Goal: Complete application form

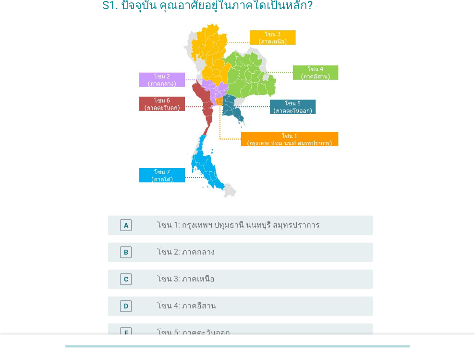
scroll to position [144, 0]
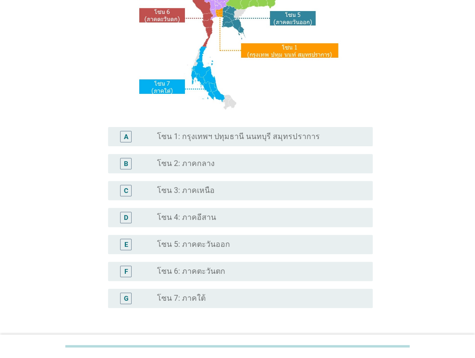
drag, startPoint x: 212, startPoint y: 198, endPoint x: 216, endPoint y: 204, distance: 7.3
click at [212, 198] on div "C radio_button_unchecked โซน 3: ภาคเหนือ" at bounding box center [240, 190] width 265 height 19
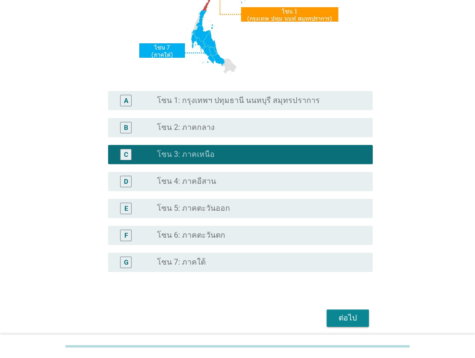
scroll to position [218, 0]
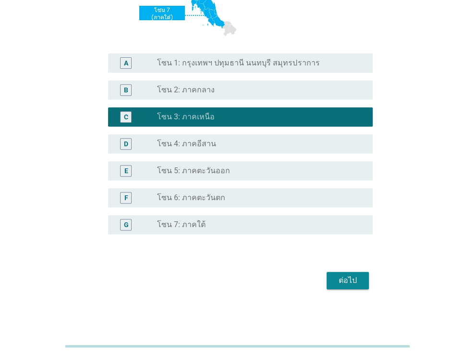
click at [348, 282] on div "ต่อไป" at bounding box center [348, 280] width 27 height 12
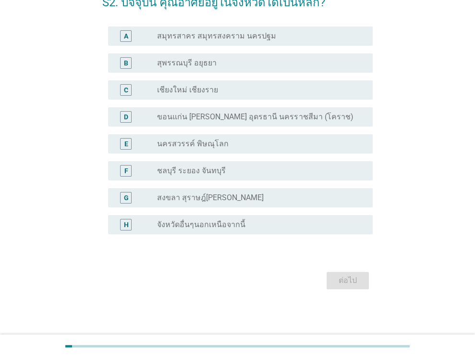
scroll to position [0, 0]
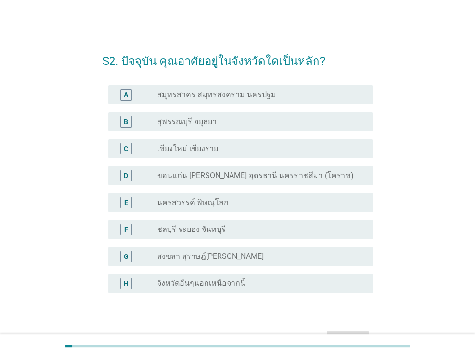
drag, startPoint x: 289, startPoint y: 277, endPoint x: 302, endPoint y: 276, distance: 13.0
click at [289, 277] on div "radio_button_unchecked จังหวัดอื่นๆนอกเหนือจากนี้" at bounding box center [261, 283] width 208 height 12
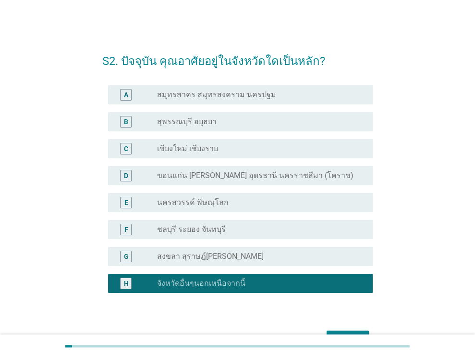
scroll to position [59, 0]
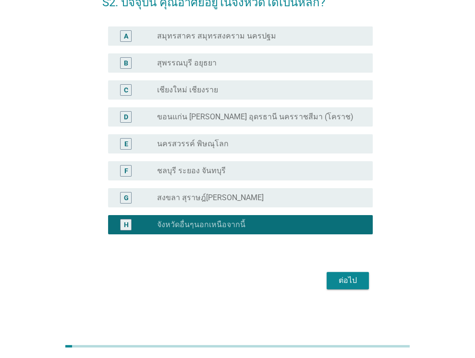
click at [342, 285] on button "ต่อไป" at bounding box center [348, 280] width 42 height 17
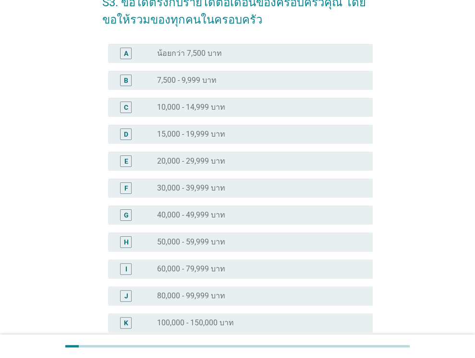
scroll to position [0, 0]
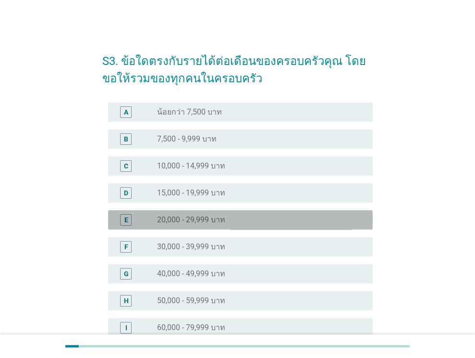
click at [252, 223] on div "radio_button_unchecked 20,000 - 29,999 บาท" at bounding box center [257, 220] width 200 height 10
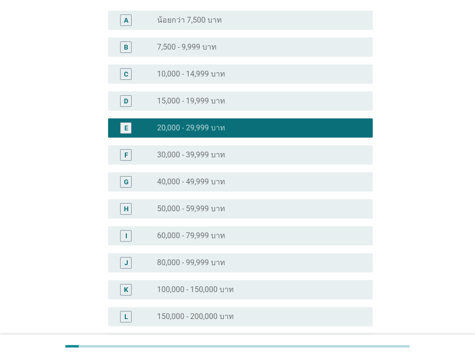
scroll to position [144, 0]
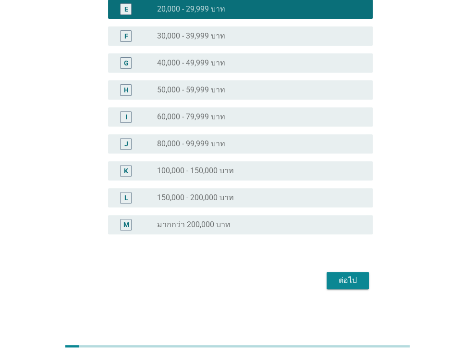
click at [338, 282] on div "ต่อไป" at bounding box center [348, 280] width 27 height 12
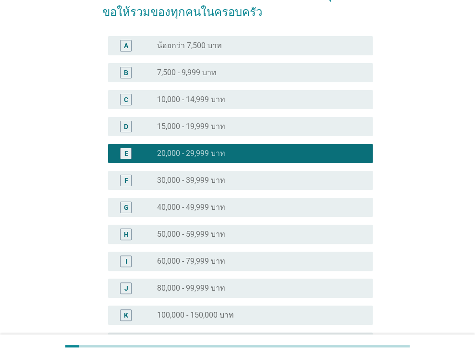
scroll to position [0, 0]
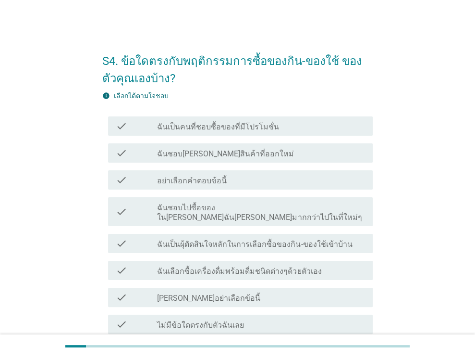
click at [271, 136] on div "check check_box_outline_blank ฉันเป็นคนที่ชอบซื้อของที่มีโปรโมชั่น" at bounding box center [237, 125] width 271 height 27
click at [275, 130] on div "check_box_outline_blank ฉันเป็นคนที่ชอบซื้อของที่มีโปรโมชั่น" at bounding box center [261, 126] width 208 height 12
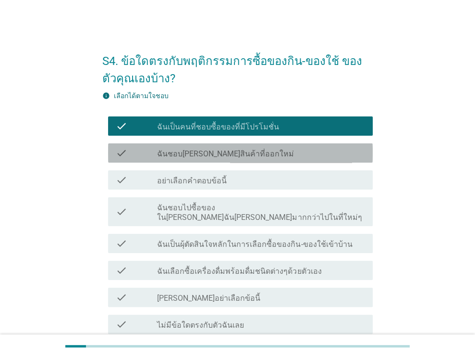
click at [248, 155] on div "check_box_outline_blank ฉันชอบ[PERSON_NAME]สินค้าที่ออกใหม่" at bounding box center [261, 153] width 208 height 12
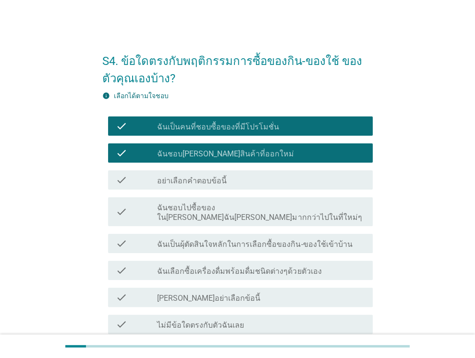
click at [250, 153] on div "check_box_outline_blank ฉันชอบ[PERSON_NAME]สินค้าที่ออกใหม่" at bounding box center [261, 153] width 208 height 12
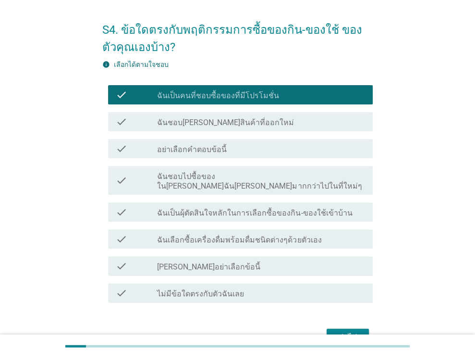
scroll to position [48, 0]
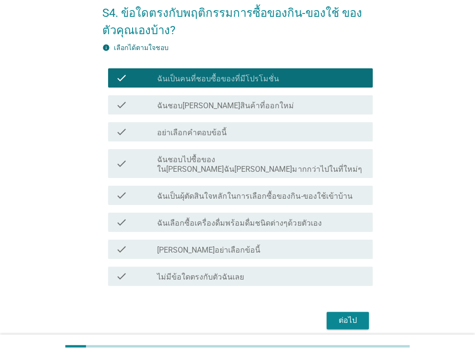
click at [243, 218] on label "ฉันเลือกซื้อเครื่องดื่มพร้อมดื่มชนิดต่างๆด้วยตัวเอง" at bounding box center [239, 223] width 164 height 10
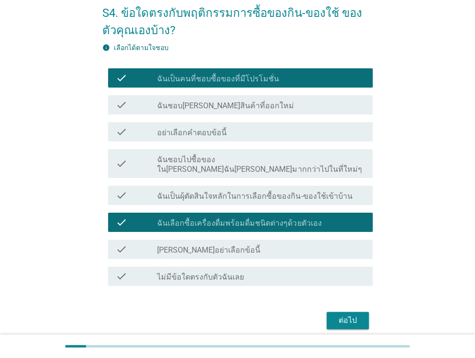
click at [257, 192] on div "check check_box_outline_blank ฉันเป็นผุ้ตัดสินใจหลักในการเลือกซื้อของกิน-ของใช้…" at bounding box center [240, 195] width 265 height 19
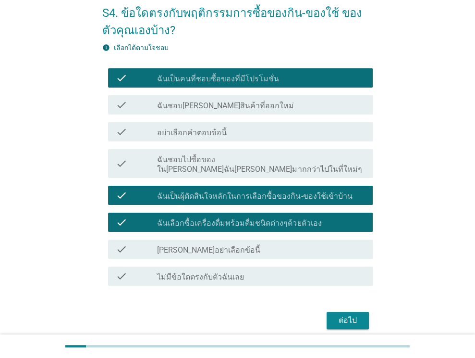
click at [340, 309] on div "ต่อไป" at bounding box center [237, 320] width 271 height 23
click at [344, 314] on div "ต่อไป" at bounding box center [348, 320] width 27 height 12
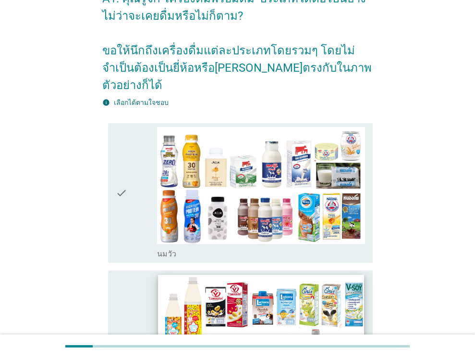
scroll to position [100, 0]
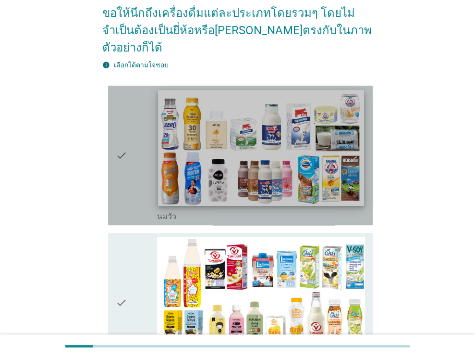
click at [294, 174] on img at bounding box center [262, 148] width 206 height 116
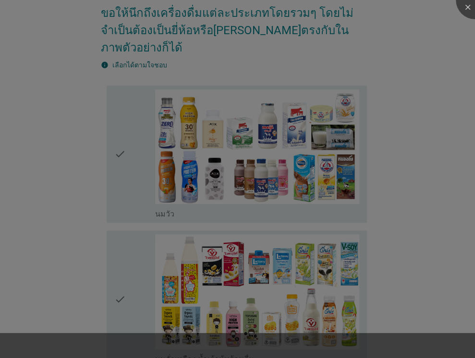
click at [271, 259] on div at bounding box center [237, 179] width 475 height 358
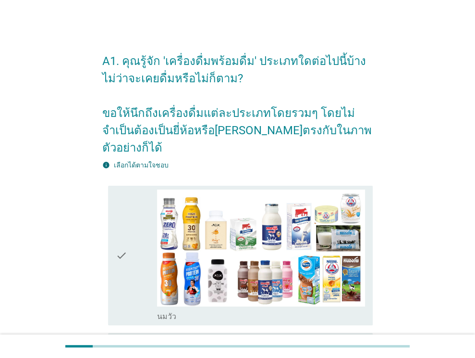
scroll to position [0, 0]
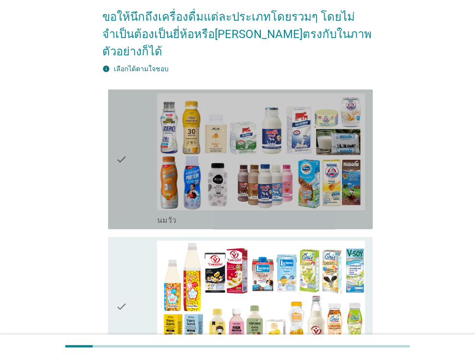
click at [134, 152] on div "check" at bounding box center [137, 159] width 42 height 132
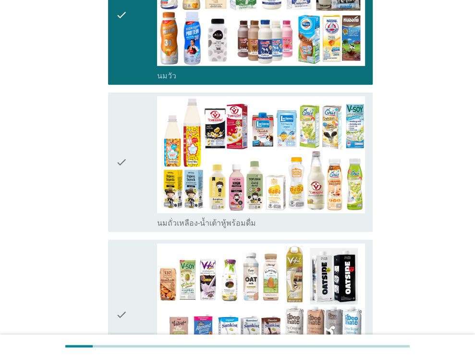
click at [134, 159] on div "check" at bounding box center [137, 162] width 42 height 132
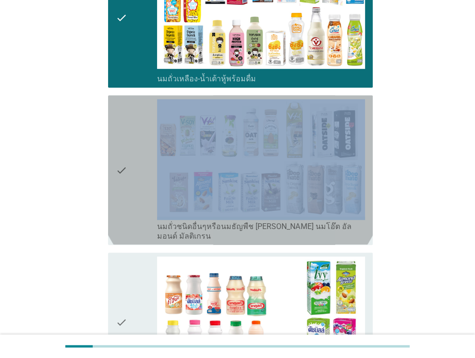
click at [134, 159] on div "check" at bounding box center [137, 169] width 42 height 141
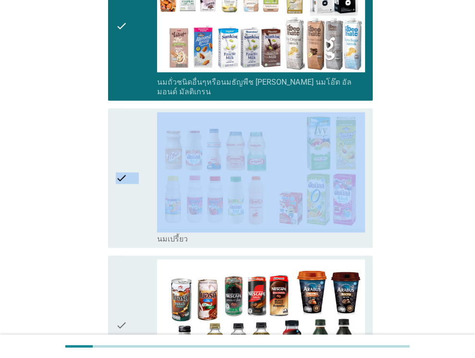
click at [134, 159] on div "check" at bounding box center [137, 178] width 42 height 132
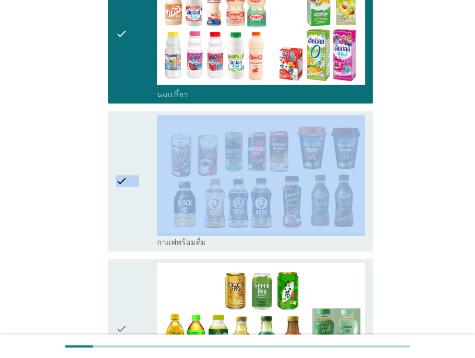
click at [134, 159] on div "check" at bounding box center [137, 181] width 42 height 132
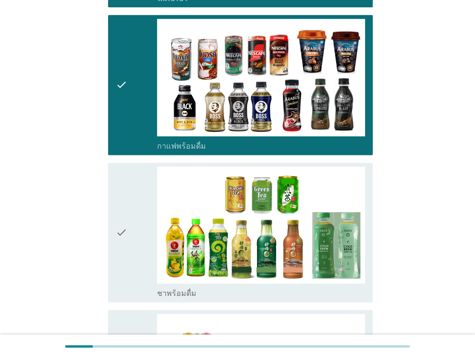
click at [134, 166] on div "check" at bounding box center [137, 232] width 42 height 132
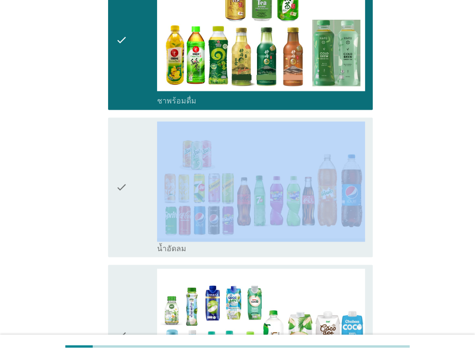
click at [134, 159] on div "check" at bounding box center [137, 187] width 42 height 132
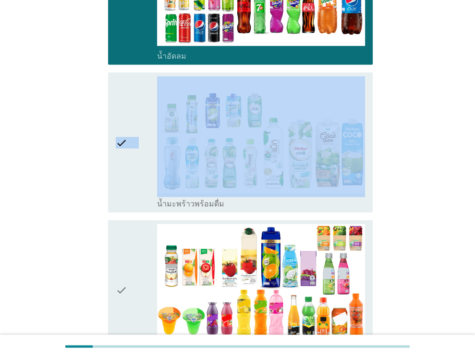
click at [134, 159] on div "check" at bounding box center [137, 142] width 42 height 132
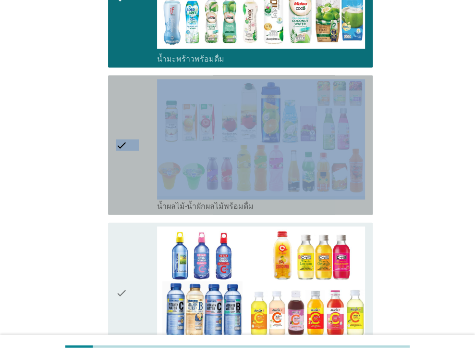
click at [134, 159] on div "check" at bounding box center [137, 145] width 42 height 132
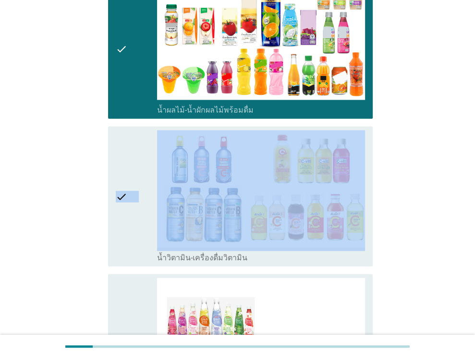
click at [134, 159] on div "check" at bounding box center [137, 196] width 42 height 132
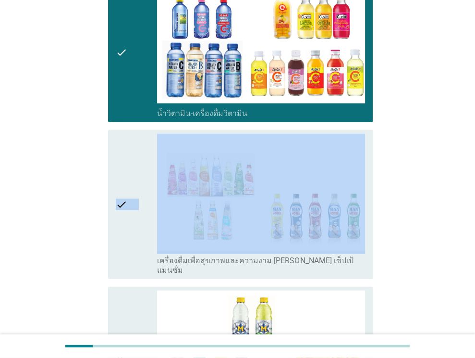
click at [134, 159] on div "check" at bounding box center [137, 204] width 42 height 141
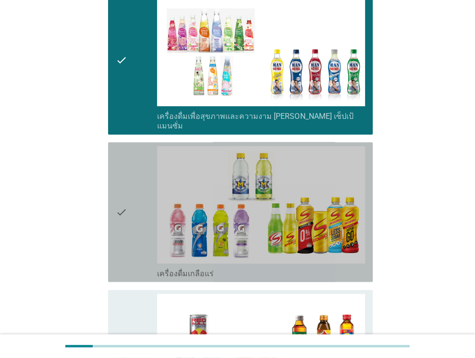
click at [134, 159] on div "check" at bounding box center [137, 212] width 42 height 132
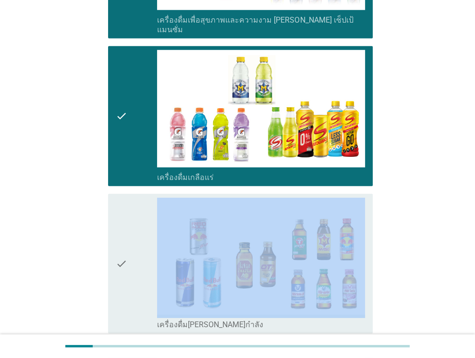
click at [134, 198] on div "check" at bounding box center [137, 264] width 42 height 132
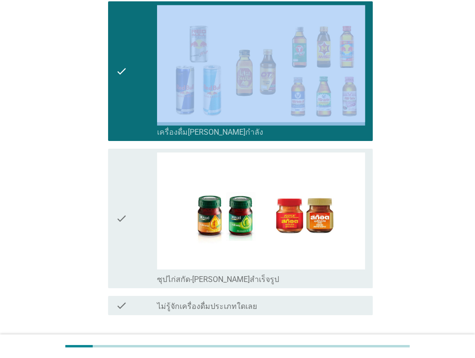
click at [134, 159] on div "check" at bounding box center [137, 218] width 42 height 132
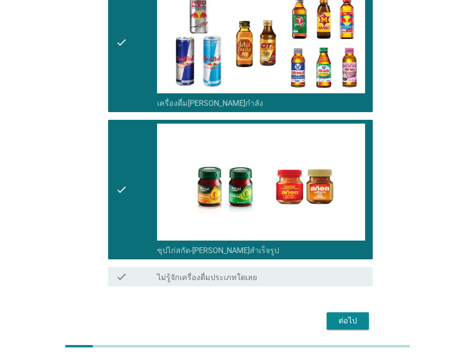
click at [363, 312] on button "ต่อไป" at bounding box center [348, 320] width 42 height 17
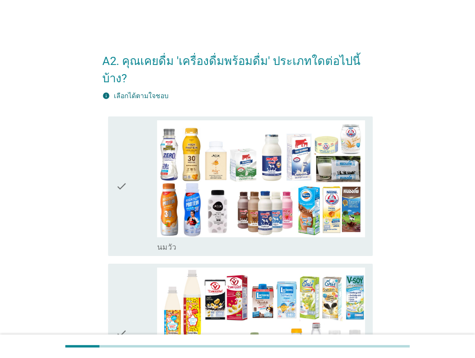
click at [142, 172] on div "check" at bounding box center [137, 186] width 42 height 132
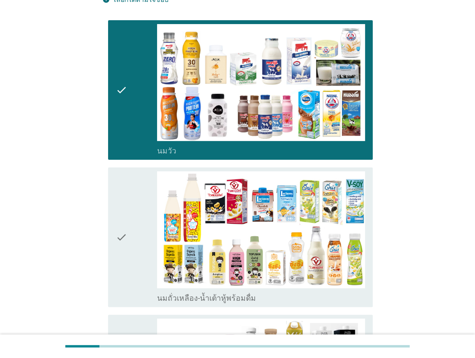
click at [118, 200] on icon "check" at bounding box center [122, 237] width 12 height 132
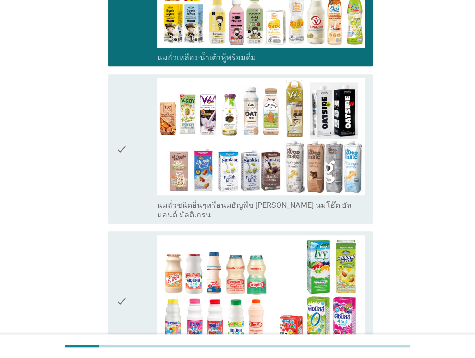
click at [131, 128] on div "check" at bounding box center [137, 148] width 42 height 141
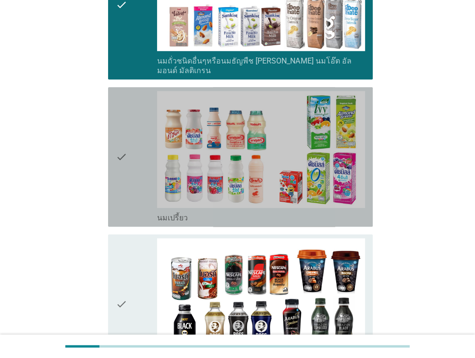
click at [135, 155] on div "check" at bounding box center [137, 157] width 42 height 132
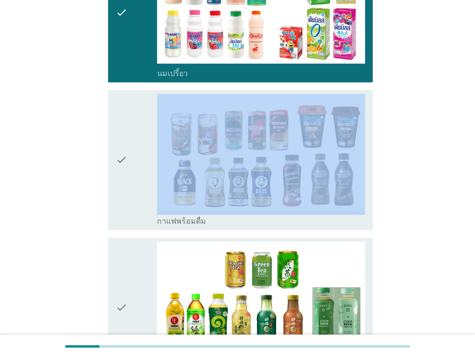
click at [135, 155] on div "check" at bounding box center [137, 160] width 42 height 132
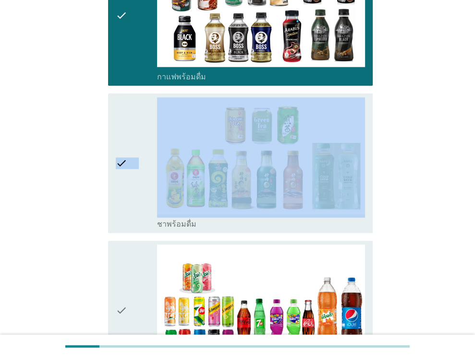
click at [135, 155] on div "check" at bounding box center [137, 163] width 42 height 132
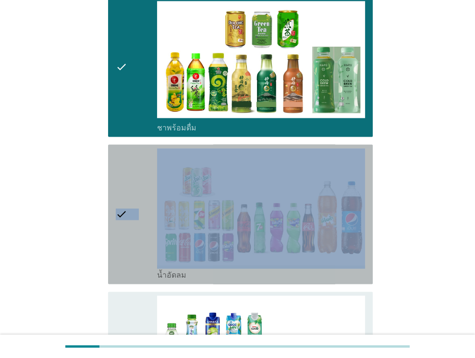
click at [135, 155] on div "check" at bounding box center [137, 214] width 42 height 132
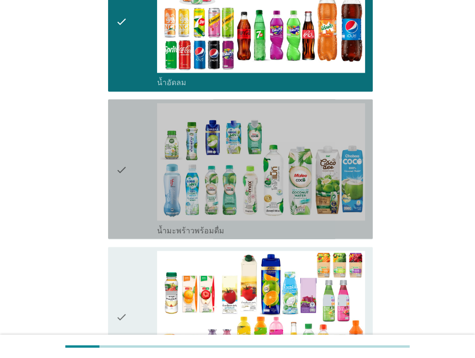
click at [135, 155] on div "check" at bounding box center [137, 169] width 42 height 132
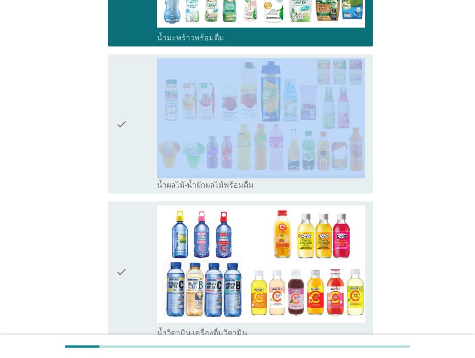
click at [135, 155] on div "check" at bounding box center [137, 124] width 42 height 132
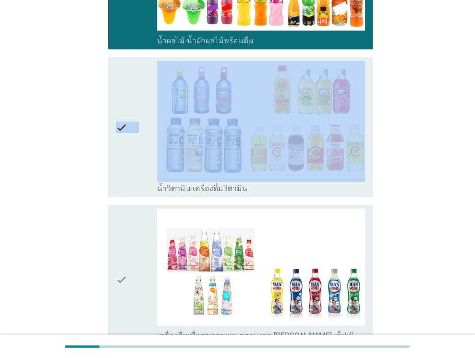
click at [135, 155] on div "check" at bounding box center [137, 127] width 42 height 132
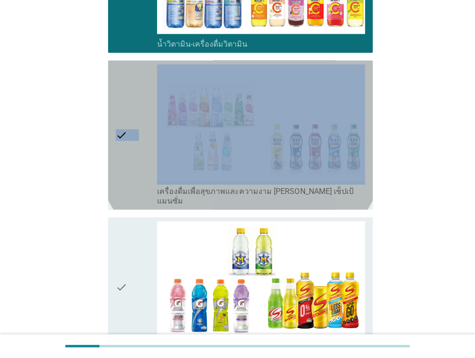
click at [135, 155] on div "check" at bounding box center [137, 134] width 42 height 141
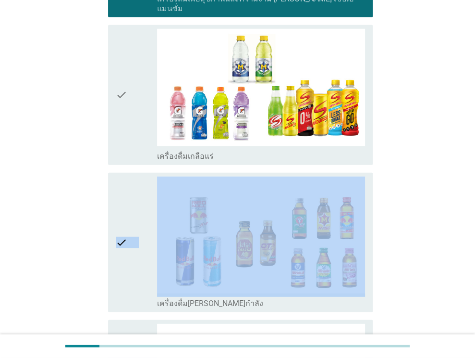
click at [135, 176] on div "check" at bounding box center [137, 242] width 42 height 132
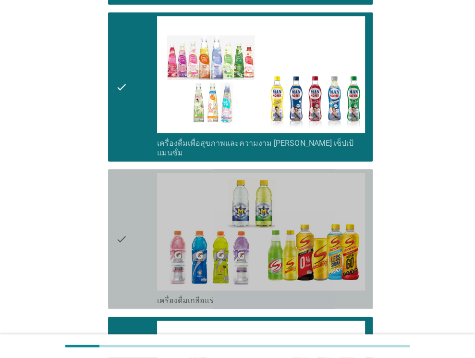
click at [135, 173] on div "check" at bounding box center [137, 239] width 42 height 132
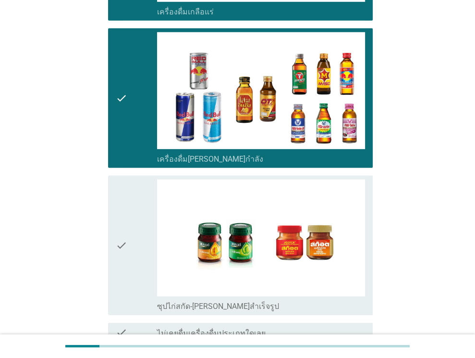
click at [135, 179] on div "check" at bounding box center [137, 245] width 42 height 132
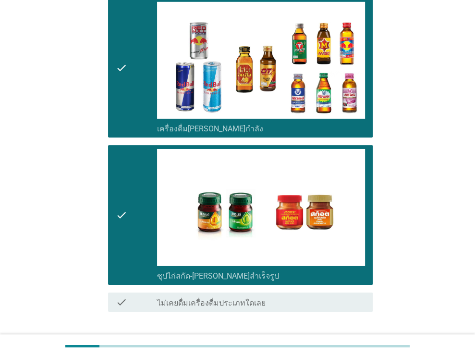
scroll to position [1930, 0]
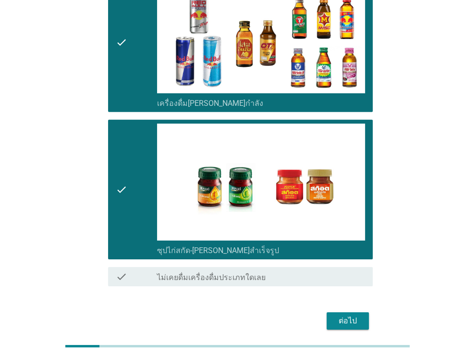
click at [354, 309] on div "ต่อไป" at bounding box center [237, 320] width 271 height 23
click at [354, 315] on div "ต่อไป" at bounding box center [348, 321] width 27 height 12
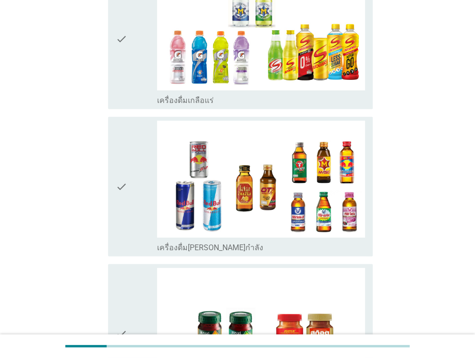
scroll to position [0, 0]
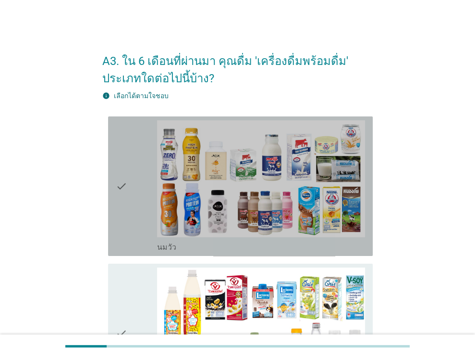
click at [131, 180] on div "check" at bounding box center [137, 186] width 42 height 132
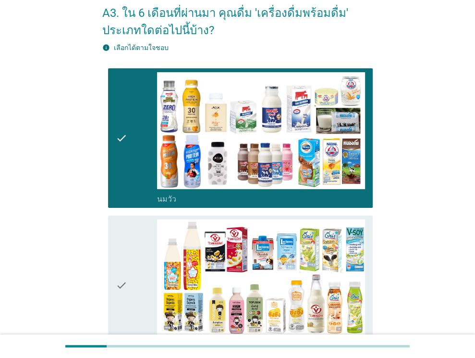
click at [123, 219] on div "check check_box_outline_blank นมถั่วเหลือง-น้ำเต้าหู้พร้อมดื่ม" at bounding box center [240, 284] width 265 height 139
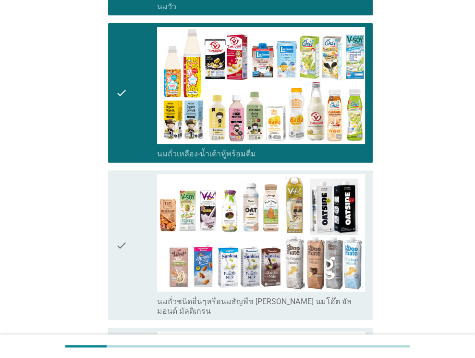
click at [129, 219] on div "check" at bounding box center [137, 244] width 42 height 141
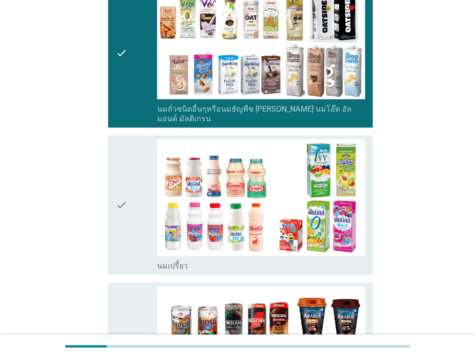
click at [129, 219] on div "check" at bounding box center [137, 205] width 42 height 132
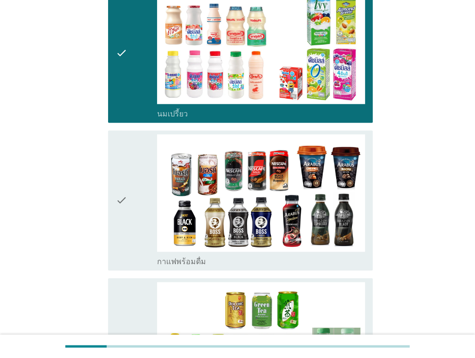
scroll to position [673, 0]
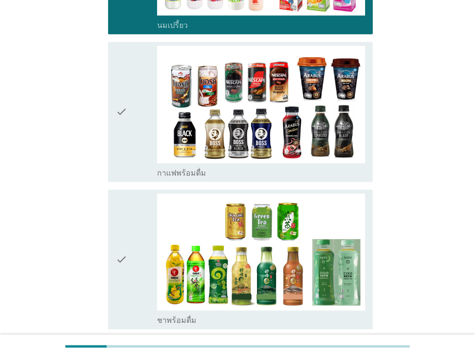
click at [136, 132] on div "check" at bounding box center [137, 112] width 42 height 132
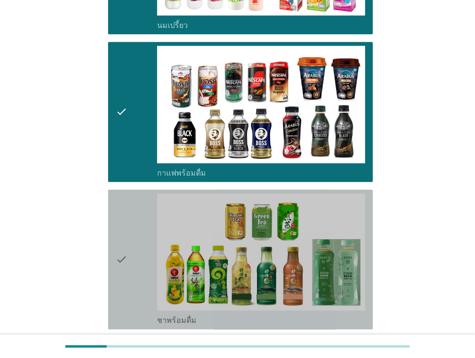
click at [119, 202] on icon "check" at bounding box center [122, 259] width 12 height 132
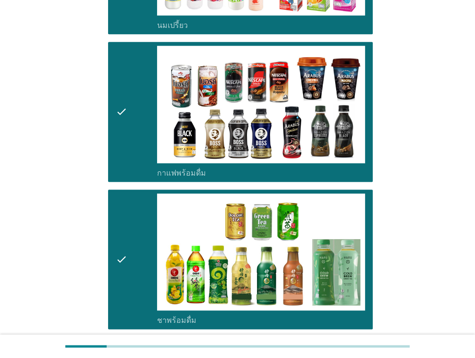
scroll to position [769, 0]
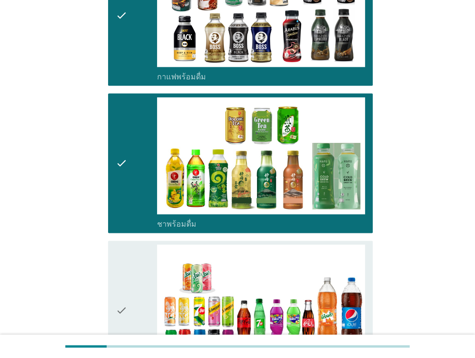
click at [112, 254] on div "check check_box_outline_blank น้ำอัดลม" at bounding box center [240, 309] width 265 height 139
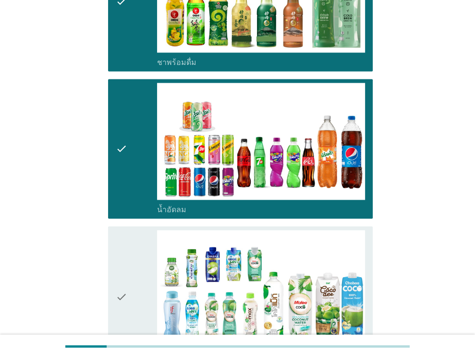
scroll to position [1057, 0]
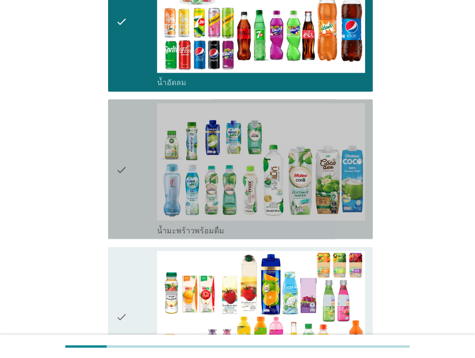
click at [131, 192] on div "check" at bounding box center [137, 169] width 42 height 132
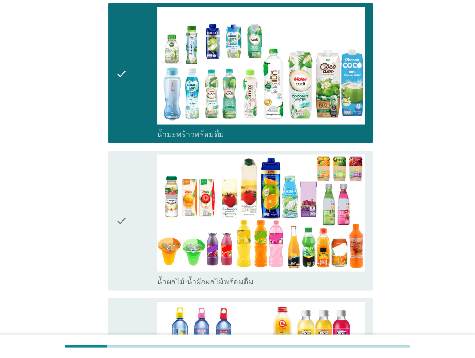
click at [131, 194] on div "check" at bounding box center [137, 220] width 42 height 132
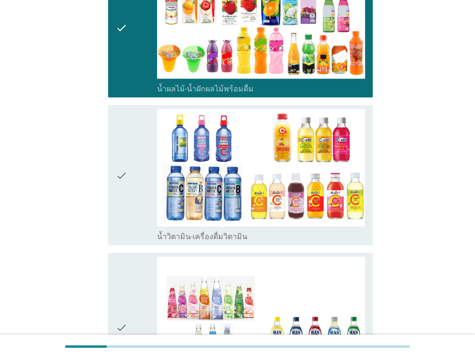
click at [131, 194] on div "check" at bounding box center [137, 175] width 42 height 132
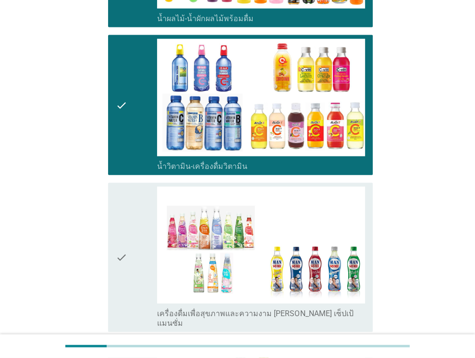
scroll to position [1490, 0]
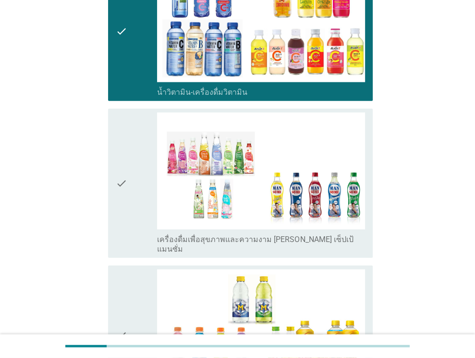
click at [131, 194] on div "check" at bounding box center [137, 182] width 42 height 141
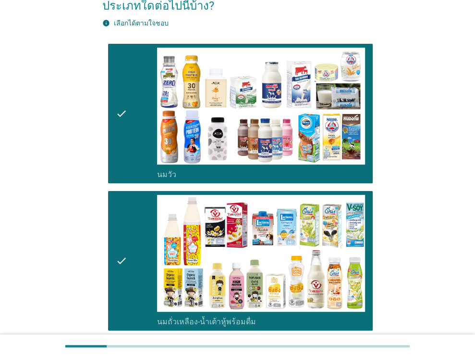
scroll to position [0, 0]
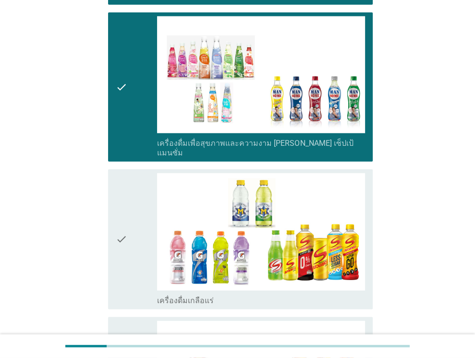
click at [136, 182] on div "check" at bounding box center [137, 239] width 42 height 132
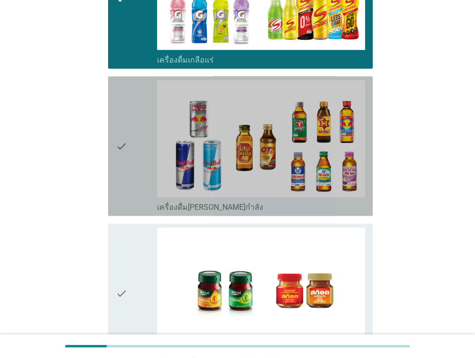
click at [134, 189] on div "check check_box_outline_blank เครื่องดื่ม[PERSON_NAME]กำลัง" at bounding box center [240, 145] width 265 height 139
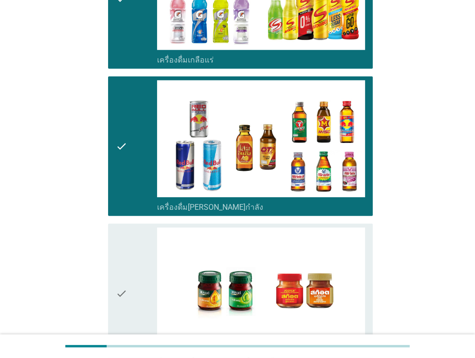
scroll to position [1948, 0]
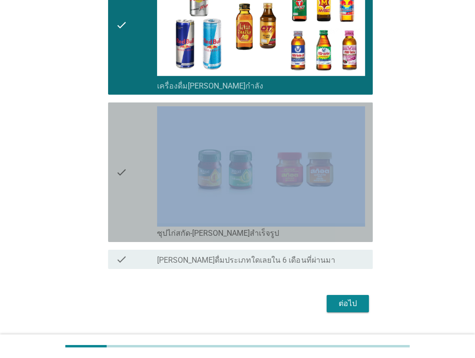
click at [134, 189] on div "check" at bounding box center [137, 172] width 42 height 132
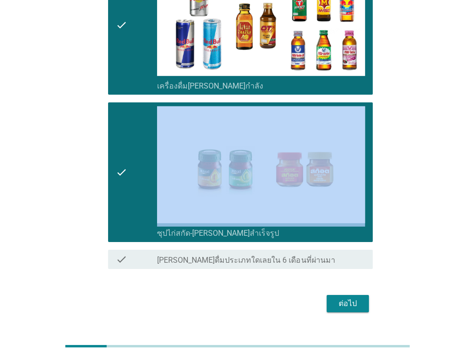
click at [356, 298] on div "ต่อไป" at bounding box center [348, 304] width 27 height 12
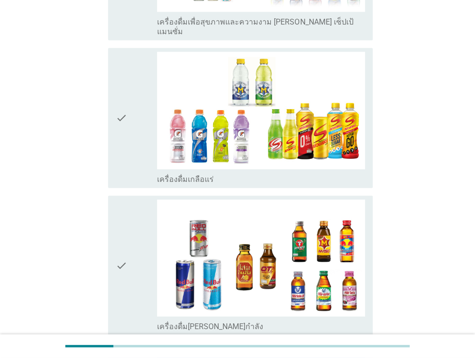
scroll to position [0, 0]
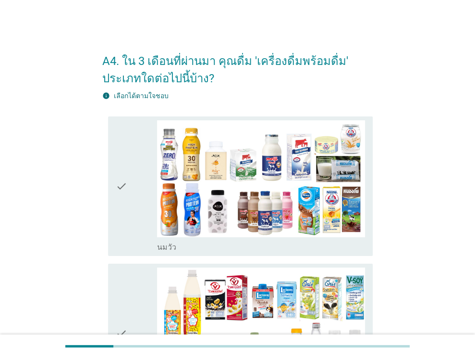
click at [122, 174] on icon "check" at bounding box center [122, 186] width 12 height 132
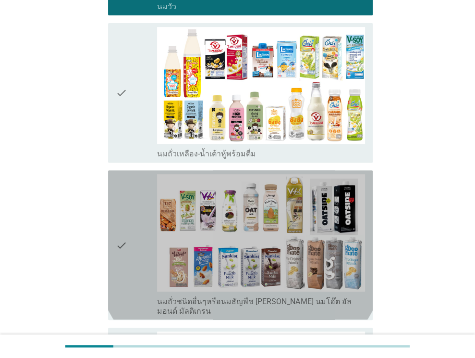
click at [123, 175] on icon "check" at bounding box center [122, 244] width 12 height 141
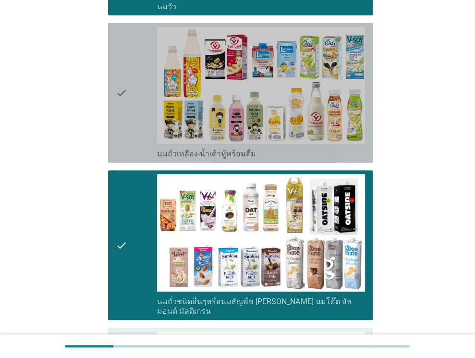
click at [142, 101] on div "check" at bounding box center [137, 93] width 42 height 132
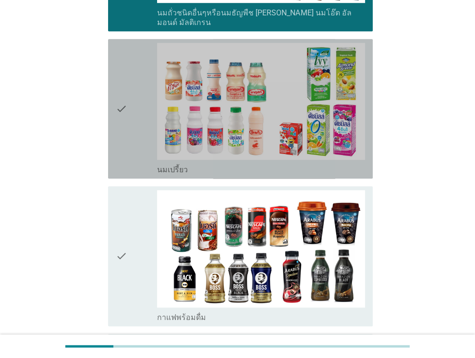
drag, startPoint x: 135, startPoint y: 113, endPoint x: 132, endPoint y: 133, distance: 19.9
click at [134, 113] on div "check" at bounding box center [137, 109] width 42 height 132
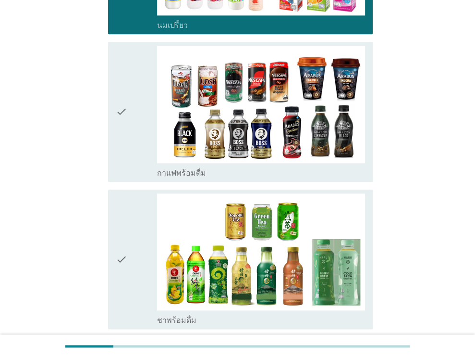
click at [132, 134] on div "check" at bounding box center [137, 112] width 42 height 132
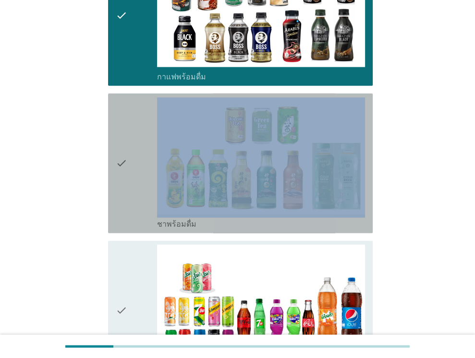
click at [132, 134] on div "check" at bounding box center [137, 163] width 42 height 132
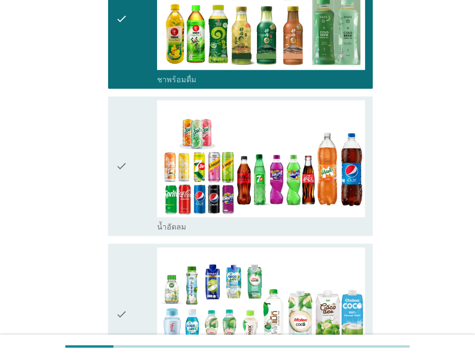
click at [132, 134] on div "check" at bounding box center [137, 166] width 42 height 132
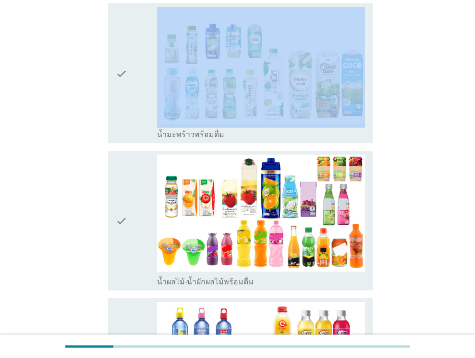
click at [132, 134] on div "check check_box_outline_blank น้ำมะพร้าวพร้อมดื่ม" at bounding box center [237, 72] width 271 height 147
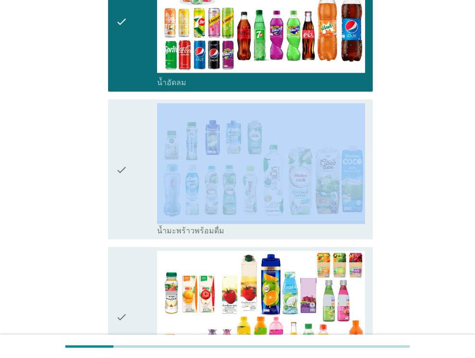
click at [132, 134] on div "check" at bounding box center [137, 169] width 42 height 132
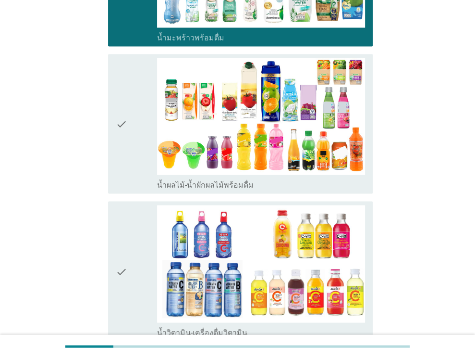
click at [132, 134] on div "check" at bounding box center [137, 124] width 42 height 132
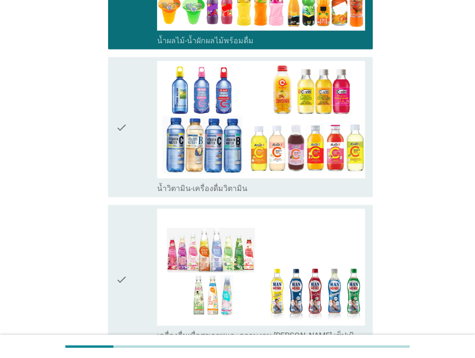
click at [132, 134] on div "check" at bounding box center [137, 127] width 42 height 132
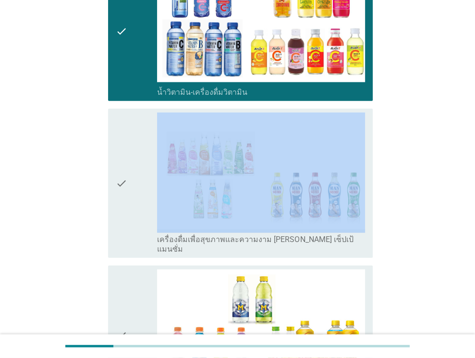
click at [132, 134] on div "check" at bounding box center [137, 182] width 42 height 141
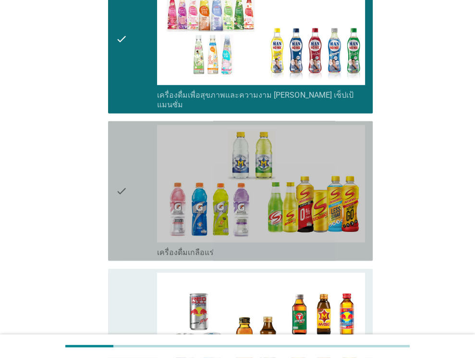
click at [132, 134] on div "check" at bounding box center [137, 191] width 42 height 132
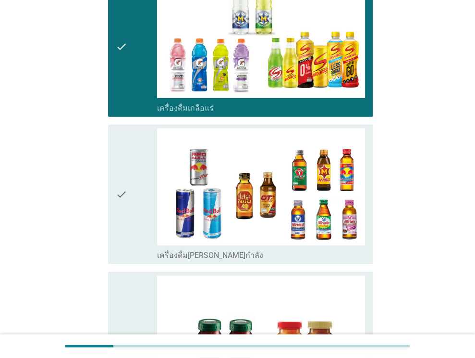
click at [132, 134] on div "check" at bounding box center [137, 194] width 42 height 132
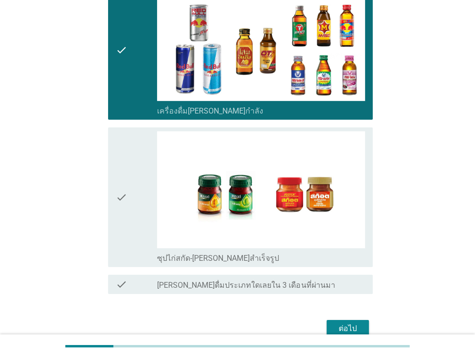
click at [132, 134] on div "check" at bounding box center [137, 197] width 42 height 132
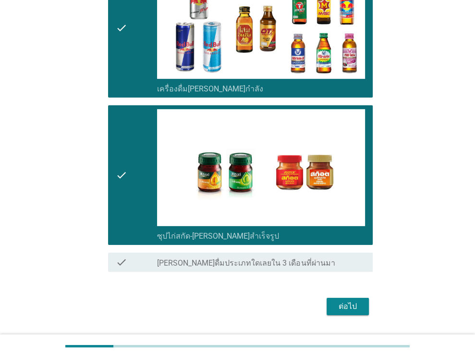
scroll to position [1948, 0]
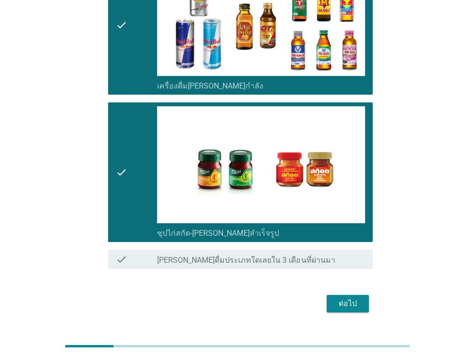
click at [356, 298] on div "ต่อไป" at bounding box center [348, 304] width 27 height 12
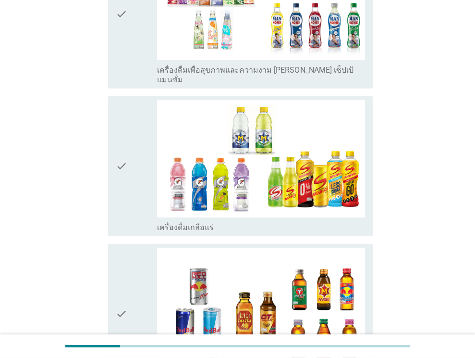
scroll to position [0, 0]
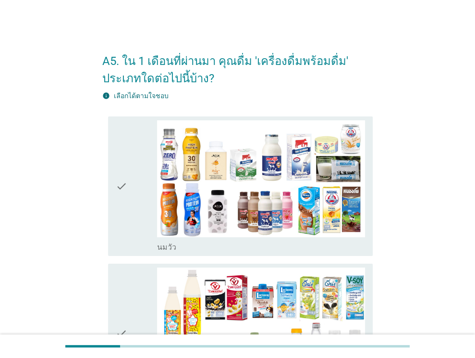
click at [121, 185] on icon "check" at bounding box center [122, 186] width 12 height 132
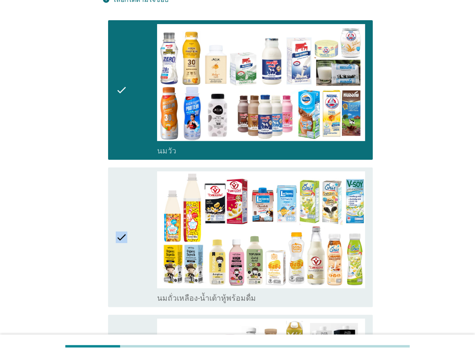
click at [121, 185] on icon "check" at bounding box center [122, 237] width 12 height 132
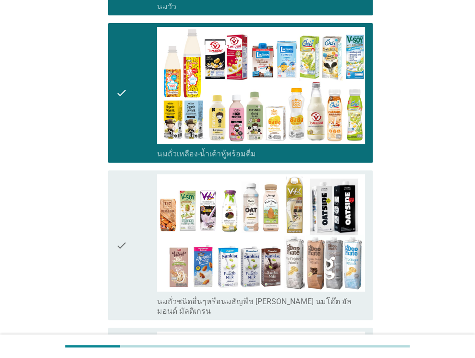
click at [125, 186] on icon "check" at bounding box center [122, 244] width 12 height 141
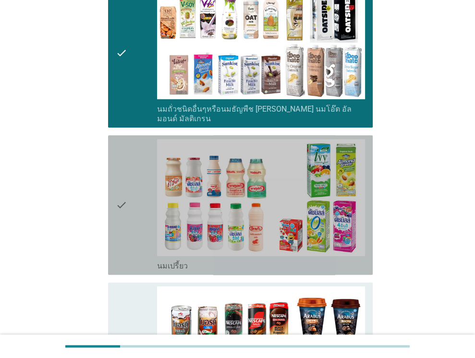
click at [125, 186] on icon "check" at bounding box center [122, 205] width 12 height 132
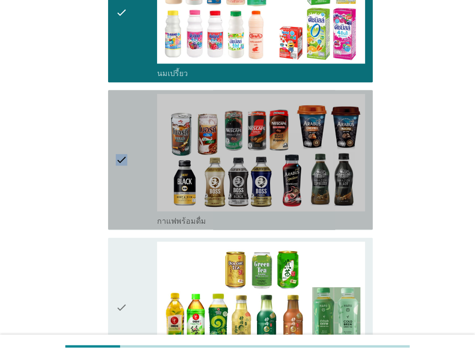
click at [125, 186] on icon "check" at bounding box center [122, 160] width 12 height 132
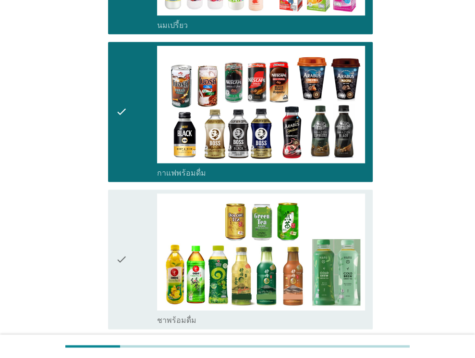
click at [125, 193] on icon "check" at bounding box center [122, 259] width 12 height 132
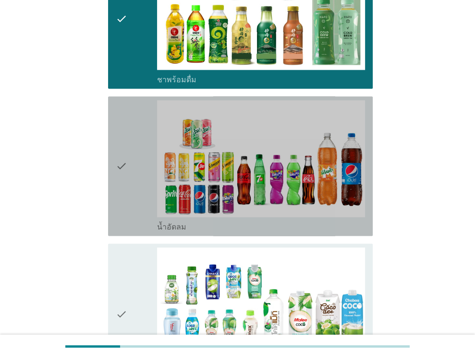
click at [125, 186] on icon "check" at bounding box center [122, 166] width 12 height 132
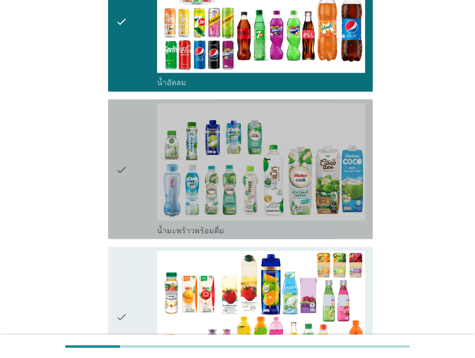
click at [125, 186] on icon "check" at bounding box center [122, 169] width 12 height 132
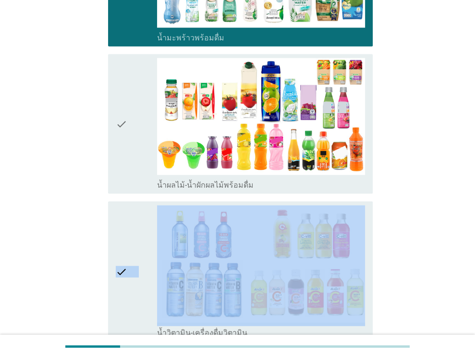
click at [125, 198] on div "check check_box_outline_blank น้ำวิตามิน-เครื่องดื่มวิตามิน" at bounding box center [237, 271] width 271 height 147
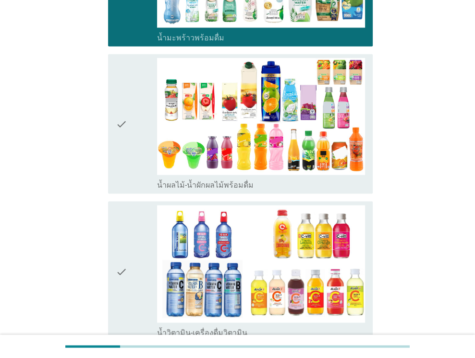
click at [143, 143] on div "check" at bounding box center [137, 124] width 42 height 132
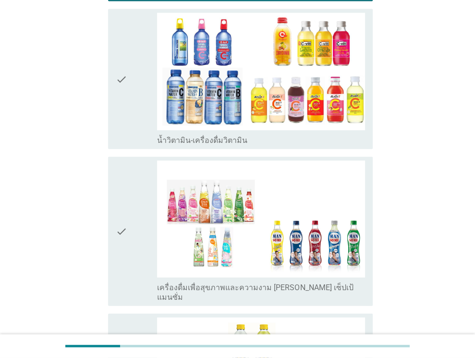
click at [135, 98] on div "check" at bounding box center [137, 79] width 42 height 132
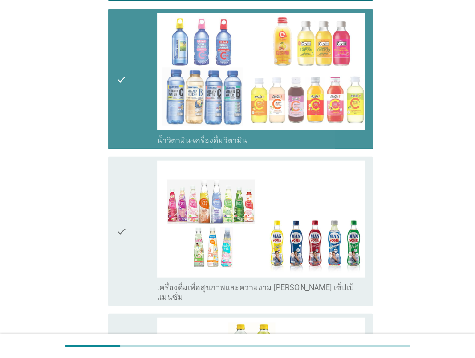
click at [135, 174] on div "check" at bounding box center [137, 231] width 42 height 141
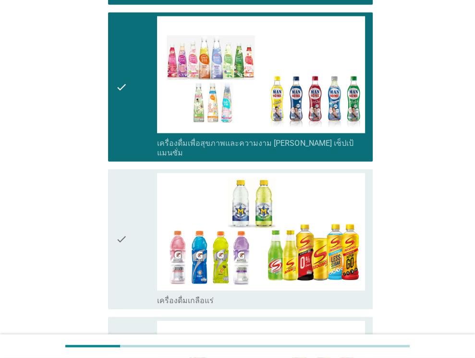
click at [135, 174] on div "check" at bounding box center [137, 239] width 42 height 132
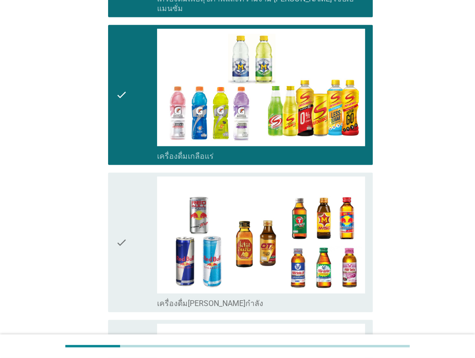
click at [135, 176] on div "check" at bounding box center [137, 242] width 42 height 132
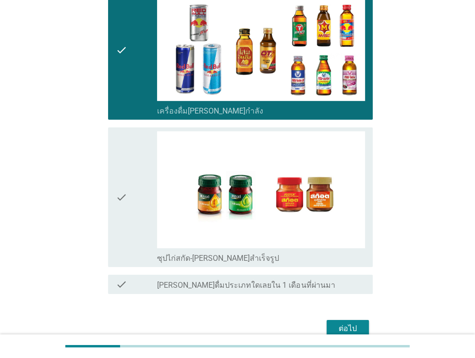
click at [135, 174] on div "check" at bounding box center [137, 197] width 42 height 132
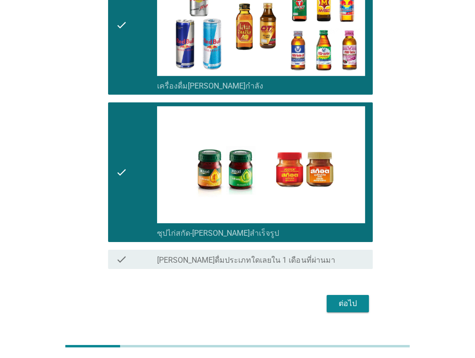
click at [357, 298] on div "ต่อไป" at bounding box center [348, 304] width 27 height 12
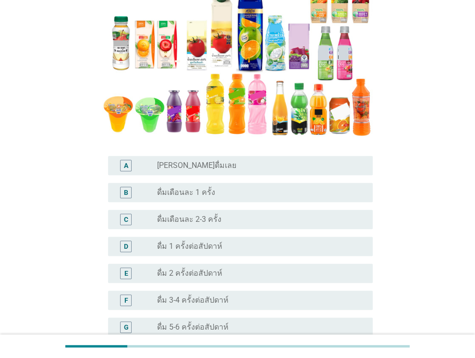
scroll to position [240, 0]
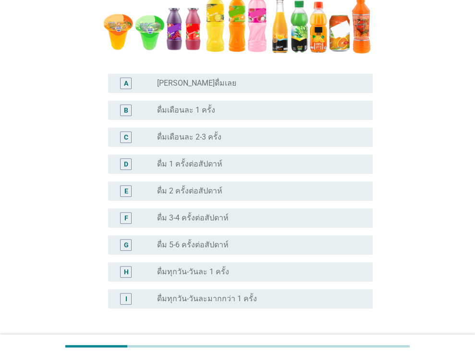
click at [233, 220] on div "radio_button_unchecked ดื่ม 3-4 ครั้งต่อสัปดาห์" at bounding box center [257, 218] width 200 height 10
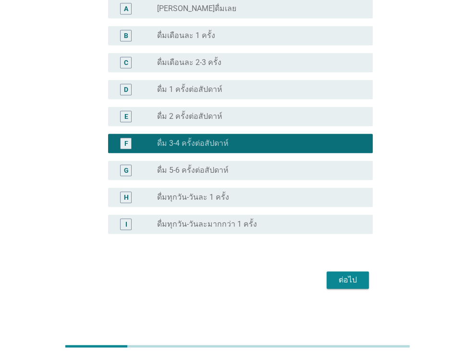
click at [343, 276] on div "ต่อไป" at bounding box center [348, 280] width 27 height 12
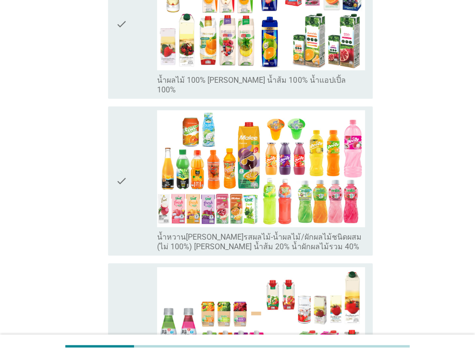
scroll to position [0, 0]
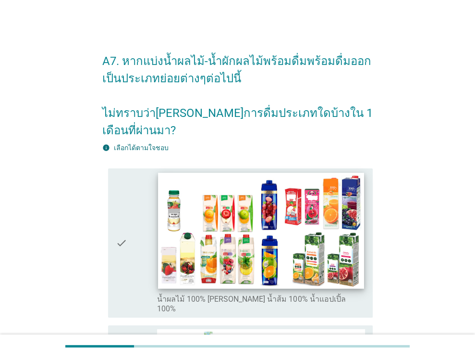
click at [293, 243] on img at bounding box center [262, 231] width 206 height 116
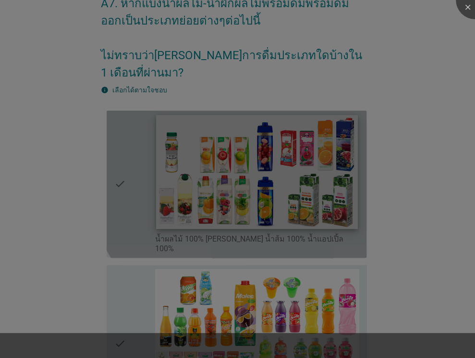
scroll to position [96, 0]
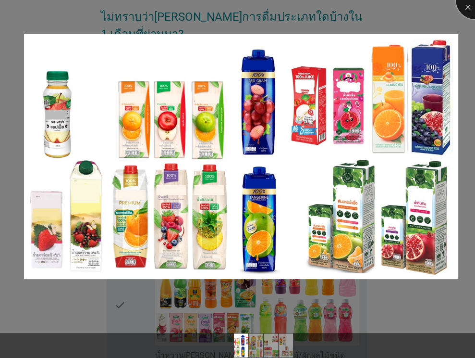
click at [463, 11] on div at bounding box center [475, 0] width 38 height 38
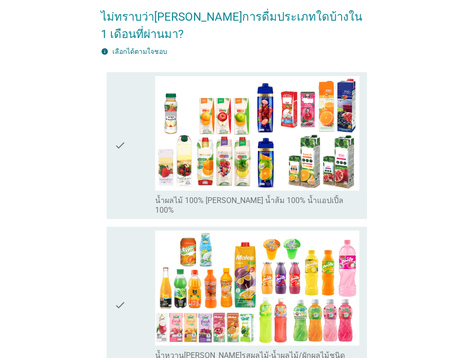
click at [138, 164] on div "check" at bounding box center [134, 145] width 41 height 139
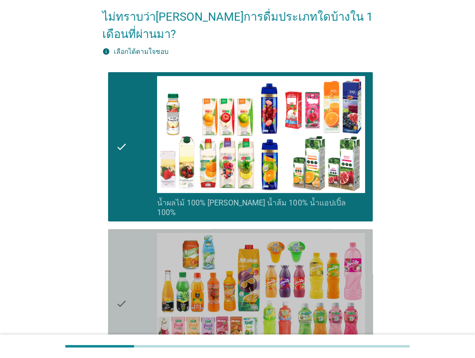
drag, startPoint x: 129, startPoint y: 227, endPoint x: 131, endPoint y: 233, distance: 5.6
click at [131, 233] on div "check" at bounding box center [137, 303] width 42 height 141
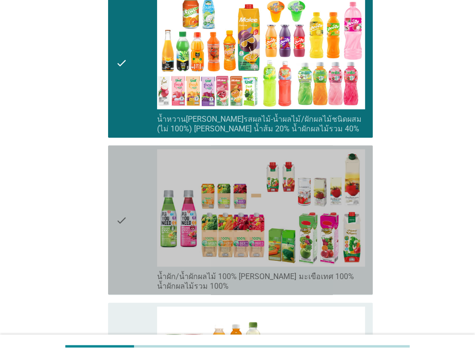
click at [137, 178] on div "check" at bounding box center [137, 219] width 42 height 141
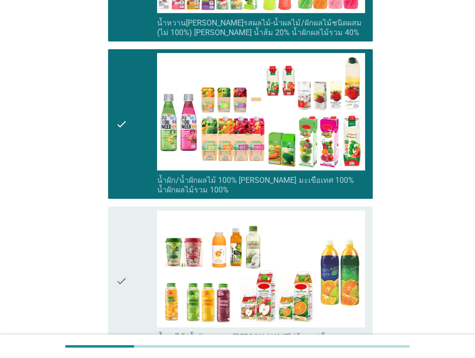
click at [135, 210] on div "check" at bounding box center [137, 280] width 42 height 141
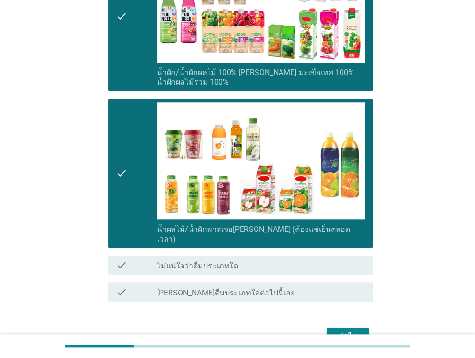
scroll to position [559, 0]
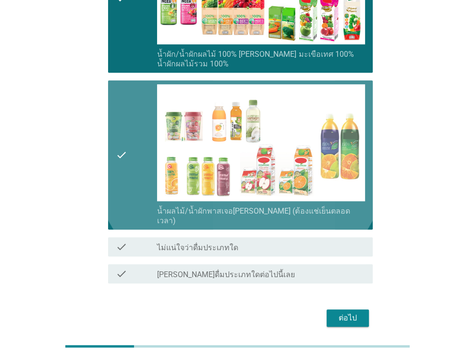
click at [135, 186] on div "check" at bounding box center [137, 154] width 42 height 141
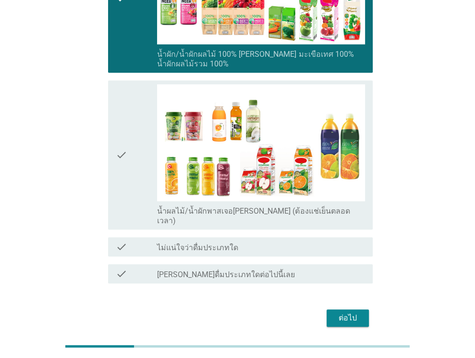
click at [125, 162] on icon "check" at bounding box center [122, 154] width 12 height 141
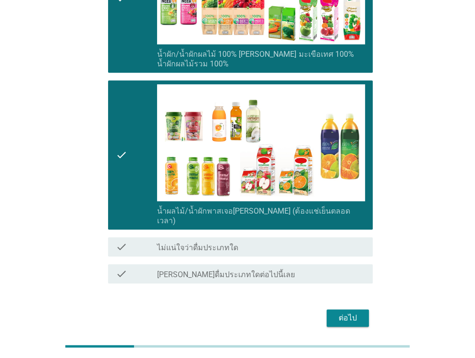
click at [343, 312] on div "ต่อไป" at bounding box center [348, 318] width 27 height 12
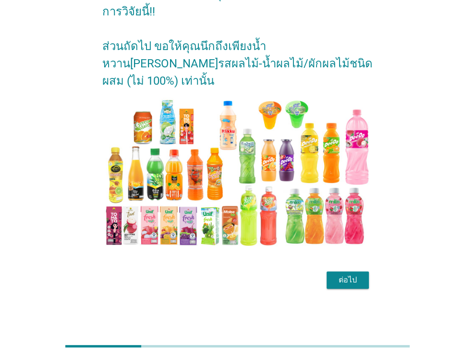
scroll to position [0, 0]
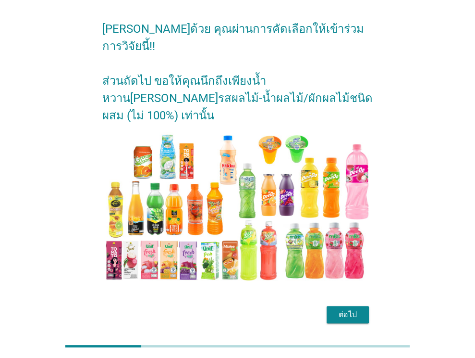
click at [360, 309] on div "ต่อไป" at bounding box center [348, 315] width 27 height 12
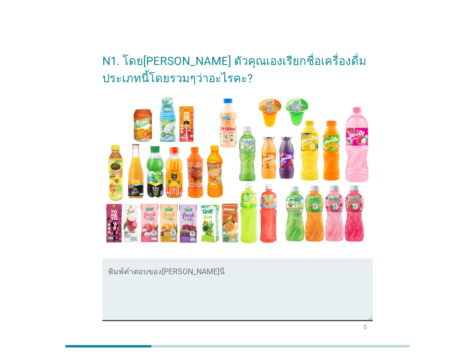
click at [193, 296] on textarea "พิมพ์คำตอบของคุณ ที่นี่" at bounding box center [240, 295] width 265 height 50
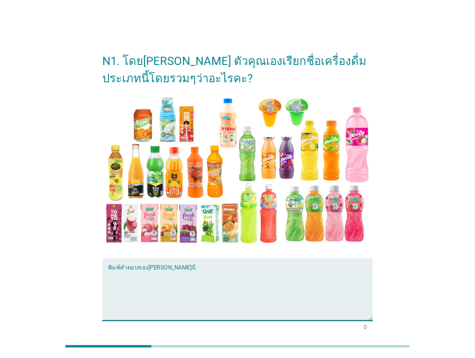
click at [192, 297] on textarea "พิมพ์คำตอบของคุณ ที่นี่" at bounding box center [240, 295] width 265 height 50
type textarea "g"
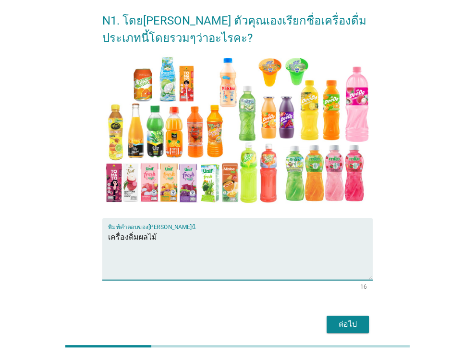
scroll to position [85, 0]
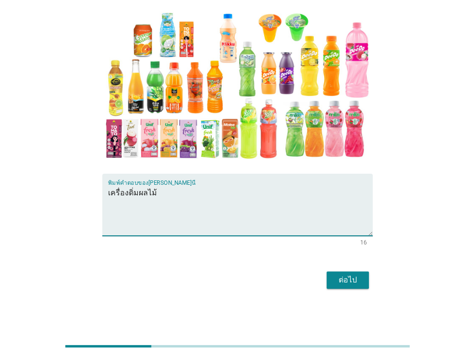
type textarea "เครื่องดิ่มผลไม้"
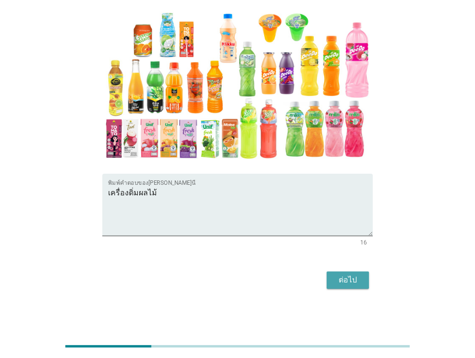
click at [342, 276] on div "ต่อไป" at bounding box center [348, 280] width 27 height 12
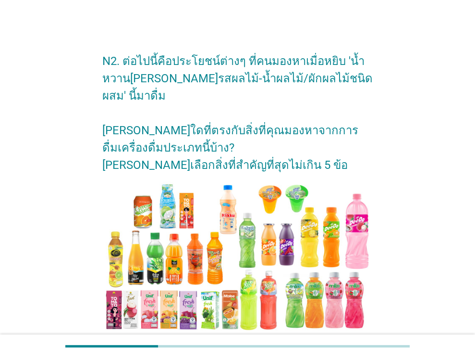
scroll to position [288, 0]
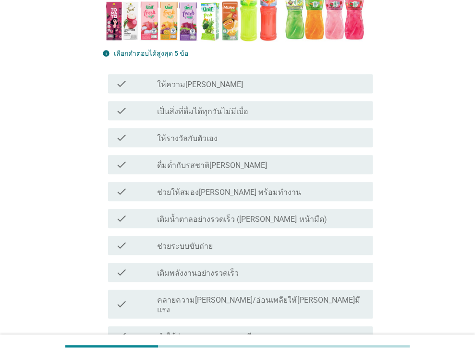
click at [275, 91] on div "check check_box_outline_blank ให้ความ[PERSON_NAME]" at bounding box center [240, 83] width 265 height 19
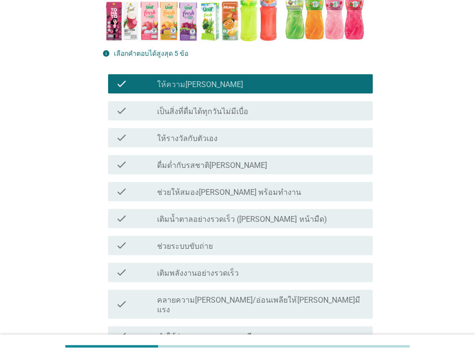
drag, startPoint x: 275, startPoint y: 137, endPoint x: 276, endPoint y: 143, distance: 6.3
click at [275, 138] on div "check_box_outline_blank ให้รางวัลกับตัวเอง" at bounding box center [261, 138] width 208 height 12
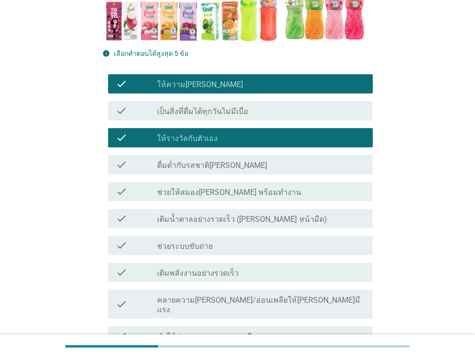
click at [277, 163] on div "check_box_outline_blank ดื่มด่ำกับรสชาติ[PERSON_NAME]" at bounding box center [261, 165] width 208 height 12
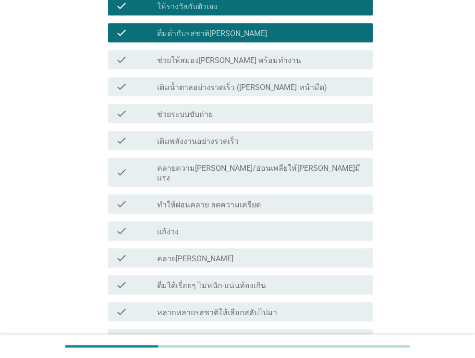
scroll to position [529, 0]
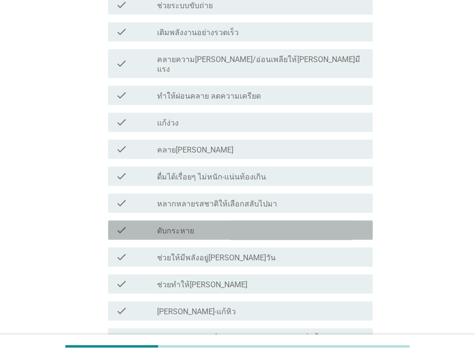
drag, startPoint x: 248, startPoint y: 218, endPoint x: 250, endPoint y: 224, distance: 6.7
click at [248, 224] on div "check_box_outline_blank ดับกระหาย" at bounding box center [261, 230] width 208 height 12
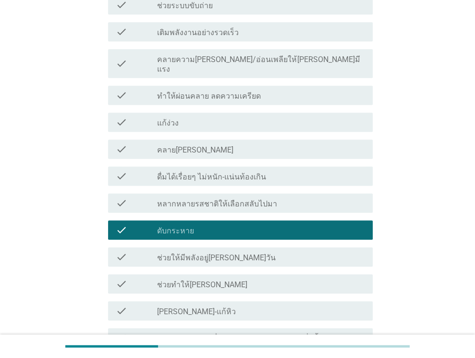
click at [256, 251] on div "check_box_outline_blank ช่วยให้มีพลังอยู่[PERSON_NAME]วัน" at bounding box center [261, 257] width 208 height 12
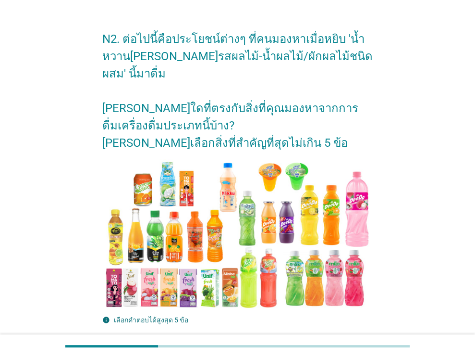
scroll to position [0, 0]
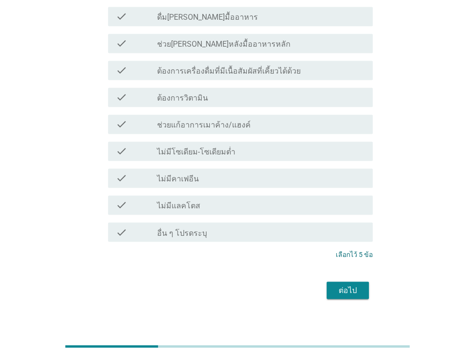
click at [357, 284] on div "ต่อไป" at bounding box center [348, 290] width 27 height 12
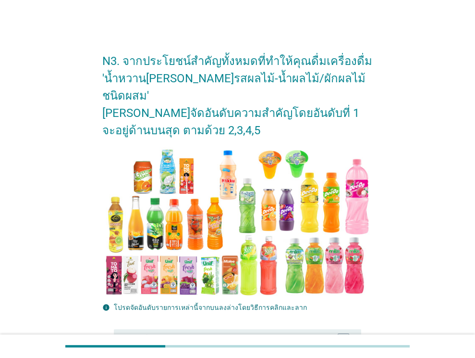
scroll to position [192, 0]
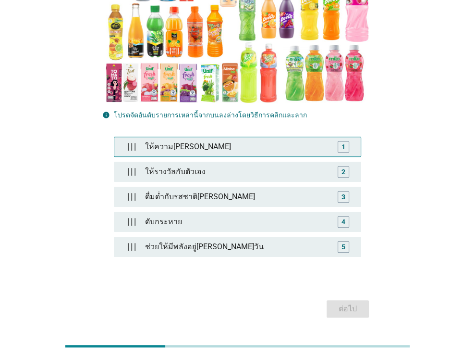
click at [272, 138] on div "ให้ความ[PERSON_NAME]" at bounding box center [237, 146] width 193 height 19
click at [269, 137] on div "ให้ความ[PERSON_NAME]" at bounding box center [239, 146] width 189 height 19
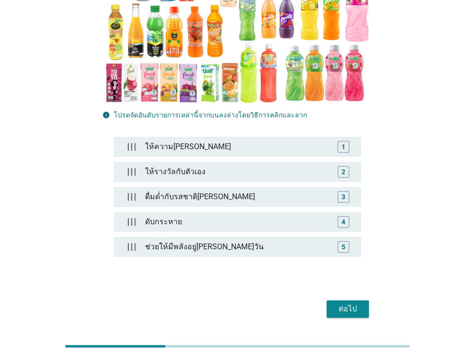
click at [344, 303] on div "ต่อไป" at bounding box center [348, 309] width 27 height 12
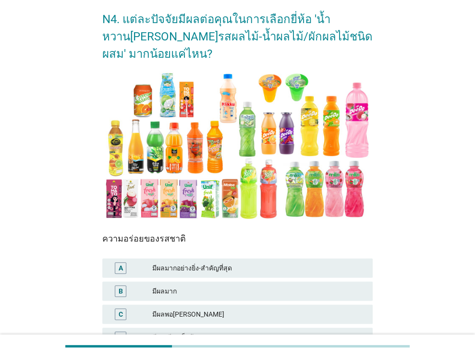
scroll to position [158, 0]
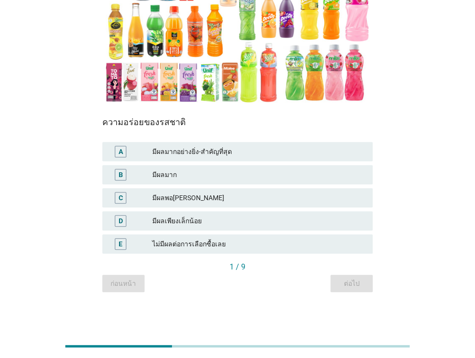
click at [273, 145] on div "A มีผลมากอย่างยิ่ง-สำคัญที่สุด" at bounding box center [237, 151] width 271 height 19
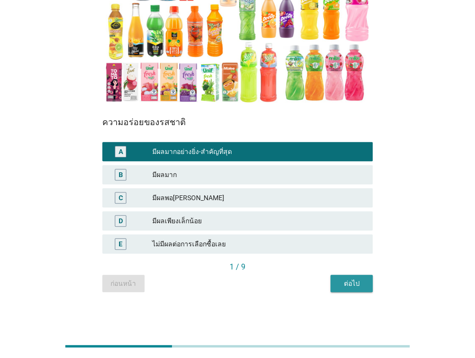
click at [354, 282] on div "ต่อไป" at bounding box center [351, 283] width 27 height 10
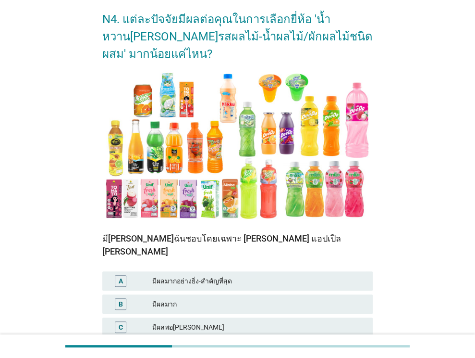
scroll to position [96, 0]
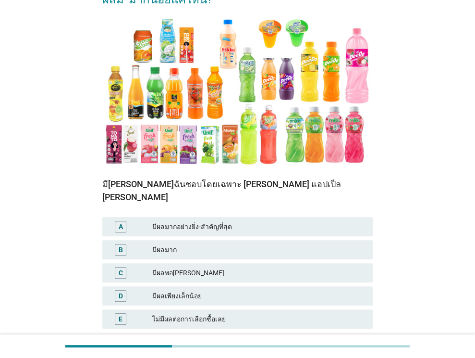
click at [244, 221] on div "มีผลมากอย่างยิ่ง-สำคัญที่สุด" at bounding box center [258, 227] width 213 height 12
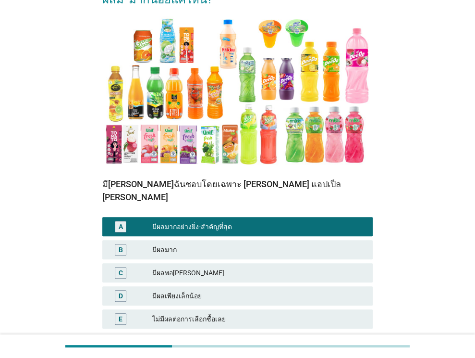
click at [250, 244] on div "มีผลมาก" at bounding box center [258, 250] width 213 height 12
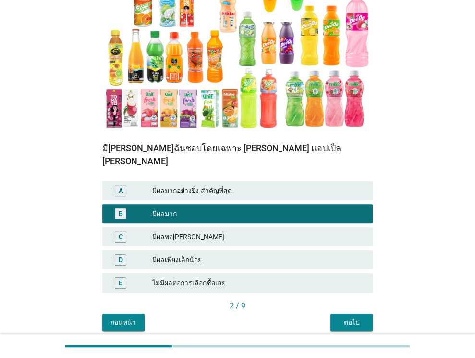
scroll to position [158, 0]
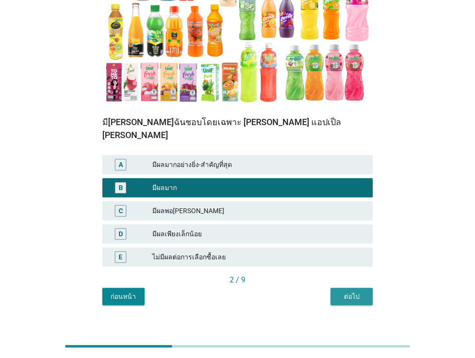
click at [352, 287] on button "ต่อไป" at bounding box center [352, 295] width 42 height 17
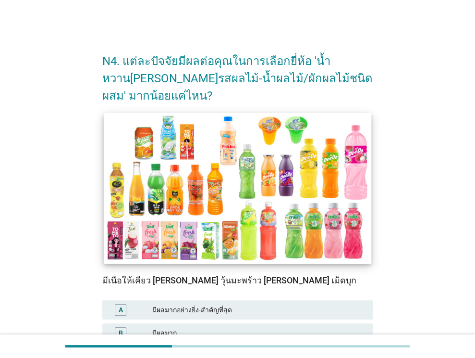
scroll to position [96, 0]
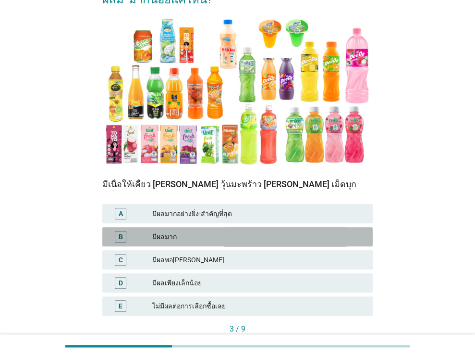
drag, startPoint x: 261, startPoint y: 236, endPoint x: 301, endPoint y: 248, distance: 42.5
click at [261, 236] on div "มีผลมาก" at bounding box center [258, 237] width 213 height 12
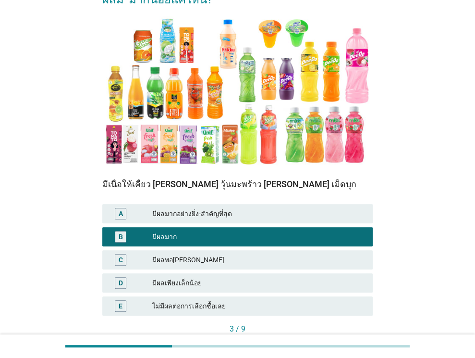
drag, startPoint x: 302, startPoint y: 257, endPoint x: 320, endPoint y: 266, distance: 20.4
click at [302, 258] on div "มีผลพอ[PERSON_NAME]" at bounding box center [258, 260] width 213 height 12
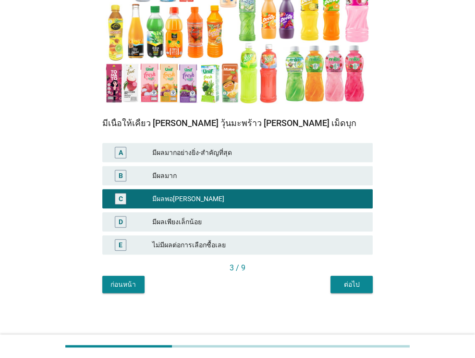
scroll to position [158, 0]
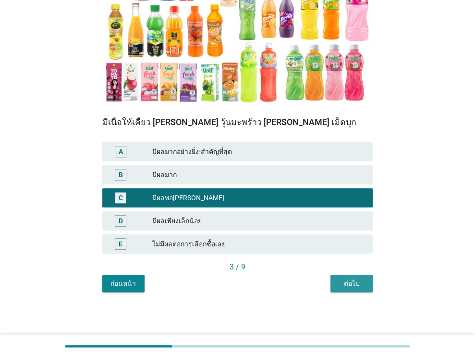
click at [356, 290] on button "ต่อไป" at bounding box center [352, 282] width 42 height 17
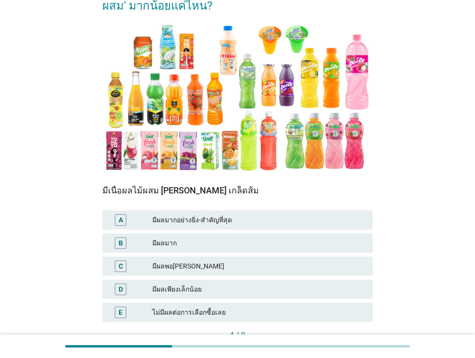
scroll to position [96, 0]
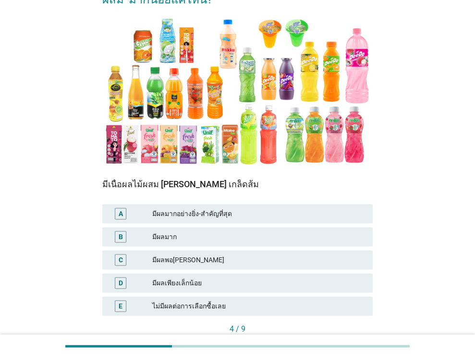
click at [277, 255] on div "มีผลพอ[PERSON_NAME]" at bounding box center [258, 260] width 213 height 12
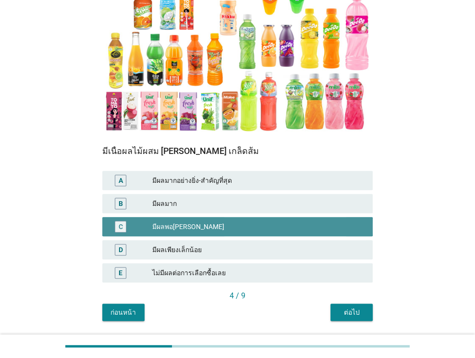
scroll to position [158, 0]
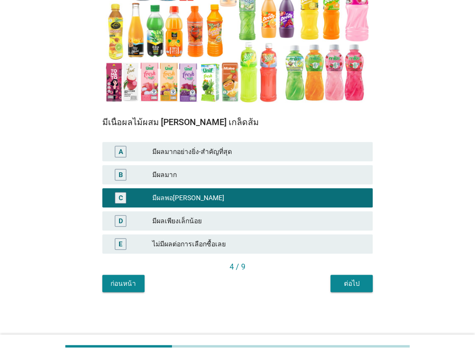
click at [361, 283] on div "ต่อไป" at bounding box center [351, 283] width 27 height 10
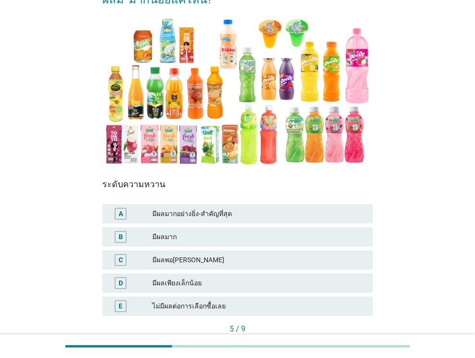
click at [261, 234] on div "มีผลมาก" at bounding box center [258, 237] width 213 height 12
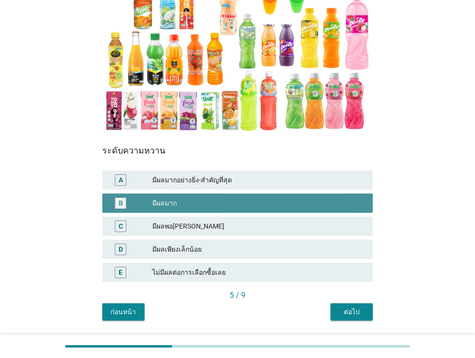
scroll to position [158, 0]
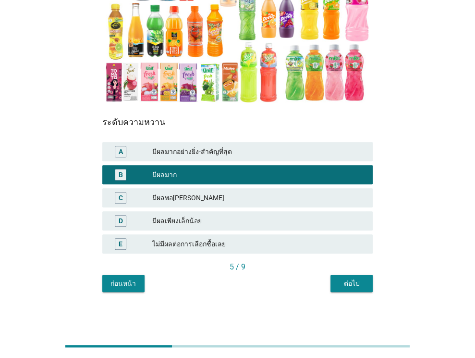
click at [354, 285] on div "ต่อไป" at bounding box center [351, 283] width 27 height 10
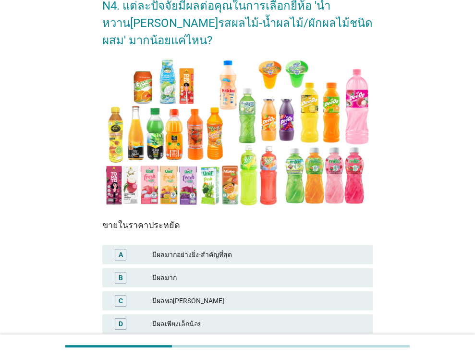
scroll to position [0, 0]
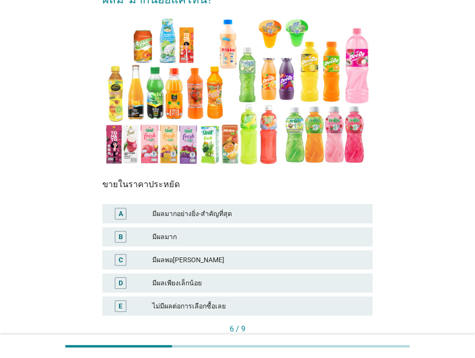
drag, startPoint x: 277, startPoint y: 273, endPoint x: 286, endPoint y: 277, distance: 10.1
click at [279, 274] on div "D มีผลเพียงเล็กน้อย" at bounding box center [237, 282] width 271 height 19
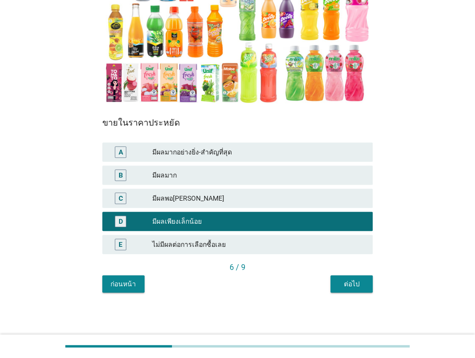
scroll to position [158, 0]
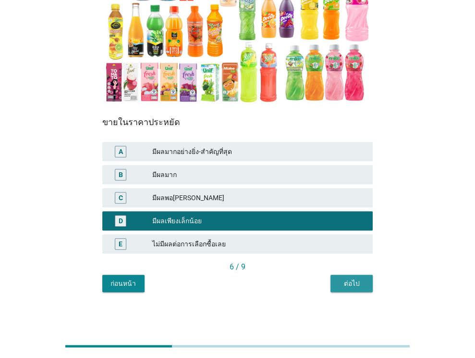
click at [334, 280] on button "ต่อไป" at bounding box center [352, 282] width 42 height 17
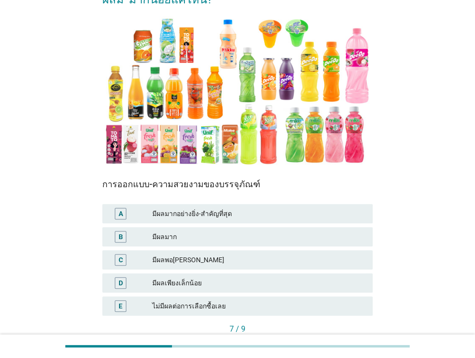
drag, startPoint x: 288, startPoint y: 254, endPoint x: 297, endPoint y: 257, distance: 9.6
click at [288, 254] on div "มีผลพอ[PERSON_NAME]" at bounding box center [258, 260] width 213 height 12
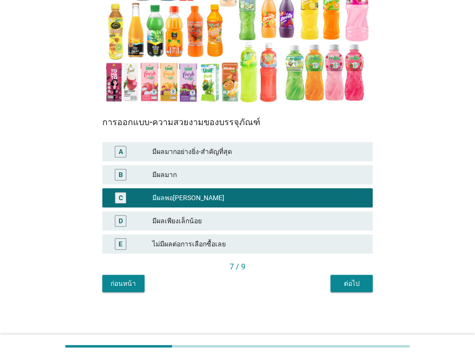
click at [354, 283] on div "ต่อไป" at bounding box center [351, 283] width 27 height 10
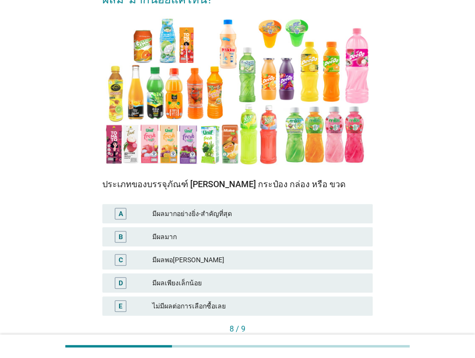
drag, startPoint x: 267, startPoint y: 243, endPoint x: 279, endPoint y: 247, distance: 12.5
click at [269, 244] on div "B มีผลมาก" at bounding box center [237, 236] width 271 height 19
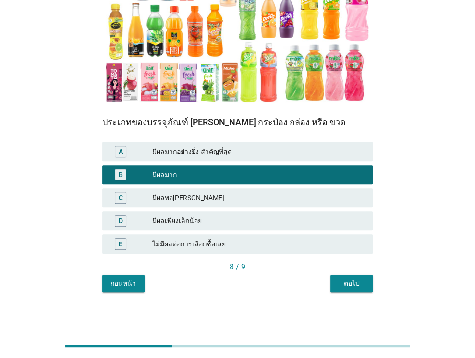
click at [340, 282] on div "ต่อไป" at bounding box center [351, 283] width 27 height 10
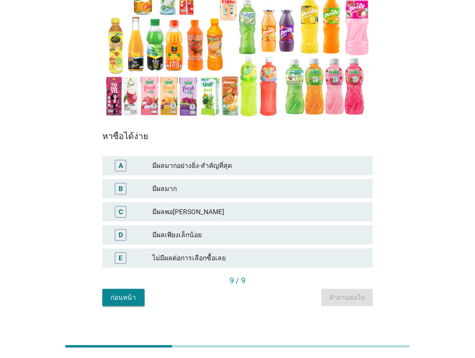
drag, startPoint x: 312, startPoint y: 187, endPoint x: 330, endPoint y: 213, distance: 31.2
click at [313, 187] on div "มีผลมาก" at bounding box center [258, 189] width 213 height 12
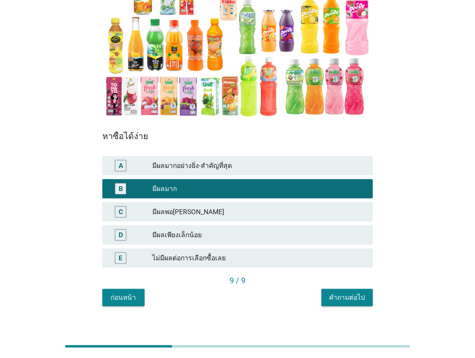
click at [348, 296] on div "คำถามต่อไป" at bounding box center [347, 297] width 36 height 10
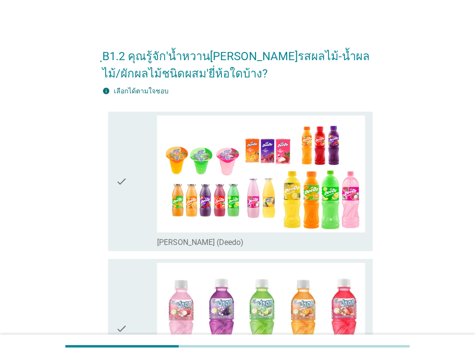
click at [119, 203] on icon "check" at bounding box center [122, 181] width 12 height 132
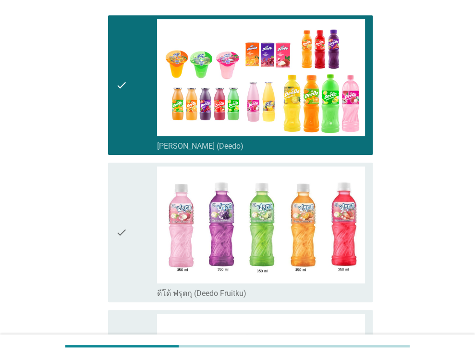
click at [124, 218] on icon "check" at bounding box center [122, 232] width 12 height 132
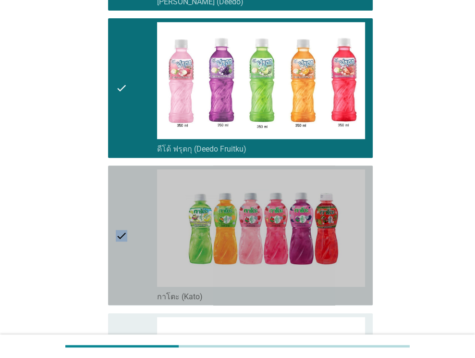
click at [124, 218] on icon "check" at bounding box center [122, 235] width 12 height 132
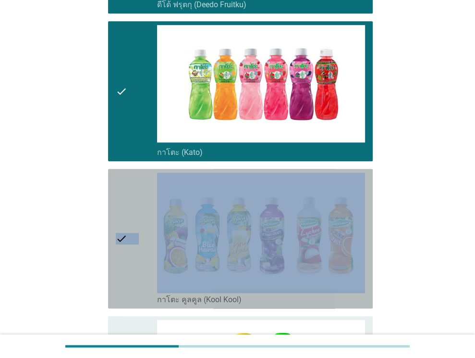
click at [124, 218] on icon "check" at bounding box center [122, 239] width 12 height 132
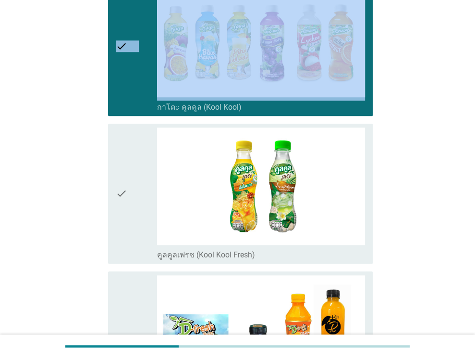
click at [124, 218] on icon "check" at bounding box center [122, 193] width 12 height 132
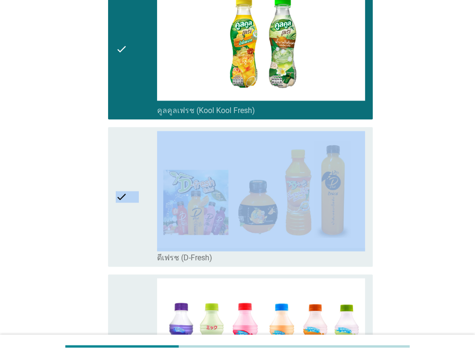
click at [124, 218] on icon "check" at bounding box center [122, 197] width 12 height 132
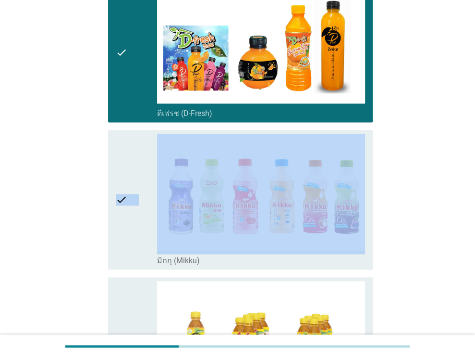
click at [124, 218] on icon "check" at bounding box center [122, 200] width 12 height 132
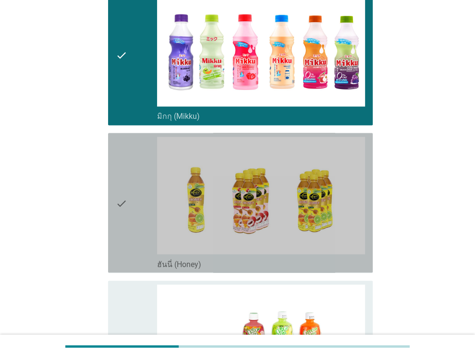
click at [124, 218] on icon "check" at bounding box center [122, 203] width 12 height 132
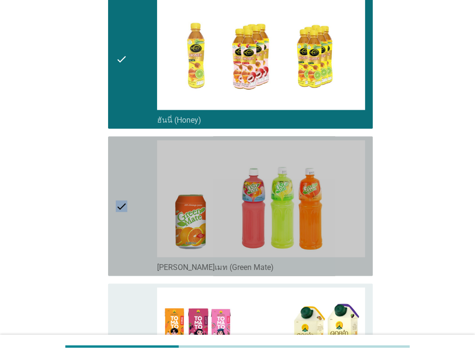
click at [124, 218] on icon "check" at bounding box center [122, 206] width 12 height 132
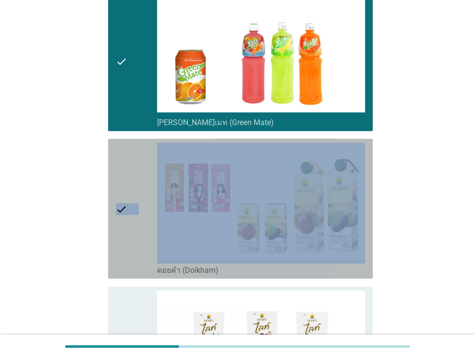
click at [124, 218] on icon "check" at bounding box center [122, 209] width 12 height 132
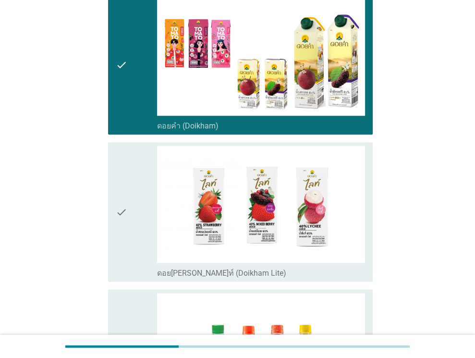
click at [124, 218] on icon "check" at bounding box center [122, 212] width 12 height 132
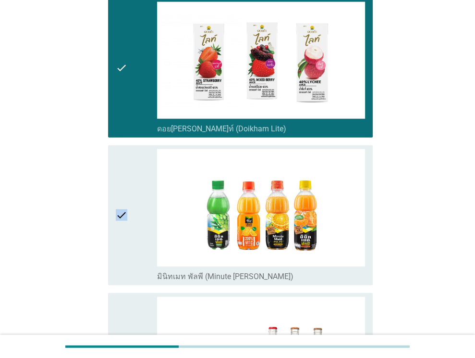
click at [124, 218] on icon "check" at bounding box center [122, 215] width 12 height 132
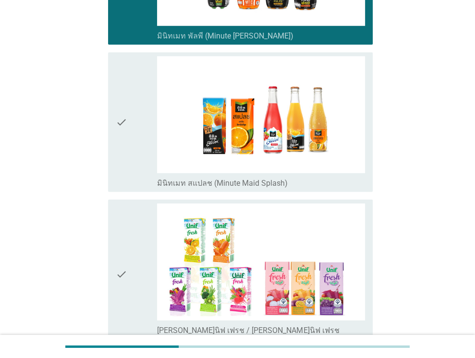
click at [124, 157] on icon "check" at bounding box center [122, 122] width 12 height 132
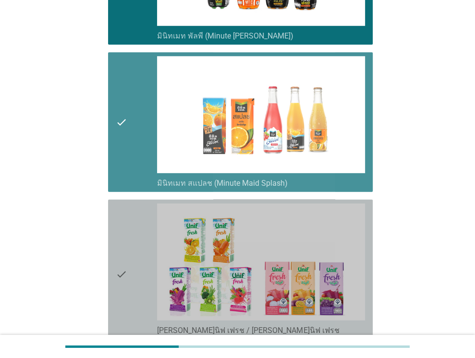
click at [117, 238] on icon "check" at bounding box center [122, 273] width 12 height 141
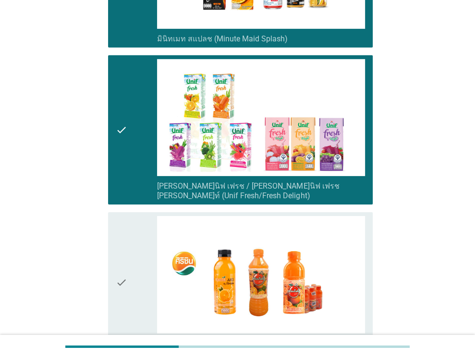
click at [117, 238] on icon "check" at bounding box center [122, 282] width 12 height 132
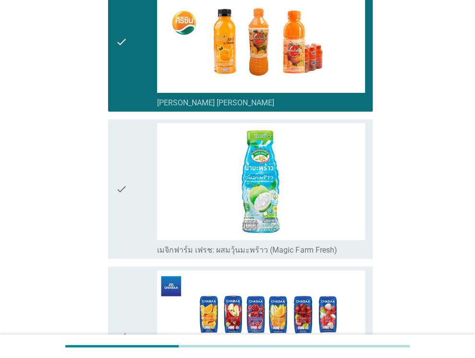
click at [129, 196] on div "check" at bounding box center [137, 189] width 42 height 132
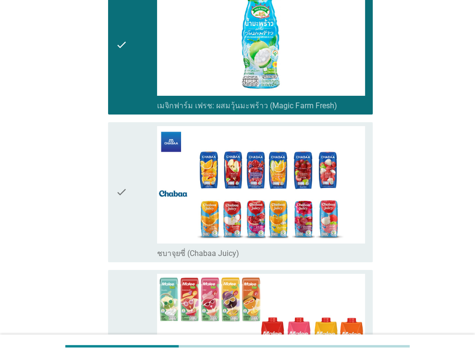
click at [127, 214] on div "check" at bounding box center [137, 192] width 42 height 132
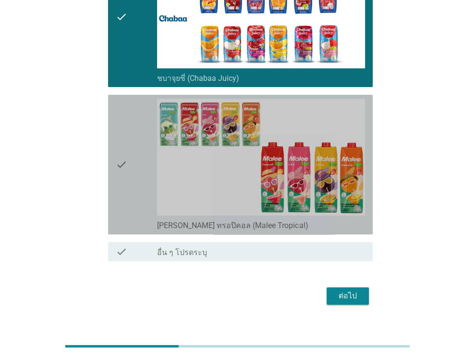
click at [128, 165] on div "check" at bounding box center [137, 165] width 42 height 132
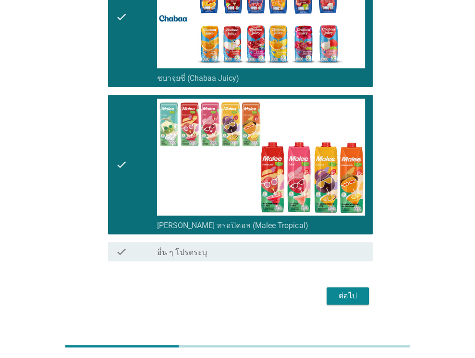
click at [354, 287] on button "ต่อไป" at bounding box center [348, 295] width 42 height 17
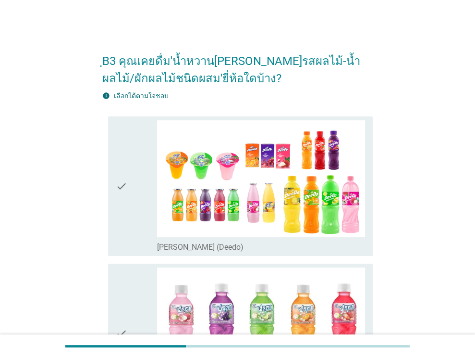
click at [124, 207] on icon "check" at bounding box center [122, 186] width 12 height 132
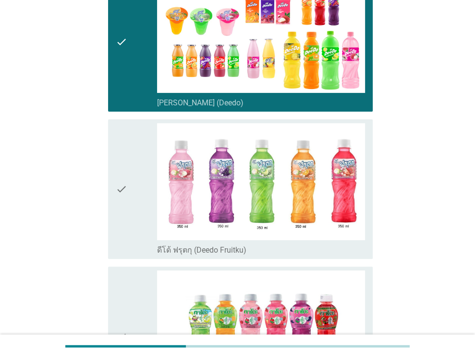
click at [121, 220] on icon "check" at bounding box center [122, 189] width 12 height 132
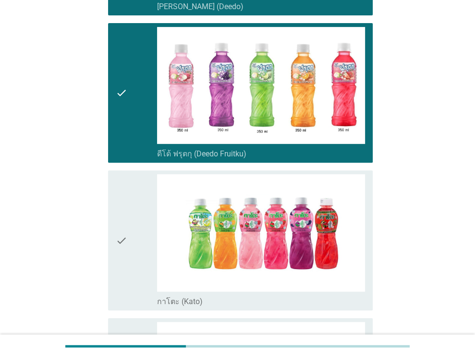
click at [121, 220] on icon "check" at bounding box center [122, 240] width 12 height 132
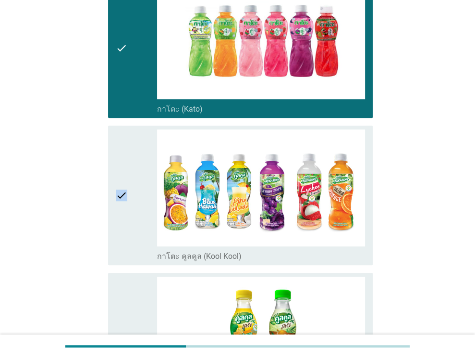
click at [121, 220] on icon "check" at bounding box center [122, 195] width 12 height 132
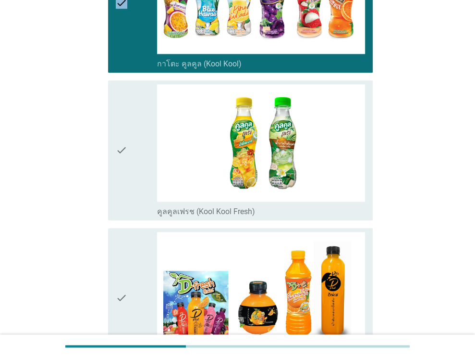
click at [121, 220] on div "check check_box_outline_blank คูลคูลเฟรช (Kool Kool Fresh)" at bounding box center [237, 149] width 271 height 147
click at [121, 188] on icon "check" at bounding box center [122, 150] width 12 height 132
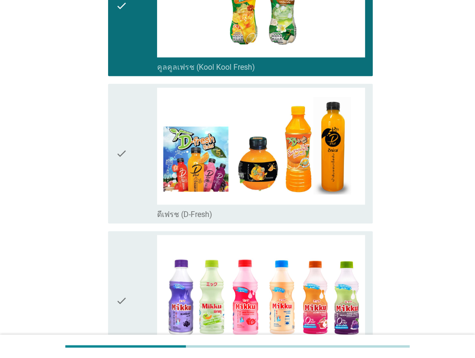
drag, startPoint x: 125, startPoint y: 196, endPoint x: 123, endPoint y: 258, distance: 62.0
click at [125, 198] on icon "check" at bounding box center [122, 153] width 12 height 132
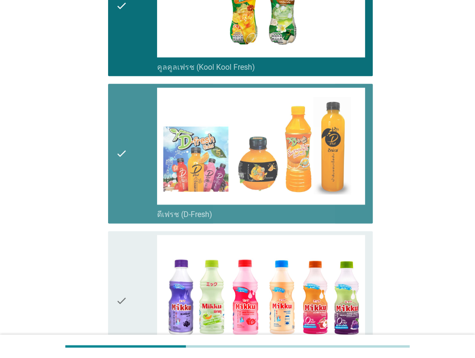
click at [123, 258] on icon "check" at bounding box center [122, 301] width 12 height 132
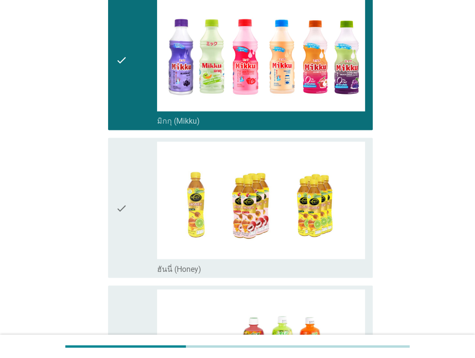
click at [124, 213] on icon "check" at bounding box center [122, 207] width 12 height 132
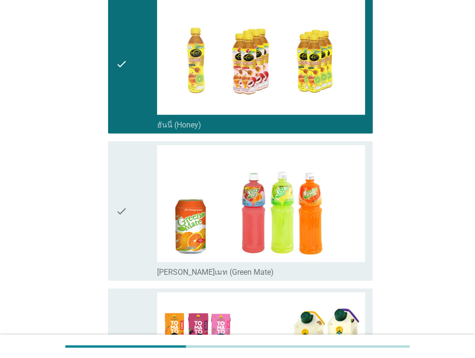
click at [125, 219] on icon "check" at bounding box center [122, 211] width 12 height 132
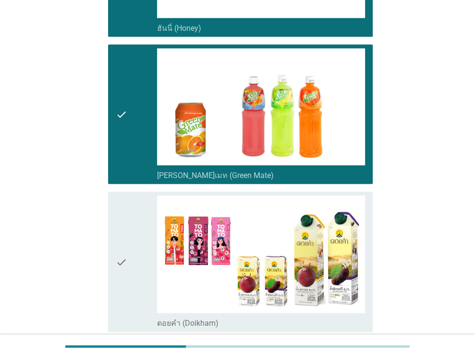
click at [125, 219] on icon "check" at bounding box center [122, 262] width 12 height 132
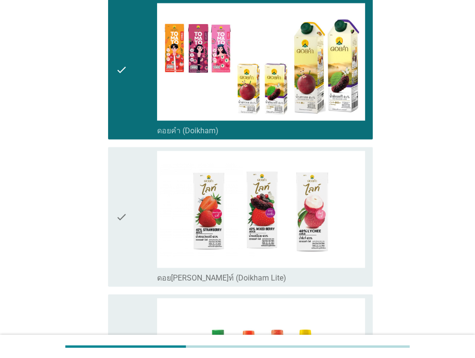
click at [125, 219] on icon "check" at bounding box center [122, 217] width 12 height 132
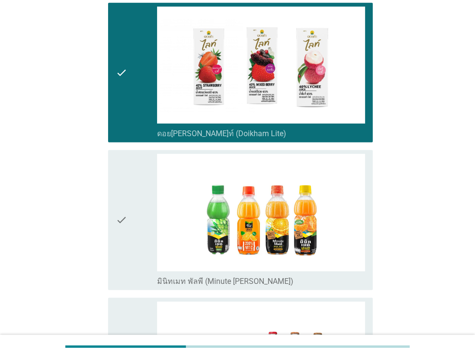
click at [125, 219] on icon "check" at bounding box center [122, 220] width 12 height 132
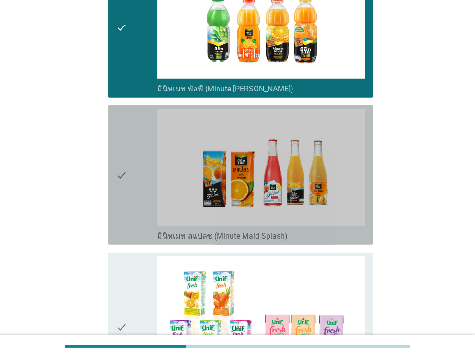
drag, startPoint x: 133, startPoint y: 206, endPoint x: 115, endPoint y: 278, distance: 74.7
click at [133, 207] on div "check" at bounding box center [137, 175] width 42 height 132
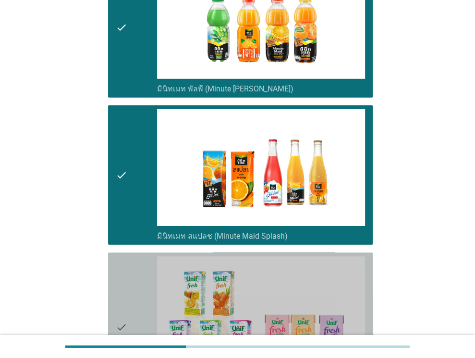
click at [116, 287] on icon "check" at bounding box center [122, 326] width 12 height 141
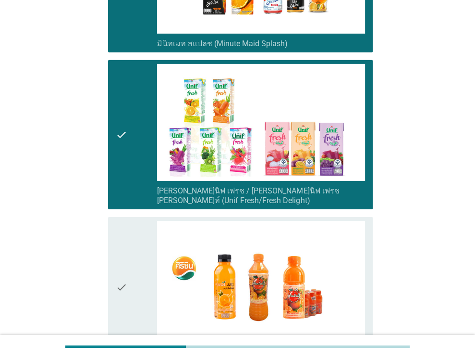
click at [121, 246] on icon "check" at bounding box center [122, 287] width 12 height 132
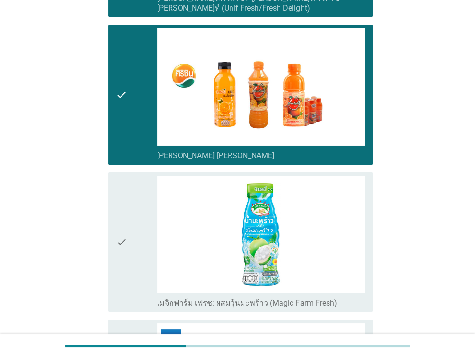
click at [133, 257] on div "check" at bounding box center [137, 242] width 42 height 132
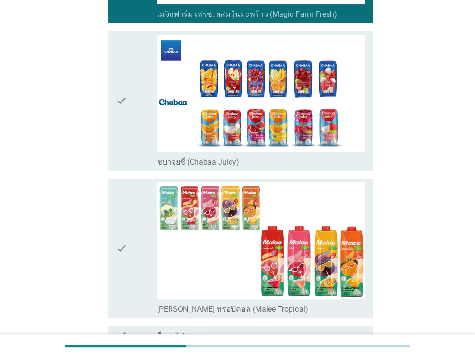
click at [119, 113] on icon "check" at bounding box center [122, 101] width 12 height 132
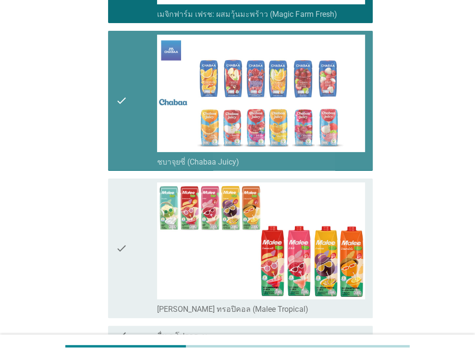
click at [121, 199] on icon "check" at bounding box center [122, 248] width 12 height 132
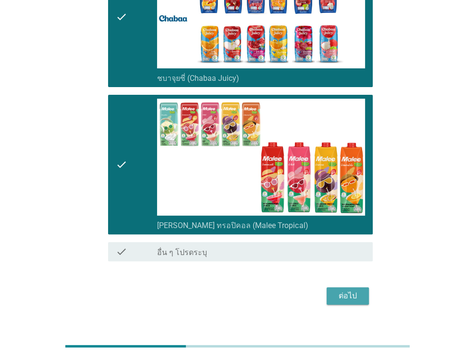
click at [356, 290] on div "ต่อไป" at bounding box center [348, 296] width 27 height 12
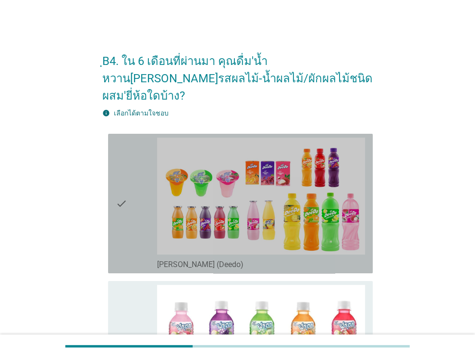
click at [127, 161] on div "check" at bounding box center [137, 203] width 42 height 132
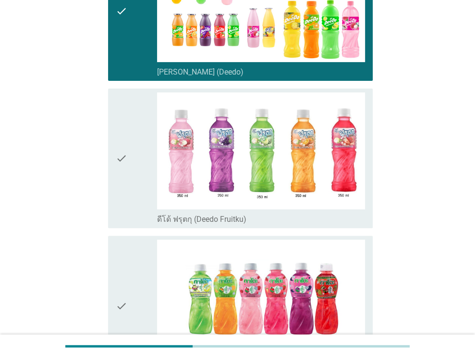
click at [131, 170] on div "check" at bounding box center [137, 158] width 42 height 132
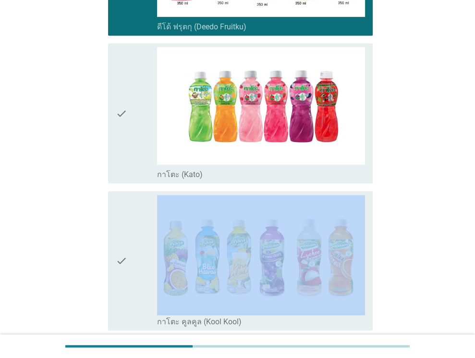
click at [131, 187] on div "check check_box_outline_blank กาโตะ คูลคูล (Kool Kool)" at bounding box center [237, 260] width 271 height 147
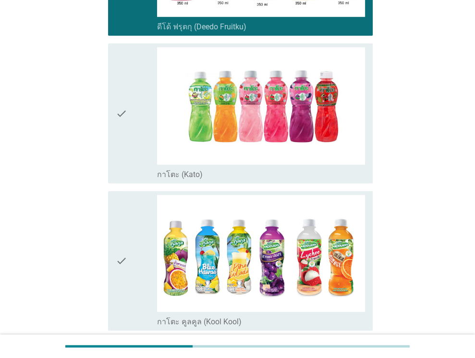
click at [134, 98] on div "check" at bounding box center [137, 113] width 42 height 132
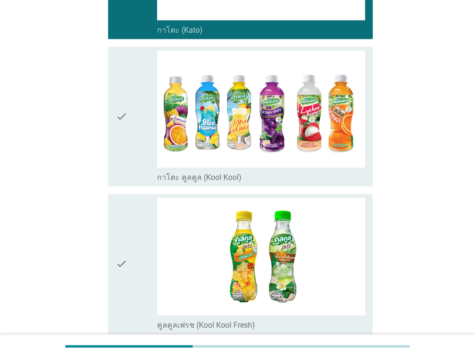
click at [131, 190] on div "check check_box_outline_blank คูลคูลเฟรช (Kool Kool Fresh)" at bounding box center [237, 263] width 271 height 147
drag, startPoint x: 132, startPoint y: 124, endPoint x: 132, endPoint y: 155, distance: 30.8
click at [132, 126] on div "check" at bounding box center [137, 116] width 42 height 132
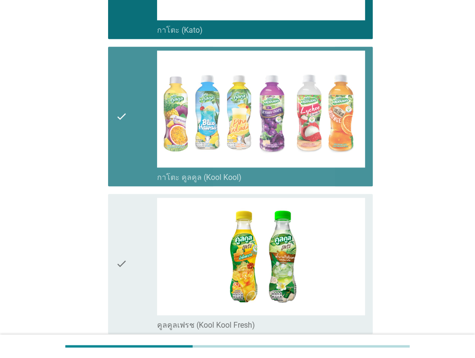
click at [126, 207] on icon "check" at bounding box center [122, 264] width 12 height 132
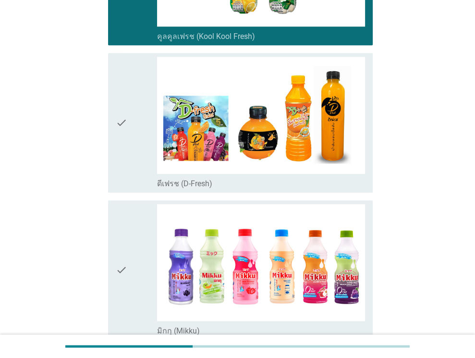
click at [130, 142] on div "check" at bounding box center [137, 123] width 42 height 132
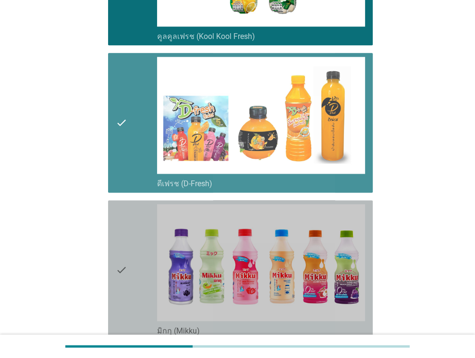
click at [129, 213] on div "check" at bounding box center [137, 270] width 42 height 132
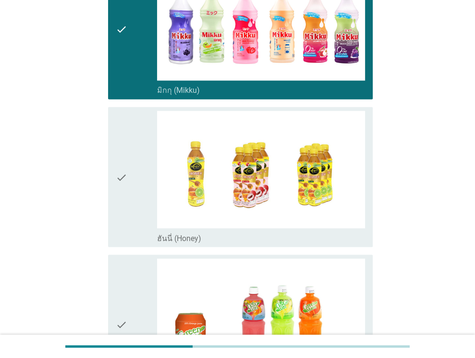
drag, startPoint x: 131, startPoint y: 153, endPoint x: 133, endPoint y: 183, distance: 29.8
click at [131, 156] on div "check" at bounding box center [137, 177] width 42 height 132
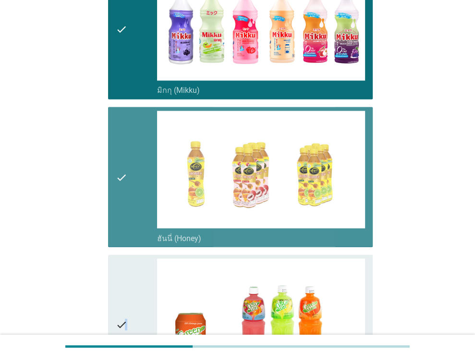
click at [127, 258] on icon "check" at bounding box center [122, 324] width 12 height 132
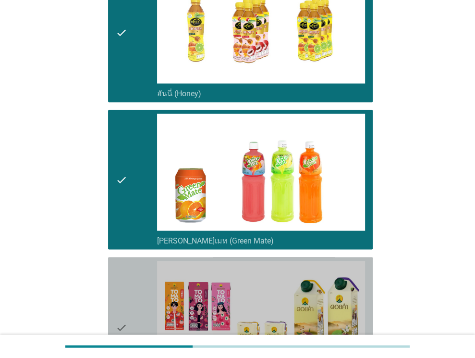
click at [128, 273] on div "check" at bounding box center [137, 327] width 42 height 132
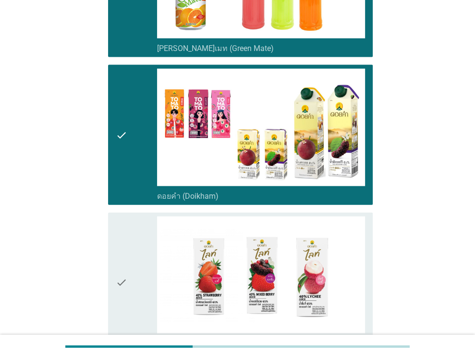
click at [135, 228] on div "check" at bounding box center [137, 282] width 42 height 132
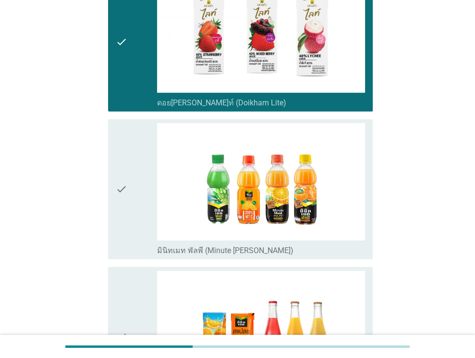
click at [135, 191] on div "check" at bounding box center [137, 189] width 42 height 132
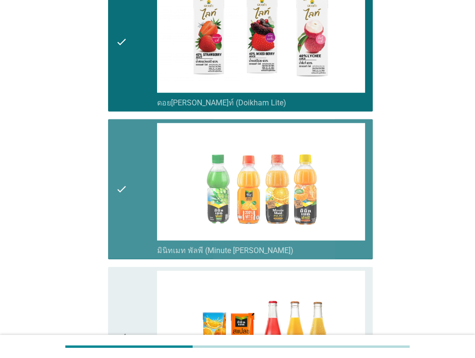
click at [127, 292] on icon "check" at bounding box center [122, 337] width 12 height 132
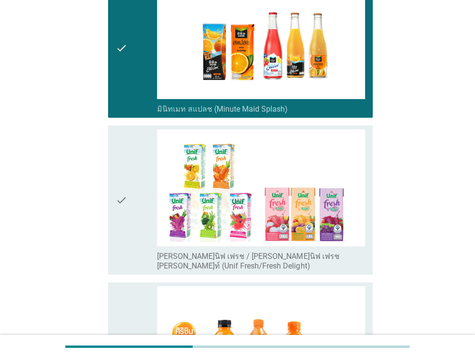
drag, startPoint x: 131, startPoint y: 212, endPoint x: 135, endPoint y: 236, distance: 24.3
click at [133, 219] on div "check" at bounding box center [137, 199] width 42 height 141
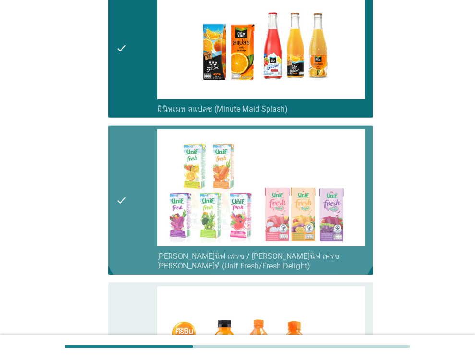
click at [135, 287] on div "check" at bounding box center [137, 352] width 42 height 132
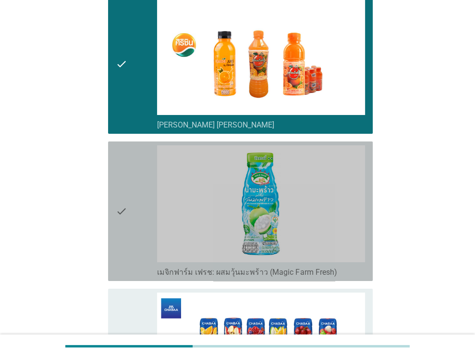
drag, startPoint x: 137, startPoint y: 181, endPoint x: 123, endPoint y: 301, distance: 121.5
click at [137, 181] on div "check" at bounding box center [137, 211] width 42 height 132
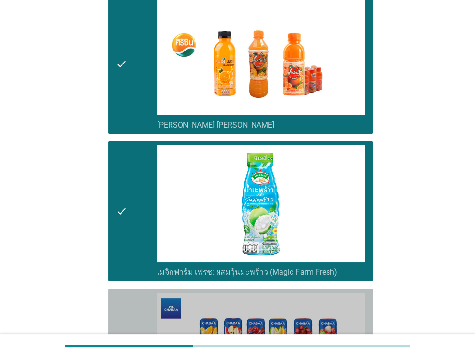
click at [123, 307] on icon "check" at bounding box center [122, 358] width 12 height 132
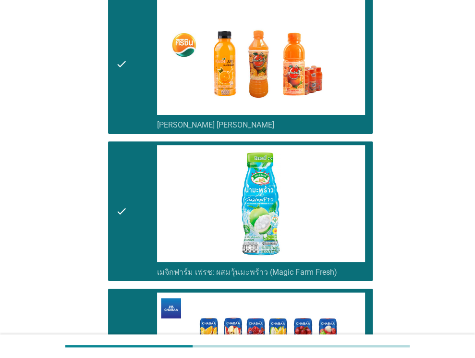
scroll to position [2499, 0]
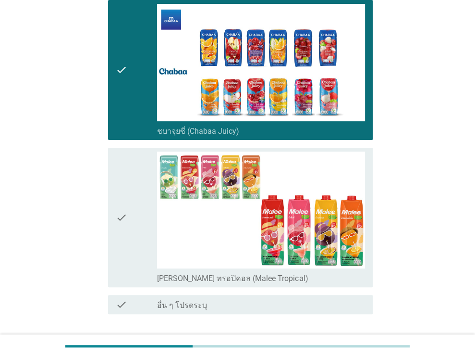
click at [128, 204] on div "check" at bounding box center [137, 217] width 42 height 132
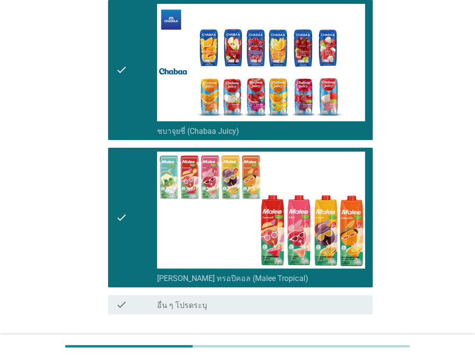
click at [361, 340] on button "ต่อไป" at bounding box center [348, 348] width 42 height 17
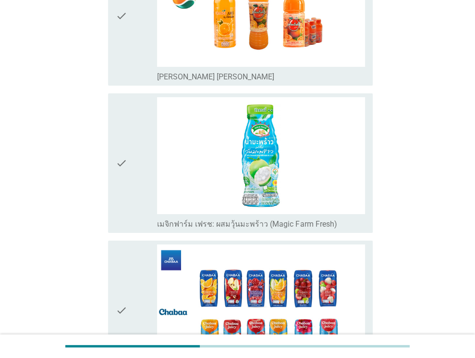
scroll to position [0, 0]
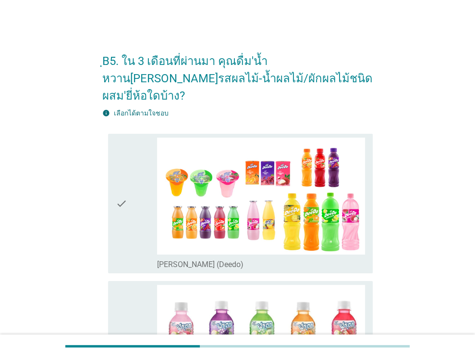
drag, startPoint x: 130, startPoint y: 191, endPoint x: 131, endPoint y: 205, distance: 14.5
click at [130, 191] on div "check" at bounding box center [137, 203] width 42 height 132
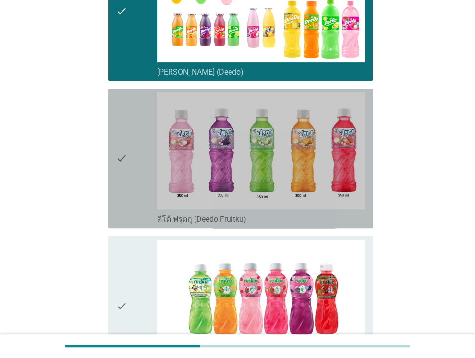
drag, startPoint x: 129, startPoint y: 166, endPoint x: 129, endPoint y: 201, distance: 35.1
click at [129, 168] on div "check" at bounding box center [137, 158] width 42 height 132
click at [125, 263] on icon "check" at bounding box center [122, 305] width 12 height 132
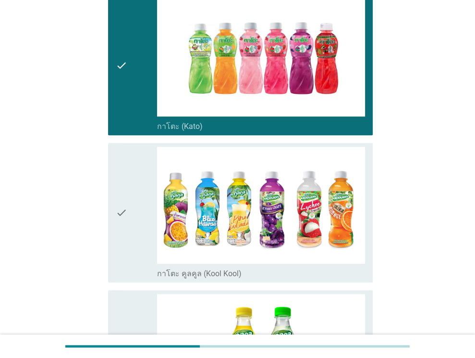
click at [133, 201] on div "check" at bounding box center [137, 213] width 42 height 132
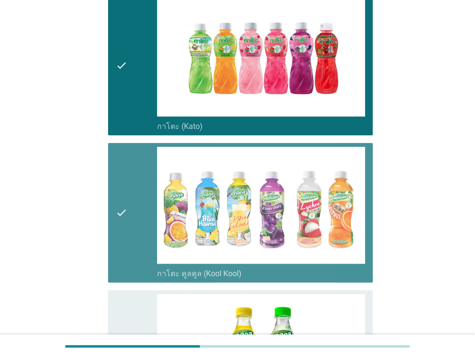
click at [124, 309] on icon "check" at bounding box center [122, 360] width 12 height 132
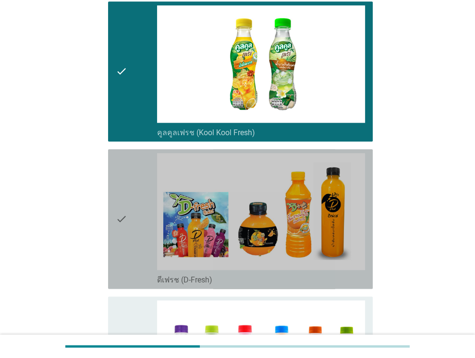
drag, startPoint x: 128, startPoint y: 198, endPoint x: 130, endPoint y: 226, distance: 28.4
click at [128, 199] on div "check" at bounding box center [137, 219] width 42 height 132
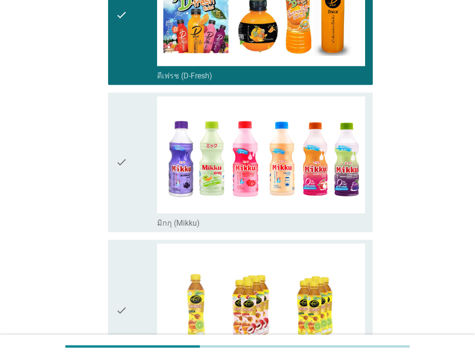
scroll to position [961, 0]
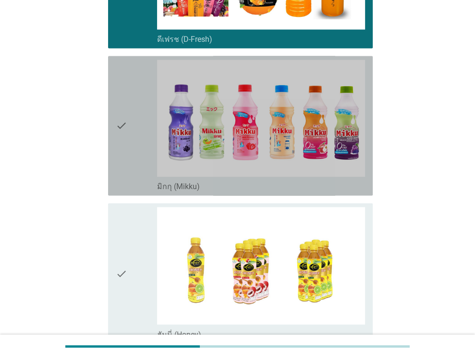
click at [125, 134] on icon "check" at bounding box center [122, 126] width 12 height 132
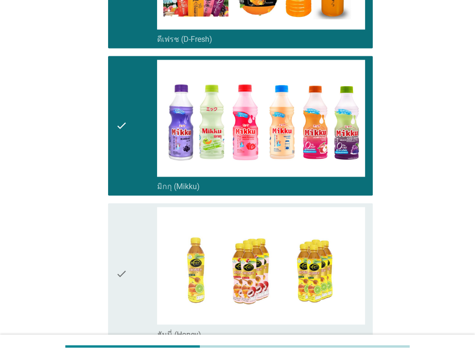
click at [129, 266] on div "check" at bounding box center [137, 273] width 42 height 132
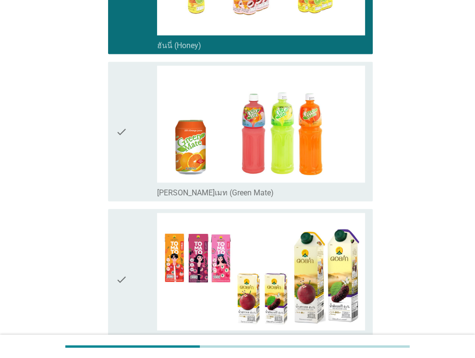
click at [140, 154] on div "check" at bounding box center [137, 132] width 42 height 132
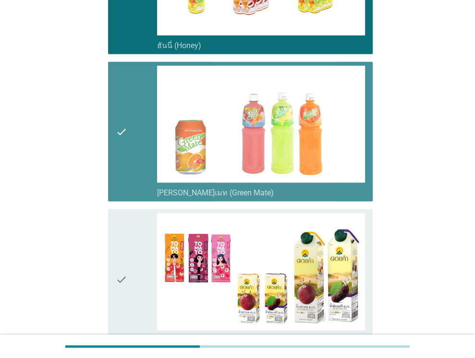
click at [127, 240] on div "check" at bounding box center [137, 279] width 42 height 132
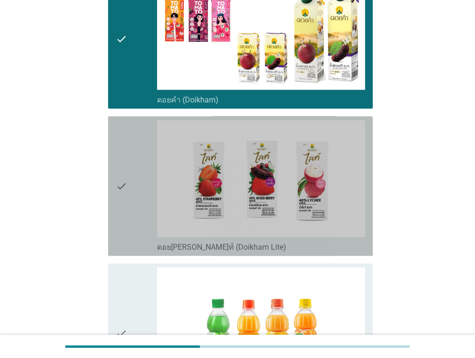
click at [136, 187] on div "check" at bounding box center [137, 186] width 42 height 132
click at [119, 301] on icon "check" at bounding box center [122, 333] width 12 height 132
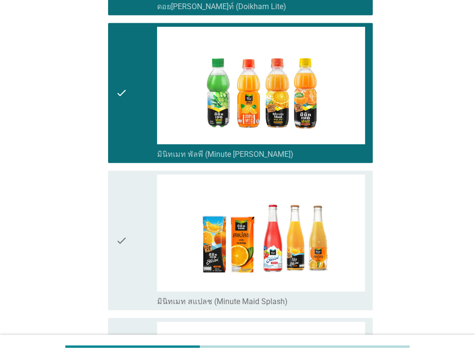
click at [127, 212] on div "check" at bounding box center [137, 240] width 42 height 132
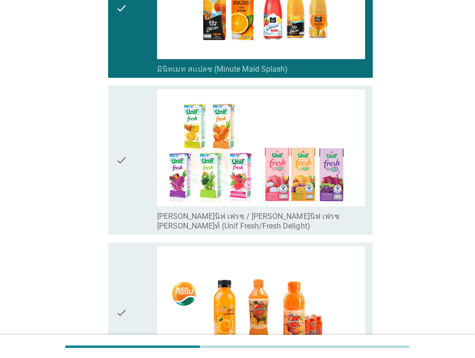
scroll to position [2067, 0]
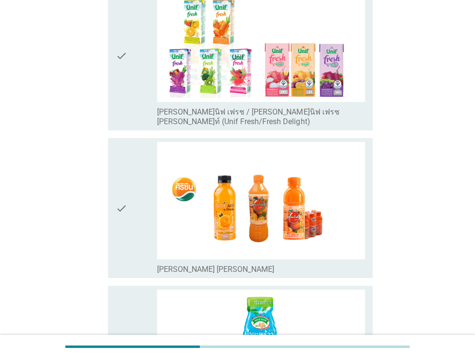
click at [130, 63] on div "check" at bounding box center [137, 55] width 42 height 141
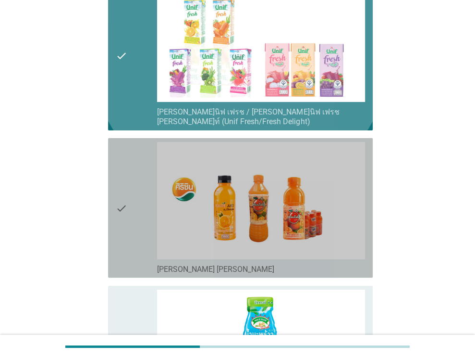
drag, startPoint x: 138, startPoint y: 153, endPoint x: 141, endPoint y: 203, distance: 49.6
click at [138, 160] on div "check" at bounding box center [137, 208] width 42 height 132
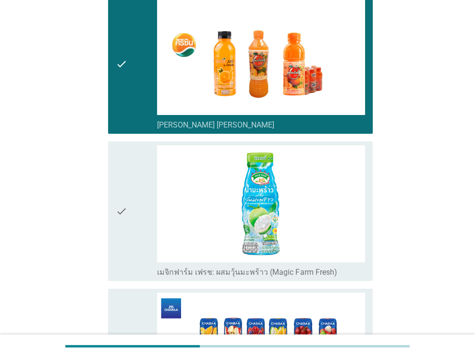
click at [137, 169] on div "check" at bounding box center [137, 211] width 42 height 132
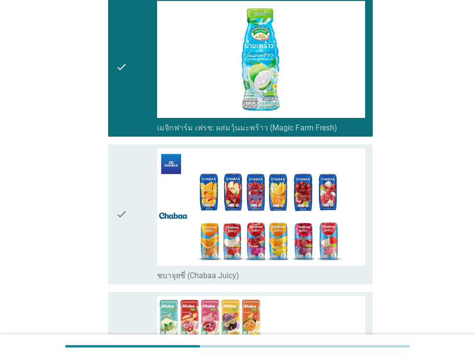
click at [129, 197] on div "check" at bounding box center [137, 214] width 42 height 132
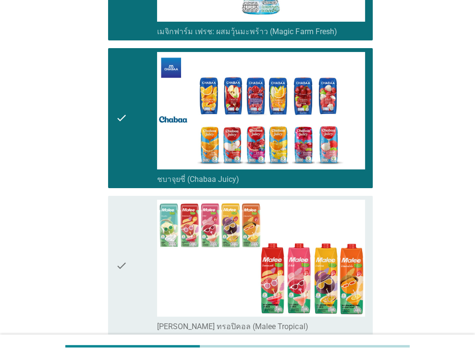
click at [130, 216] on div "check" at bounding box center [137, 265] width 42 height 132
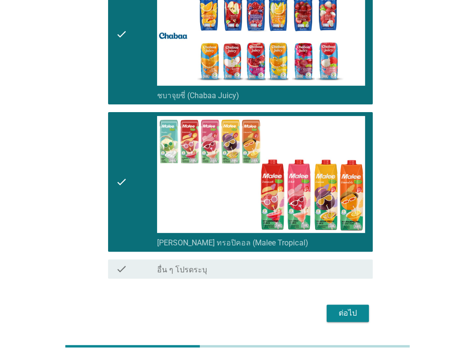
click at [354, 307] on div "ต่อไป" at bounding box center [348, 313] width 27 height 12
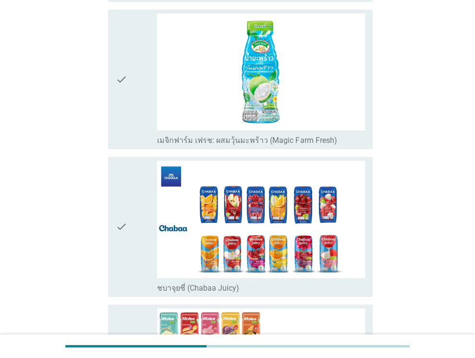
scroll to position [0, 0]
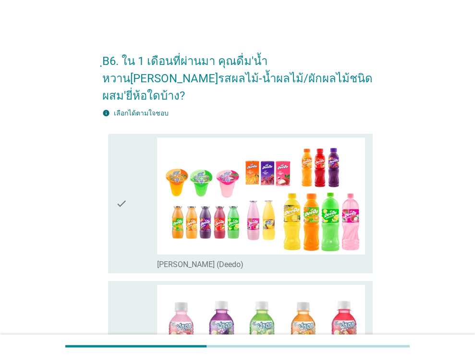
click at [131, 180] on div "check" at bounding box center [137, 203] width 42 height 132
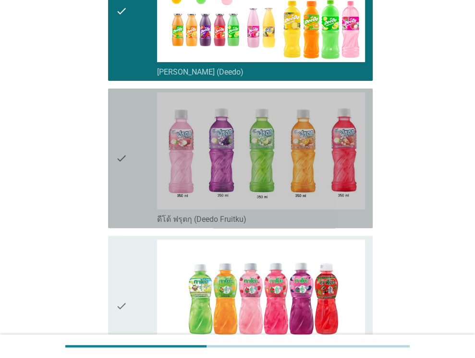
click at [131, 188] on div "check" at bounding box center [137, 158] width 42 height 132
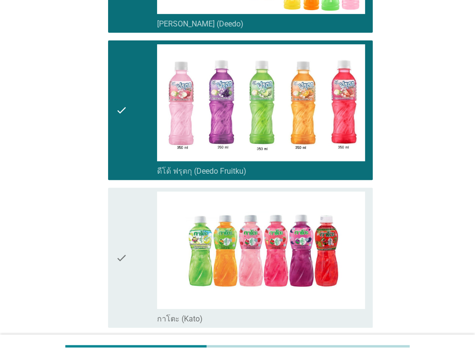
click at [134, 230] on div "check" at bounding box center [137, 257] width 42 height 132
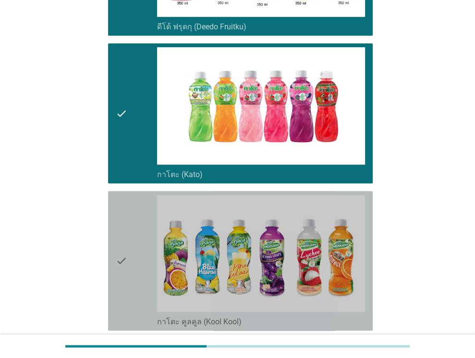
click at [132, 207] on div "check" at bounding box center [137, 261] width 42 height 132
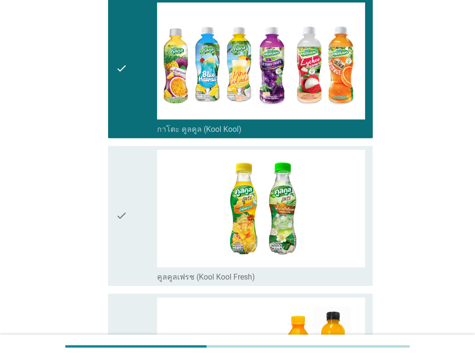
click at [131, 203] on div "check" at bounding box center [137, 215] width 42 height 132
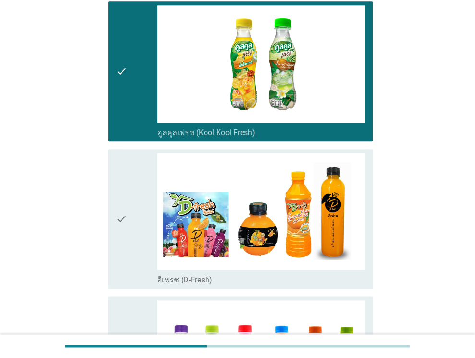
click at [131, 207] on div "check" at bounding box center [137, 219] width 42 height 132
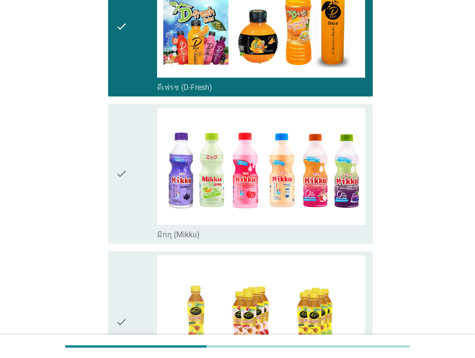
click at [132, 208] on div "check" at bounding box center [137, 174] width 42 height 132
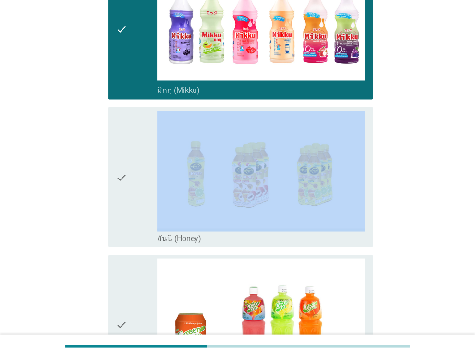
click at [132, 208] on div "check" at bounding box center [137, 177] width 42 height 132
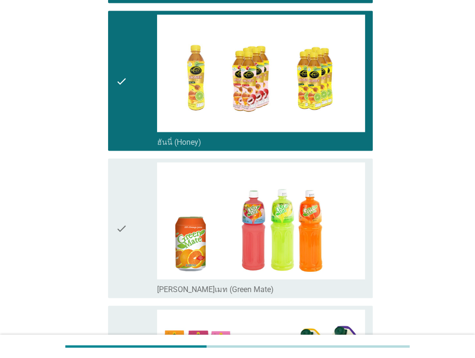
click at [132, 208] on div "check" at bounding box center [137, 228] width 42 height 132
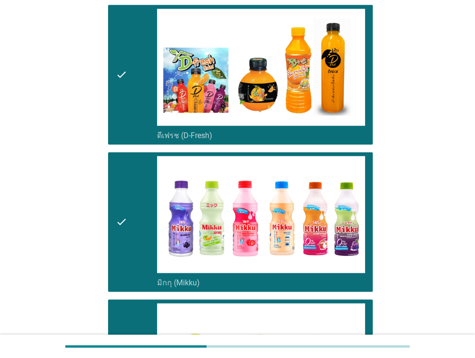
scroll to position [1346, 0]
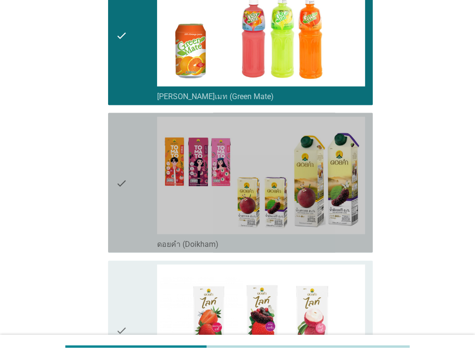
click at [121, 196] on icon "check" at bounding box center [122, 183] width 12 height 132
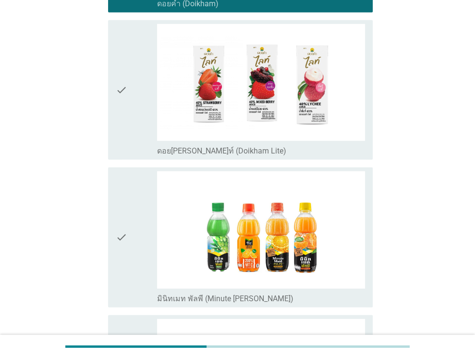
drag, startPoint x: 133, startPoint y: 117, endPoint x: 133, endPoint y: 173, distance: 55.8
click at [133, 119] on div "check" at bounding box center [137, 90] width 42 height 132
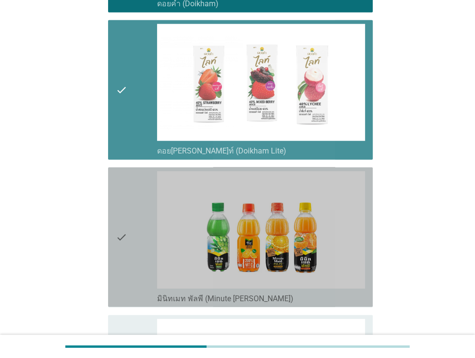
click at [138, 204] on div "check" at bounding box center [137, 237] width 42 height 132
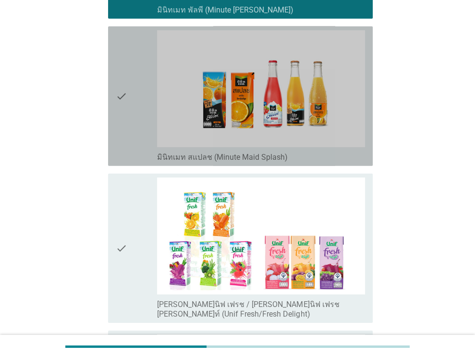
click at [135, 119] on div "check" at bounding box center [137, 96] width 42 height 132
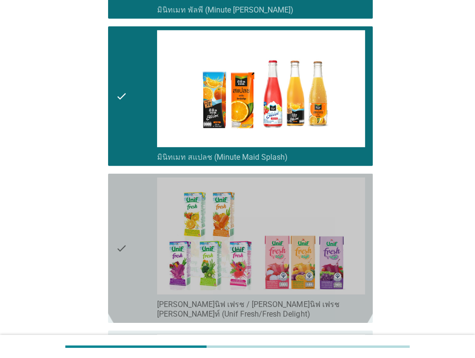
drag, startPoint x: 132, startPoint y: 203, endPoint x: 134, endPoint y: 210, distance: 6.5
click at [132, 203] on div "check" at bounding box center [137, 247] width 42 height 141
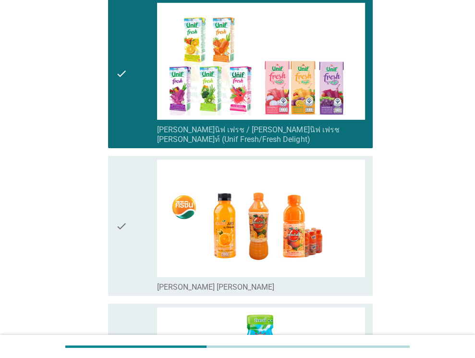
scroll to position [2163, 0]
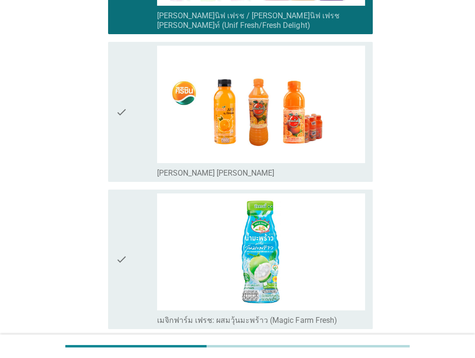
click at [127, 114] on div "check" at bounding box center [137, 112] width 42 height 132
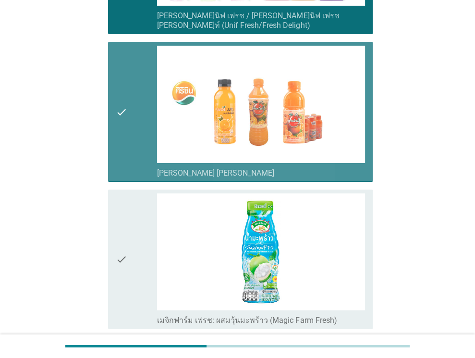
click at [119, 224] on icon "check" at bounding box center [122, 259] width 12 height 132
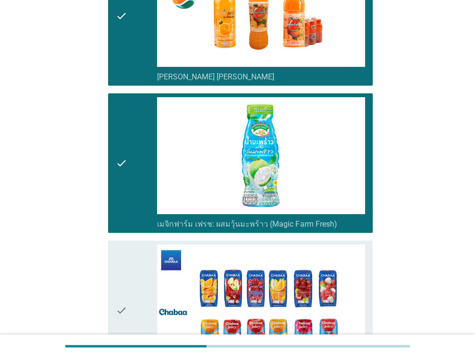
click at [141, 246] on div "check" at bounding box center [137, 310] width 42 height 132
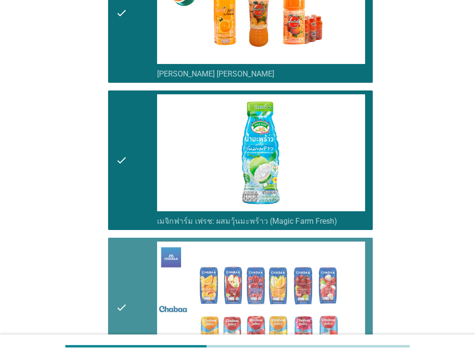
scroll to position [2499, 0]
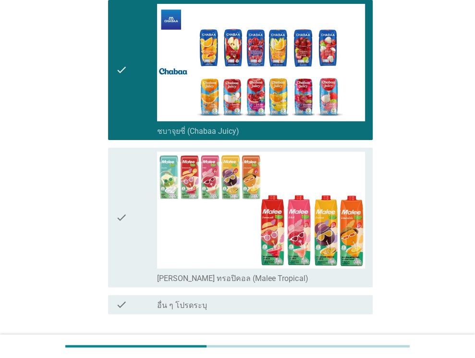
click at [138, 195] on div "check" at bounding box center [137, 217] width 42 height 132
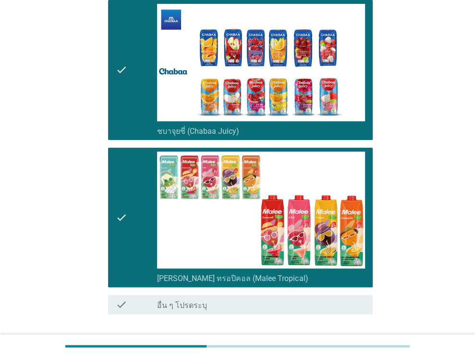
click at [359, 343] on div "ต่อไป" at bounding box center [348, 349] width 27 height 12
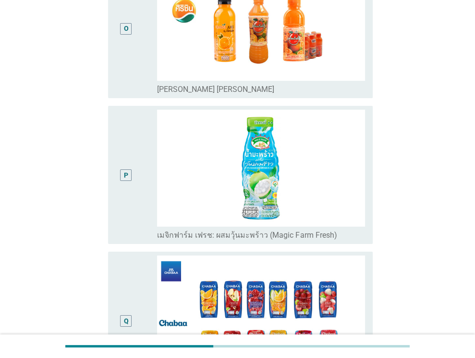
scroll to position [0, 0]
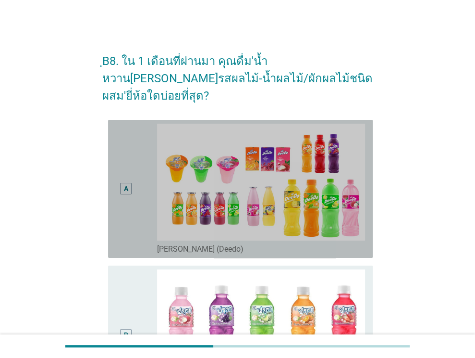
click at [131, 197] on div "A" at bounding box center [126, 189] width 21 height 130
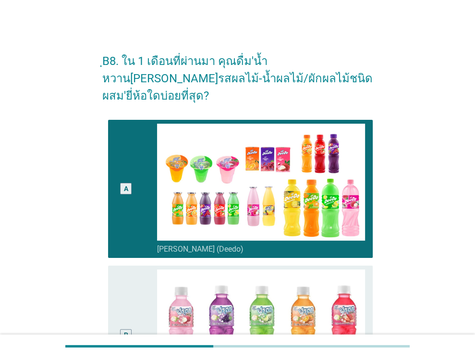
click at [130, 269] on div "B" at bounding box center [126, 334] width 21 height 130
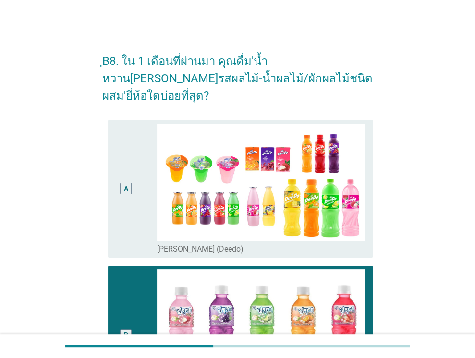
click at [125, 209] on div "A" at bounding box center [126, 189] width 21 height 130
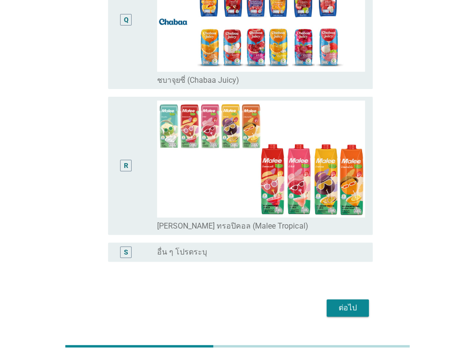
click at [338, 302] on div "ต่อไป" at bounding box center [348, 308] width 27 height 12
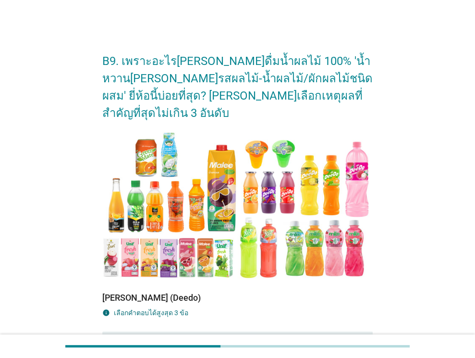
scroll to position [144, 0]
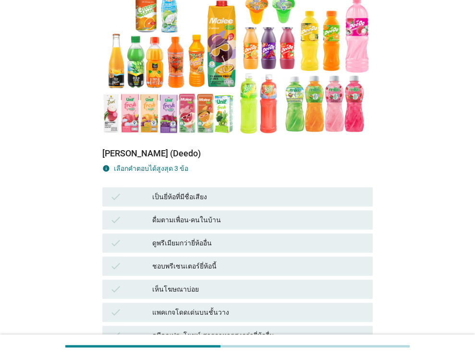
drag, startPoint x: 240, startPoint y: 178, endPoint x: 240, endPoint y: 191, distance: 13.0
click at [240, 191] on div "เป็นยี่ห้อที่มีชื่อเสียง" at bounding box center [258, 197] width 213 height 12
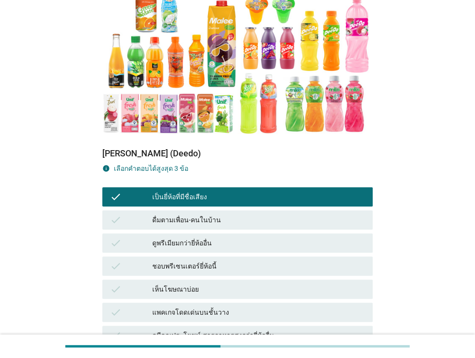
drag, startPoint x: 248, startPoint y: 227, endPoint x: 252, endPoint y: 233, distance: 6.3
click at [248, 237] on div "ดูพรีเมียมกว่ายี่ห้ออื่น" at bounding box center [258, 243] width 213 height 12
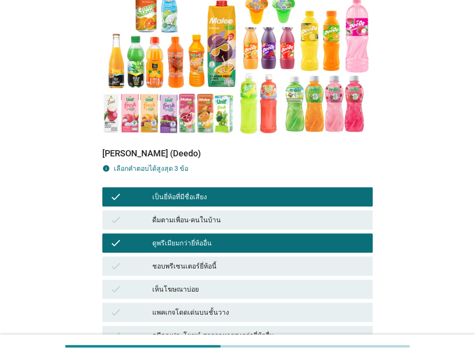
click at [258, 260] on div "ชอบพรีเซนเตอร์ยี่ห้อนี้" at bounding box center [258, 266] width 213 height 12
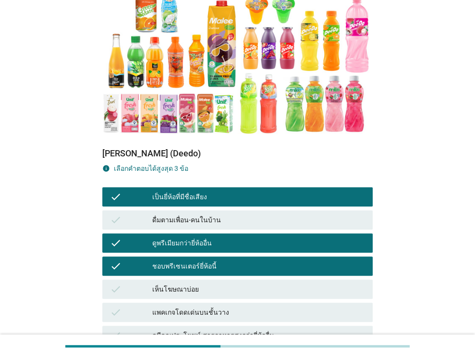
click at [255, 279] on div "check เห็นโฆษณาบ่อย" at bounding box center [237, 288] width 271 height 19
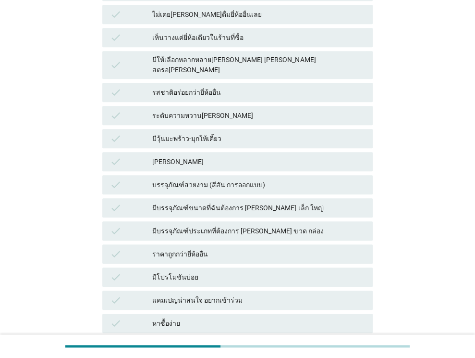
scroll to position [529, 0]
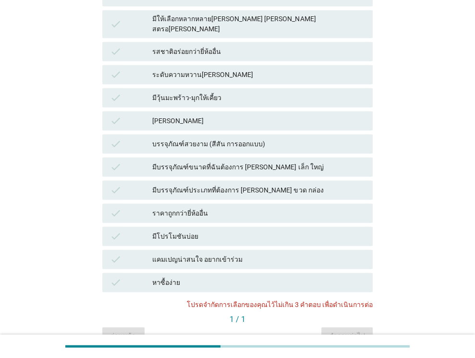
click at [254, 276] on div "หาซื้อง่าย" at bounding box center [258, 282] width 213 height 12
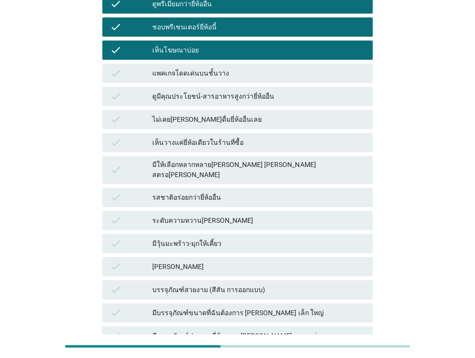
scroll to position [267, 0]
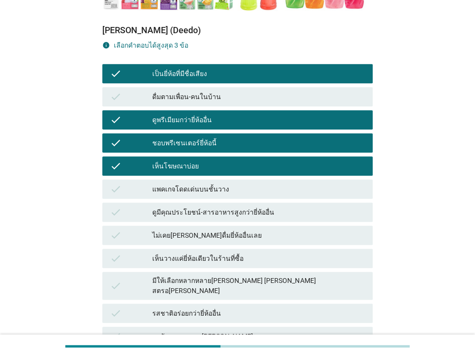
click at [240, 137] on div "ชอบพรีเซนเตอร์ยี่ห้อนี้" at bounding box center [258, 143] width 213 height 12
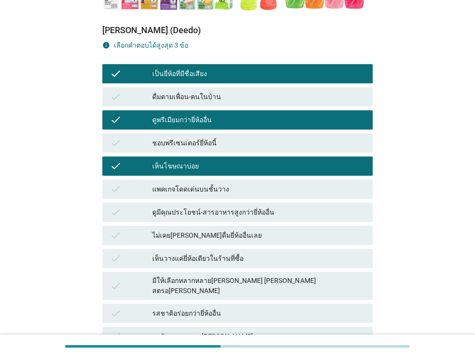
click at [246, 110] on div "check ดูพรีเมียมกว่ายี่ห้ออื่น" at bounding box center [237, 119] width 271 height 19
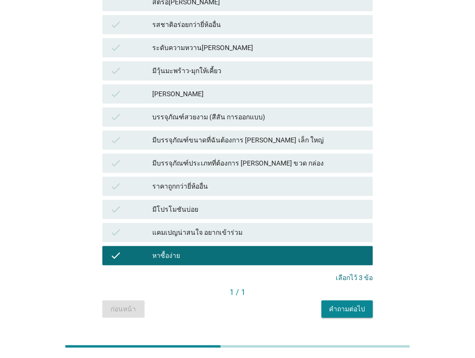
click at [331, 274] on div "[PERSON_NAME] (Deedo) info เลือกคําตอบได้สูงสุด 3 ข้อ check เป็นยี่ห้อที่มีชื่อ…" at bounding box center [237, 22] width 271 height 592
click at [333, 304] on div "คำถามต่อไป" at bounding box center [347, 309] width 36 height 10
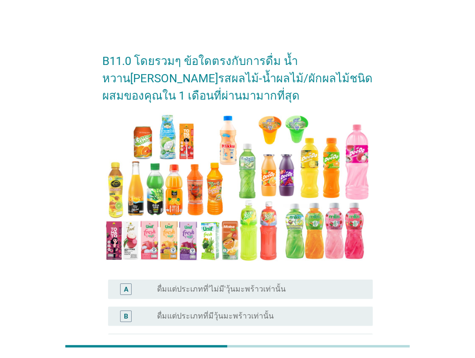
scroll to position [96, 0]
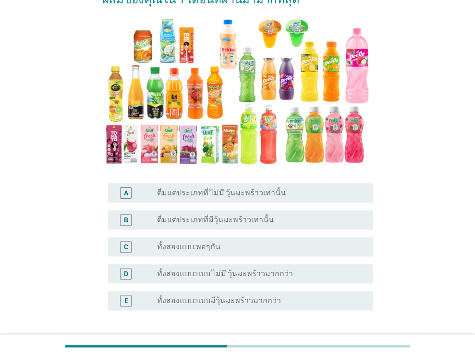
click at [268, 253] on div "C radio_button_unchecked ทั้งสองแบบ:พอๆกัน" at bounding box center [240, 246] width 265 height 19
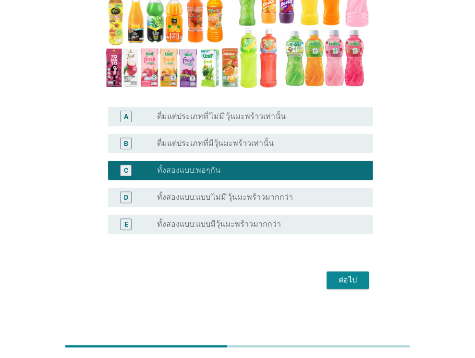
click at [338, 284] on div "ต่อไป" at bounding box center [348, 280] width 27 height 12
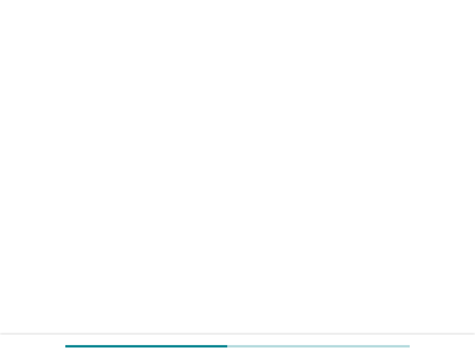
scroll to position [0, 0]
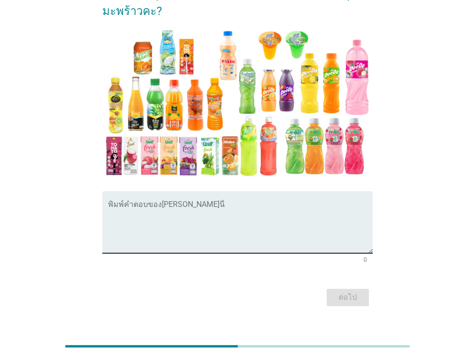
click at [264, 218] on textarea "พิมพ์คำตอบของคุณ ที่นี่" at bounding box center [240, 227] width 265 height 50
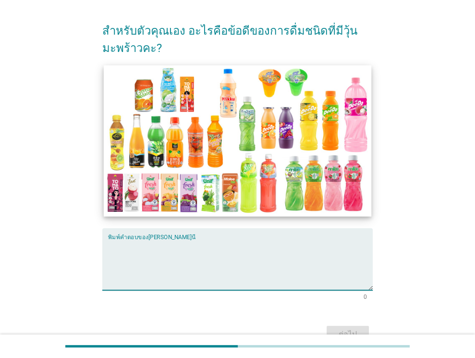
scroll to position [119, 0]
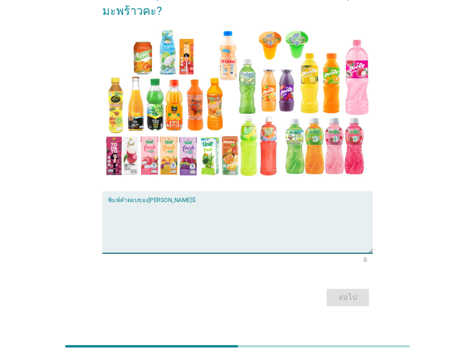
click at [175, 211] on textarea "พิมพ์คำตอบของคุณ ที่นี่" at bounding box center [240, 227] width 265 height 50
type textarea "ได้เคี้ยวมีเนื้อนุ่บๆอร่อย"
click at [346, 291] on div "ต่อไป" at bounding box center [348, 297] width 27 height 12
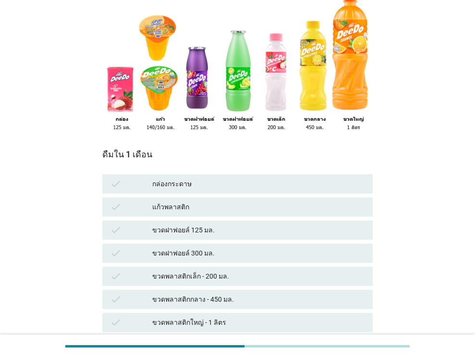
scroll to position [144, 0]
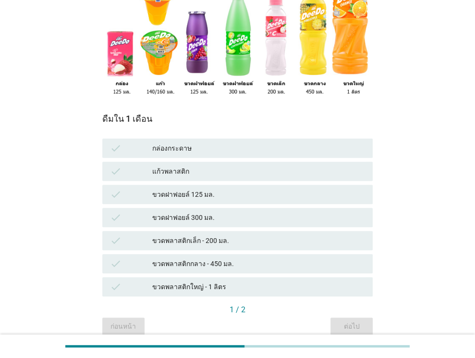
click at [236, 165] on div "แก้วพลาสติก" at bounding box center [258, 171] width 213 height 12
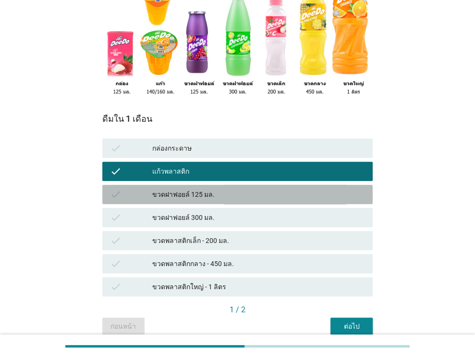
drag, startPoint x: 236, startPoint y: 177, endPoint x: 237, endPoint y: 183, distance: 5.5
click at [236, 188] on div "ขวดฝาฟอยล์ 125 มล." at bounding box center [258, 194] width 213 height 12
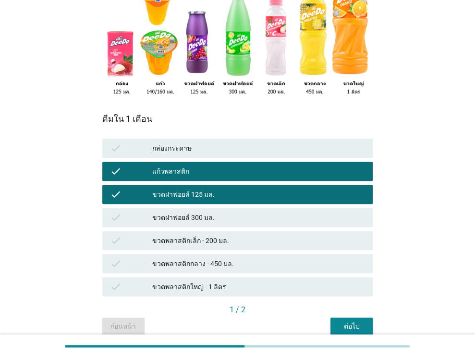
click at [236, 142] on div "กล่องกระดาษ" at bounding box center [258, 148] width 213 height 12
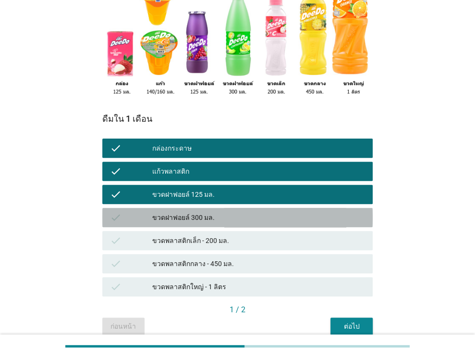
click at [234, 211] on div "ขวดฝาฟอยล์ 300 มล." at bounding box center [258, 217] width 213 height 12
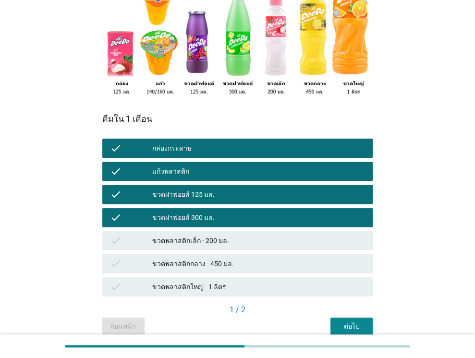
scroll to position [0, 0]
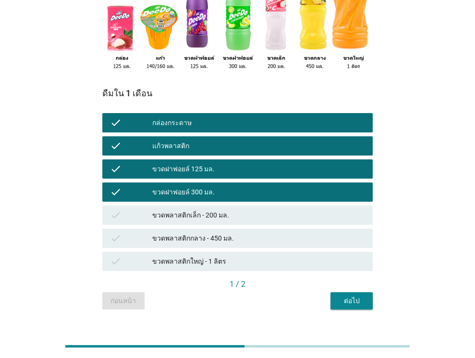
click at [238, 255] on div "ขวดพลาสติกใหญ่ - 1 ลิตร" at bounding box center [258, 261] width 213 height 12
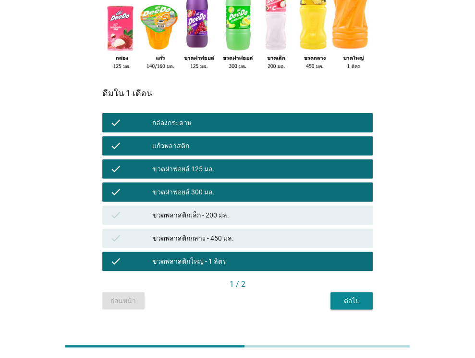
scroll to position [122, 0]
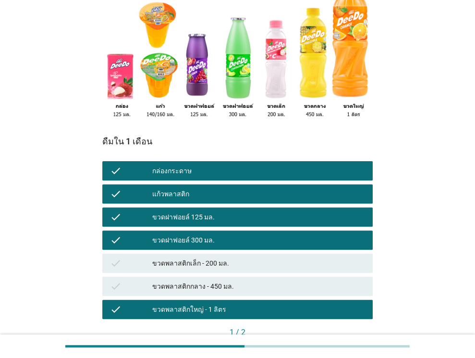
click at [236, 280] on div "ขวดพลาสติกกลาง - 450 มล." at bounding box center [258, 286] width 213 height 12
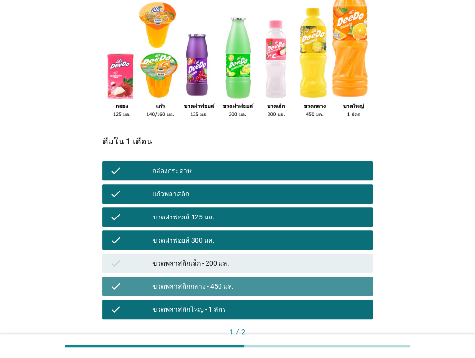
click at [236, 257] on div "ขวดพลาสติกเล็ก - 200 มล." at bounding box center [258, 263] width 213 height 12
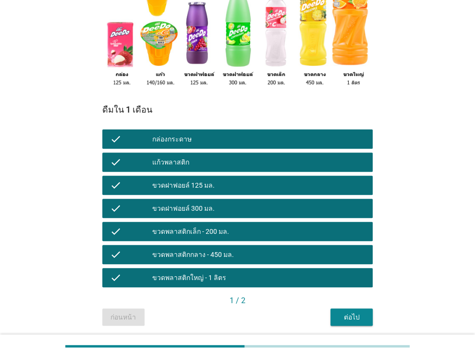
scroll to position [170, 0]
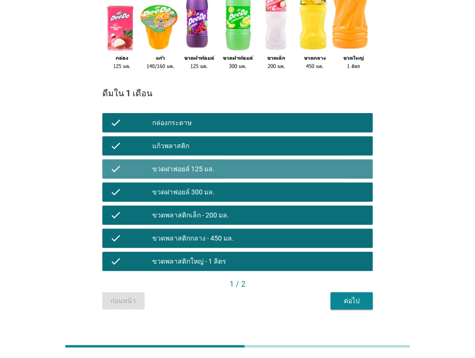
click at [293, 163] on div "ขวดฝาฟอยล์ 125 มล." at bounding box center [258, 169] width 213 height 12
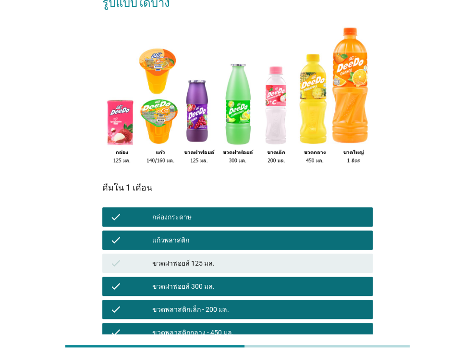
scroll to position [74, 0]
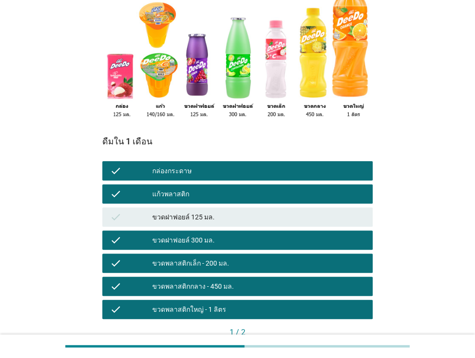
click at [285, 211] on div "ขวดฝาฟอยล์ 125 มล." at bounding box center [258, 217] width 213 height 12
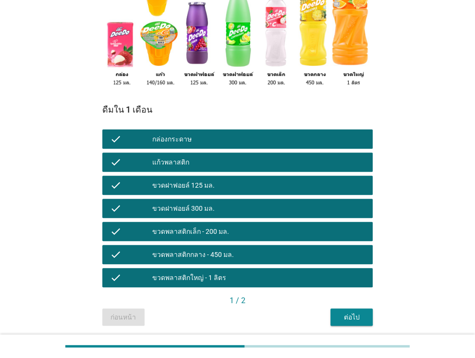
scroll to position [170, 0]
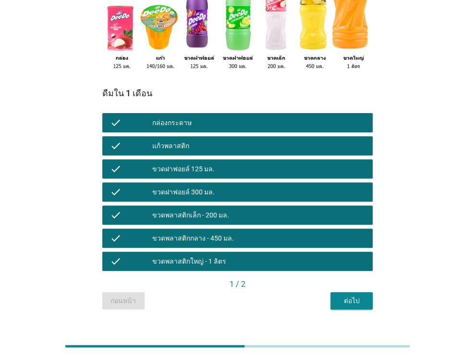
click at [341, 296] on div "ต่อไป" at bounding box center [351, 301] width 27 height 10
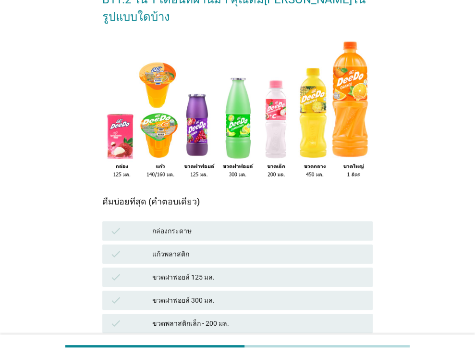
scroll to position [48, 0]
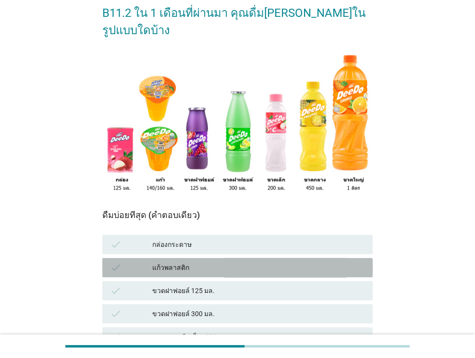
click at [261, 261] on div "แก้วพลาสติก" at bounding box center [258, 267] width 213 height 12
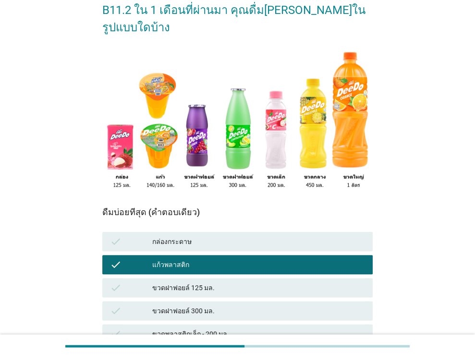
scroll to position [170, 0]
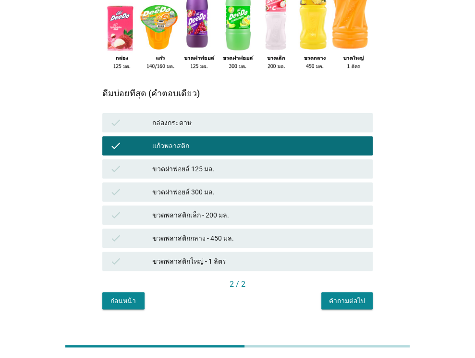
click at [337, 296] on div "คำถามต่อไป" at bounding box center [347, 301] width 36 height 10
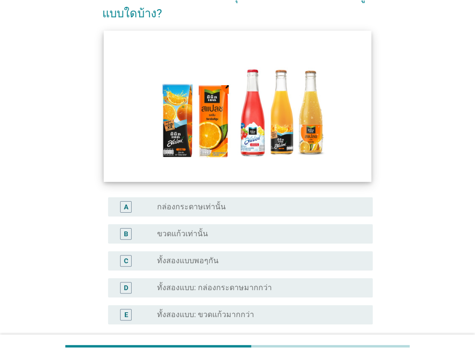
scroll to position [144, 0]
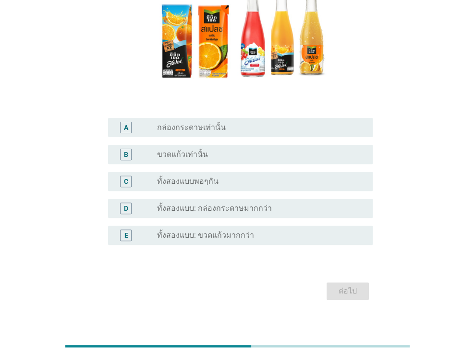
click at [271, 181] on div "radio_button_unchecked ทั้งสองแบบพอๆกัน" at bounding box center [257, 181] width 200 height 10
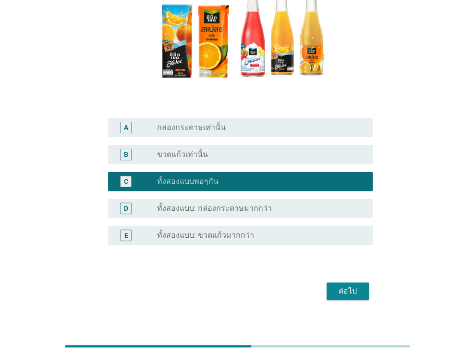
click at [360, 294] on div "ต่อไป" at bounding box center [348, 291] width 27 height 12
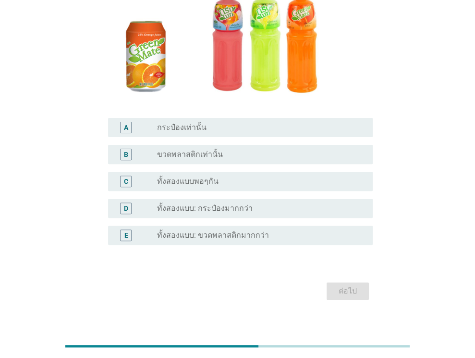
click at [258, 180] on div "radio_button_unchecked ทั้งสองแบบพอๆกัน" at bounding box center [257, 181] width 200 height 10
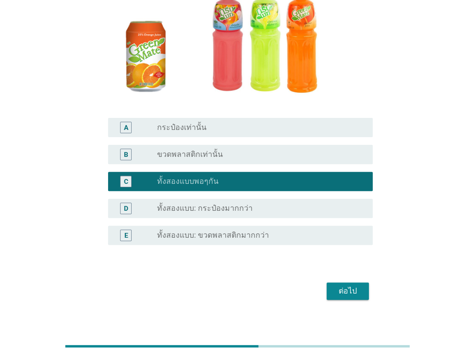
click at [347, 296] on div "ต่อไป" at bounding box center [348, 291] width 27 height 12
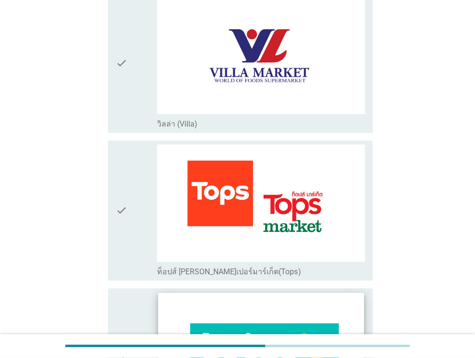
scroll to position [577, 0]
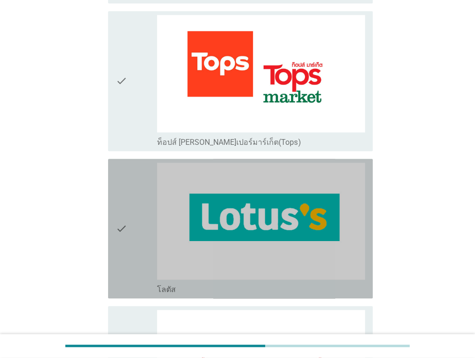
click at [294, 139] on div "check_box_outline_blank ท็อปส์ [PERSON_NAME]เปอร์มาร์เก็ต(Tops)" at bounding box center [261, 142] width 208 height 12
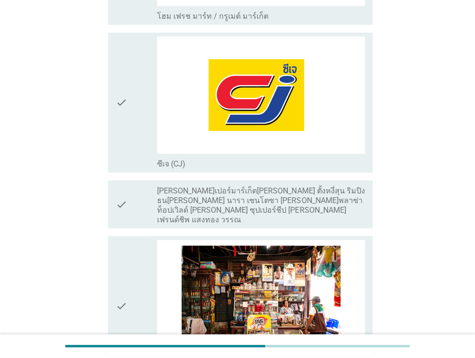
scroll to position [1971, 0]
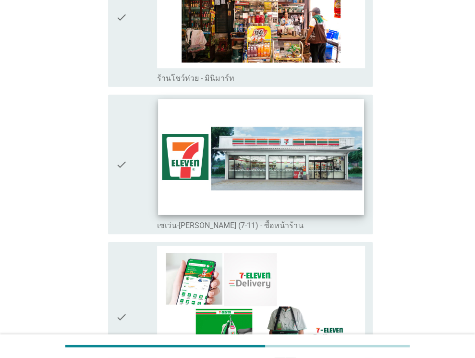
click at [296, 156] on img at bounding box center [262, 157] width 206 height 116
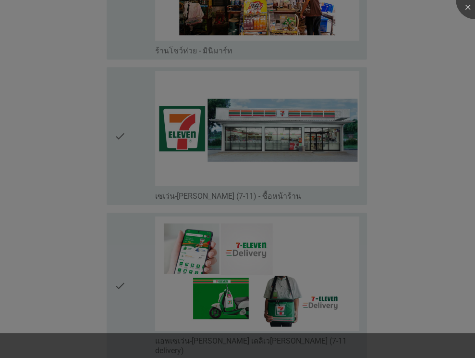
scroll to position [2259, 0]
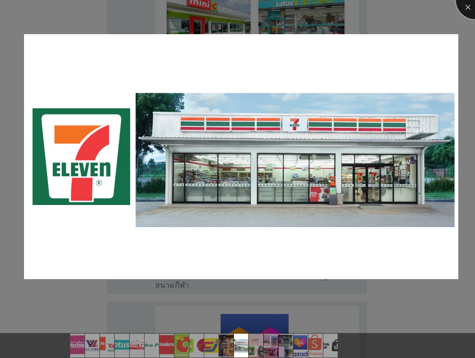
click at [468, 8] on div at bounding box center [475, 0] width 38 height 38
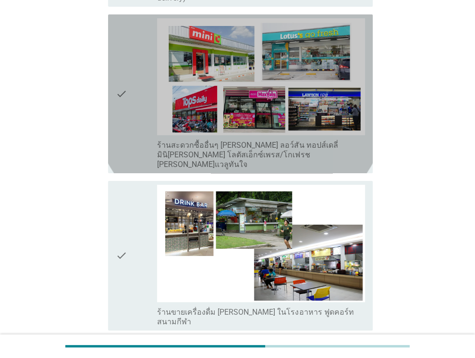
click at [129, 74] on div "check" at bounding box center [137, 93] width 42 height 151
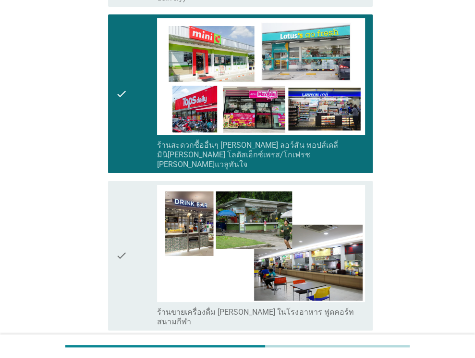
click at [128, 112] on div "check" at bounding box center [137, 93] width 42 height 151
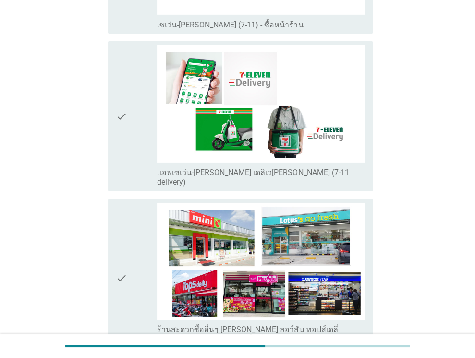
scroll to position [1971, 0]
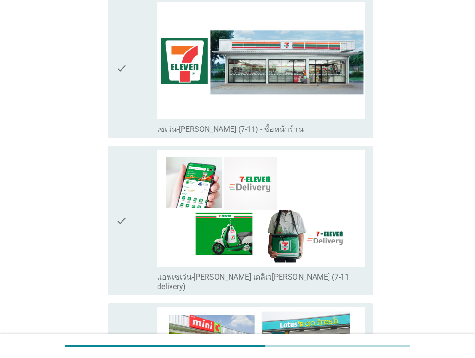
click at [126, 90] on icon "check" at bounding box center [122, 68] width 12 height 132
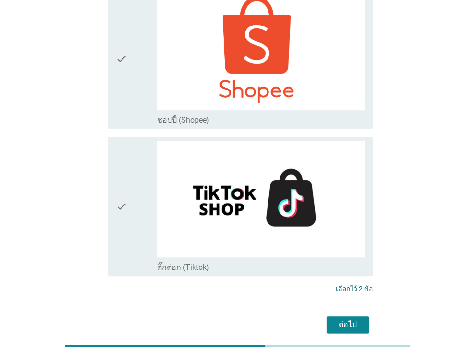
click at [336, 319] on div "ต่อไป" at bounding box center [348, 325] width 27 height 12
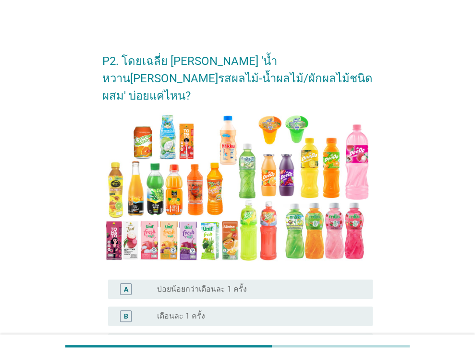
scroll to position [144, 0]
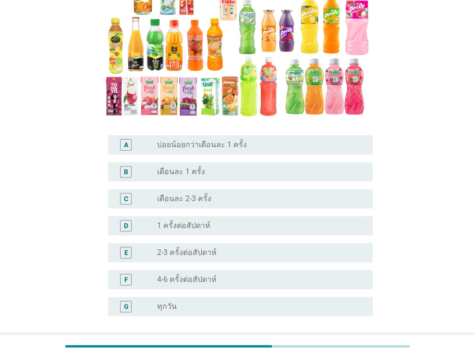
drag, startPoint x: 149, startPoint y: 263, endPoint x: 186, endPoint y: 275, distance: 38.9
click at [150, 273] on div "F" at bounding box center [137, 279] width 42 height 12
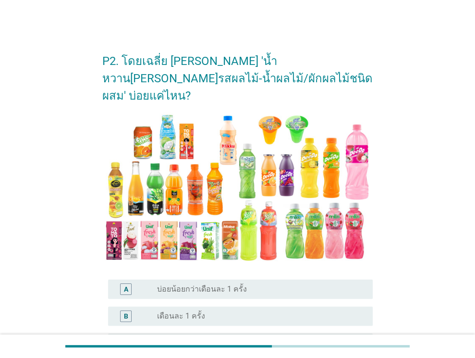
scroll to position [209, 0]
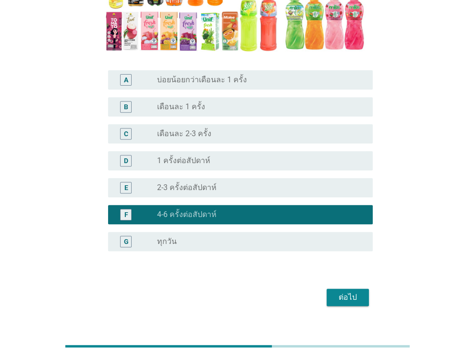
drag, startPoint x: 359, startPoint y: 271, endPoint x: 359, endPoint y: 275, distance: 4.8
click at [359, 285] on div "ต่อไป" at bounding box center [237, 296] width 271 height 23
click at [359, 291] on div "ต่อไป" at bounding box center [348, 297] width 27 height 12
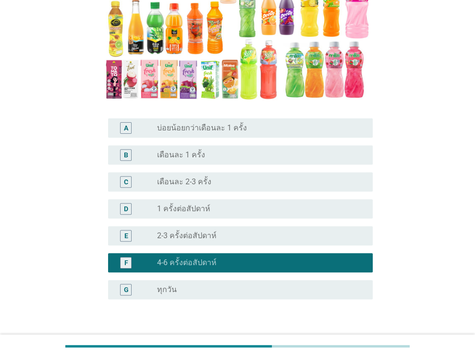
scroll to position [0, 0]
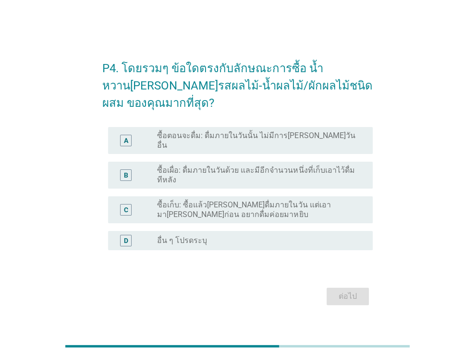
click at [238, 175] on label "ซื้อเผื่อ: ดื่มภายในวันด้วย และมีอีกจำนวนหนึ่งที่เก็บเอาไว้ดื่มทีหลัง" at bounding box center [257, 174] width 200 height 19
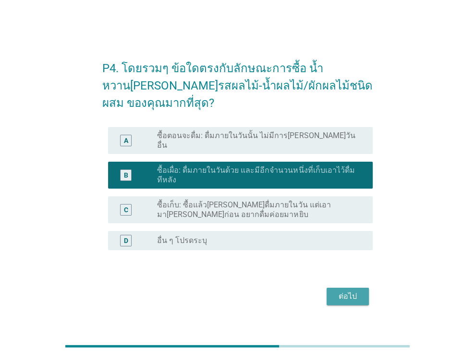
click at [361, 296] on button "ต่อไป" at bounding box center [348, 295] width 42 height 17
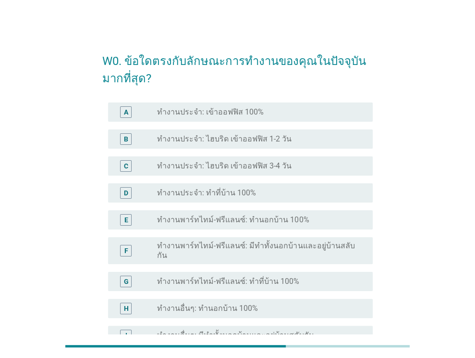
click at [253, 116] on label "ทำงานประจำ: เข้าออฟฟิส 100%" at bounding box center [210, 112] width 107 height 10
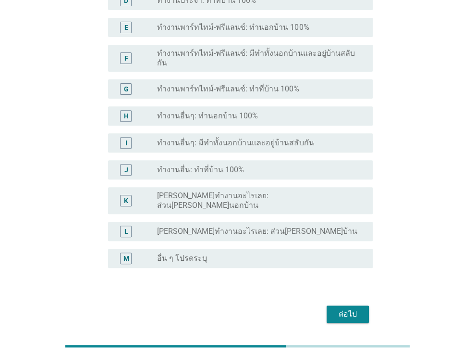
click at [359, 308] on div "ต่อไป" at bounding box center [348, 314] width 27 height 12
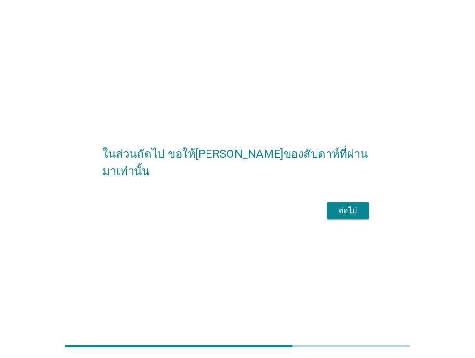
click at [347, 216] on div "ต่อไป" at bounding box center [348, 211] width 27 height 12
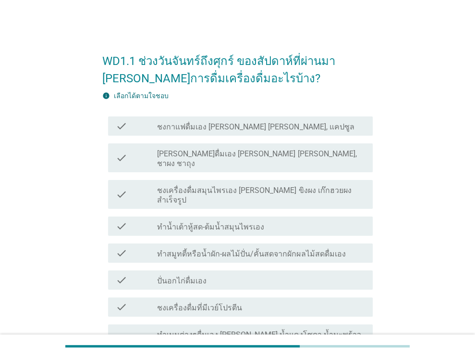
drag, startPoint x: 249, startPoint y: 130, endPoint x: 252, endPoint y: 144, distance: 14.7
click at [249, 130] on label "ชงกาแฟดื่มเอง [PERSON_NAME] [PERSON_NAME], แคปซูล" at bounding box center [255, 127] width 197 height 10
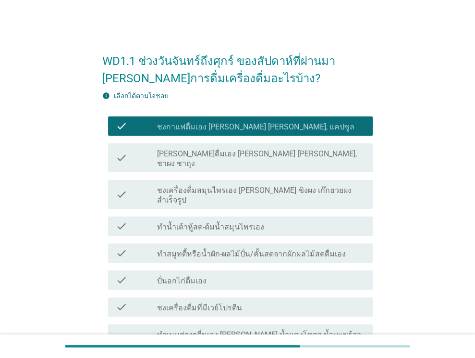
click at [254, 156] on label "[PERSON_NAME]ดื่มเอง [PERSON_NAME] [PERSON_NAME], ชาผง ชาถุง" at bounding box center [261, 158] width 208 height 19
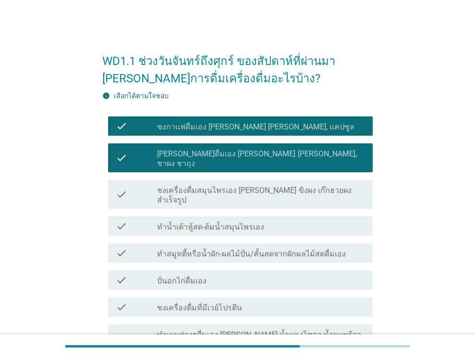
click at [137, 150] on div "check" at bounding box center [137, 157] width 42 height 21
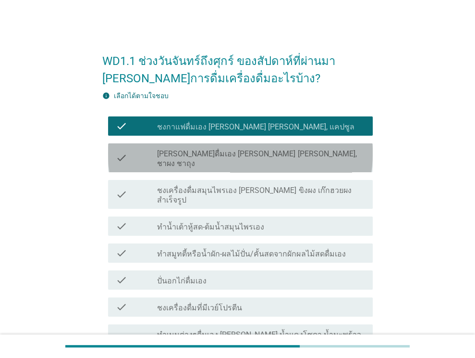
click at [135, 124] on div "check" at bounding box center [137, 126] width 42 height 12
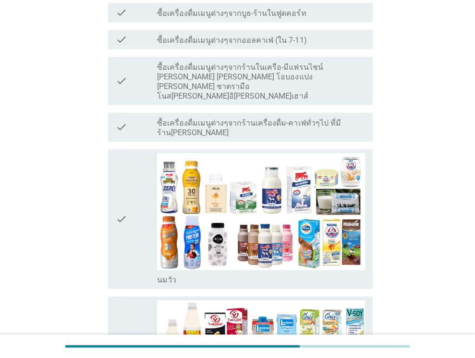
click at [145, 166] on div "check" at bounding box center [137, 219] width 42 height 132
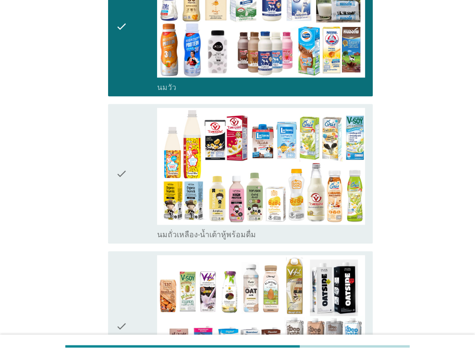
drag, startPoint x: 129, startPoint y: 148, endPoint x: 124, endPoint y: 231, distance: 83.8
click at [129, 148] on div "check" at bounding box center [137, 174] width 42 height 132
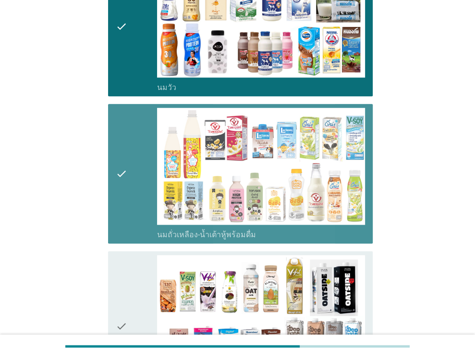
click at [124, 255] on icon "check" at bounding box center [122, 325] width 12 height 141
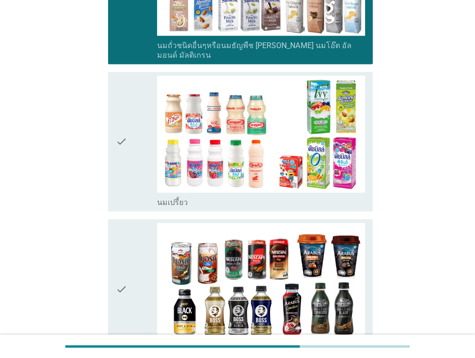
click at [126, 116] on icon "check" at bounding box center [122, 141] width 12 height 132
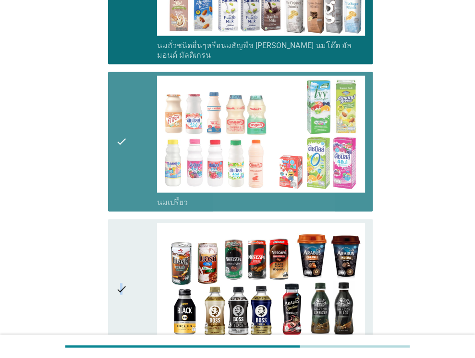
drag, startPoint x: 121, startPoint y: 205, endPoint x: 123, endPoint y: 211, distance: 6.1
click at [122, 223] on icon "check" at bounding box center [122, 289] width 12 height 132
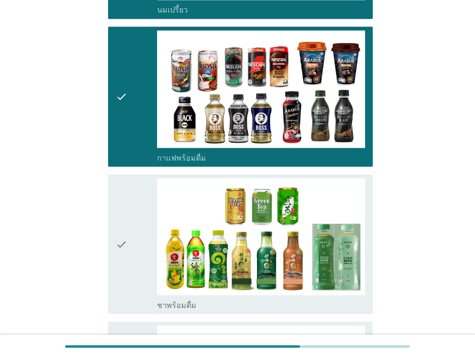
click at [123, 183] on icon "check" at bounding box center [122, 244] width 12 height 132
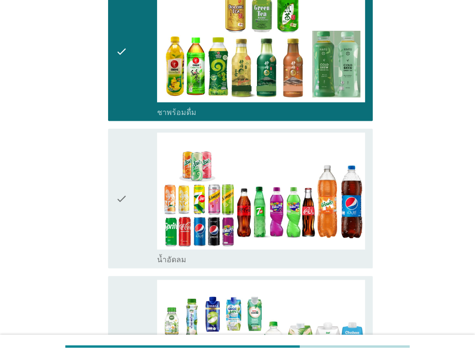
click at [130, 170] on div "check" at bounding box center [137, 199] width 42 height 132
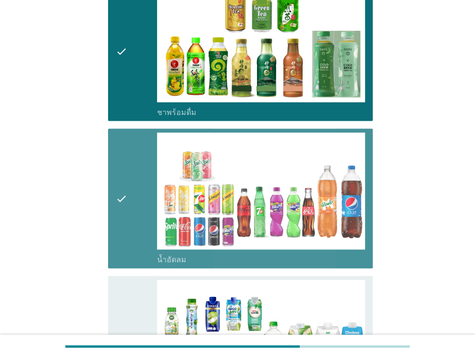
click at [117, 280] on icon "check" at bounding box center [122, 346] width 12 height 132
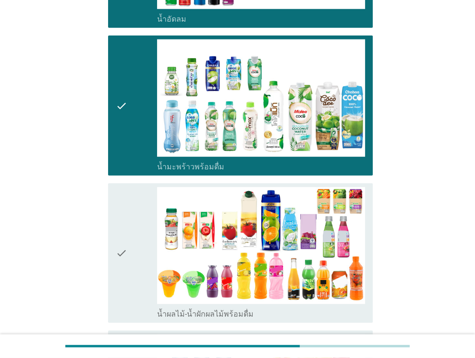
drag, startPoint x: 124, startPoint y: 217, endPoint x: 124, endPoint y: 253, distance: 36.0
click at [124, 218] on icon "check" at bounding box center [122, 253] width 12 height 132
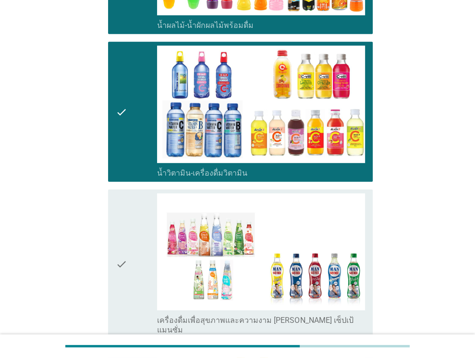
click at [130, 205] on div "check" at bounding box center [137, 263] width 42 height 141
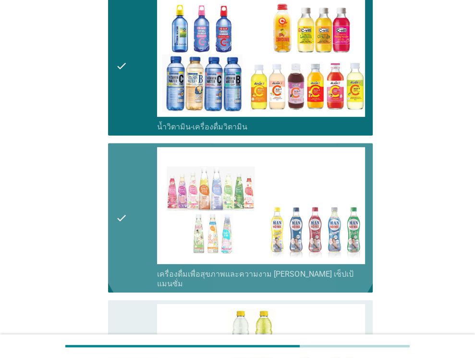
scroll to position [2067, 0]
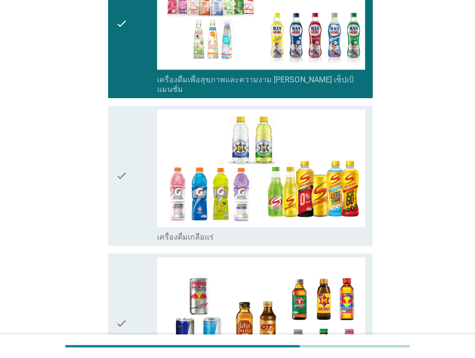
click at [138, 144] on div "check" at bounding box center [137, 176] width 42 height 132
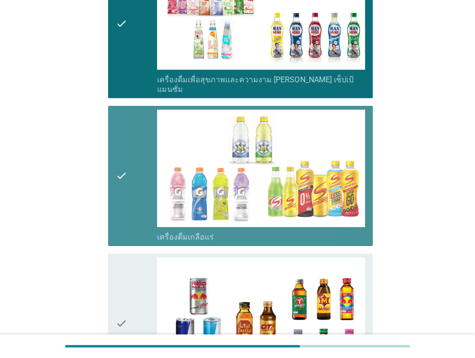
click at [128, 257] on div "check" at bounding box center [137, 323] width 42 height 132
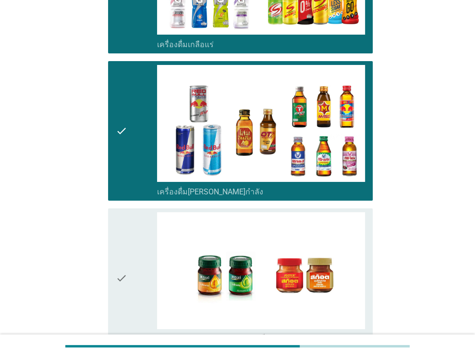
click at [125, 212] on icon "check" at bounding box center [122, 278] width 12 height 132
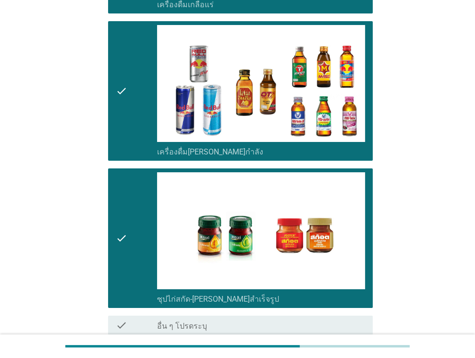
scroll to position [2317, 0]
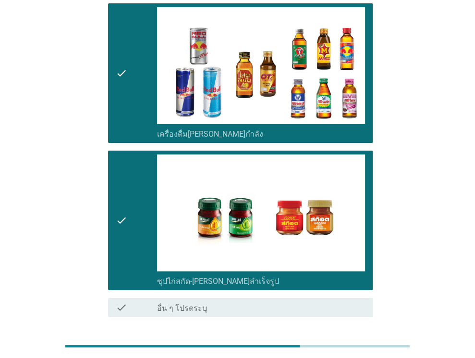
click at [343, 346] on div "ต่อไป" at bounding box center [348, 352] width 27 height 12
click at [351, 340] on div "ต่อไป" at bounding box center [237, 351] width 271 height 23
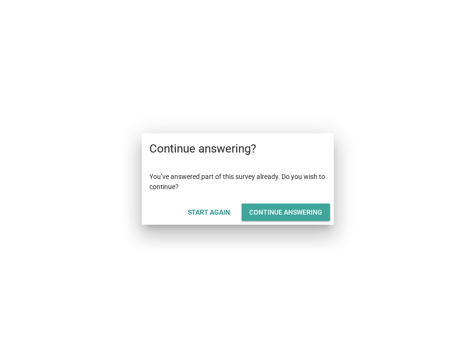
click at [302, 214] on div "Continue answering" at bounding box center [285, 212] width 73 height 10
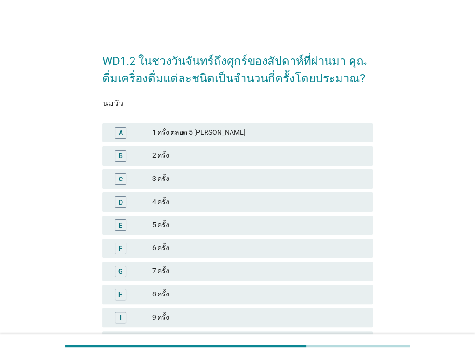
click at [194, 264] on div "G 7 ครั้ง" at bounding box center [237, 270] width 271 height 19
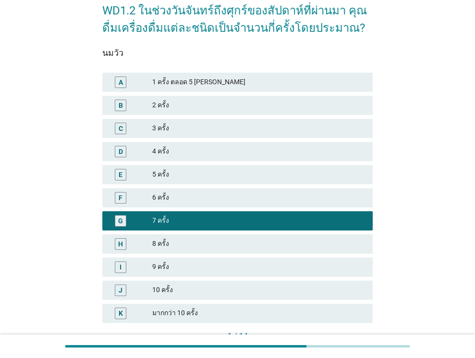
scroll to position [96, 0]
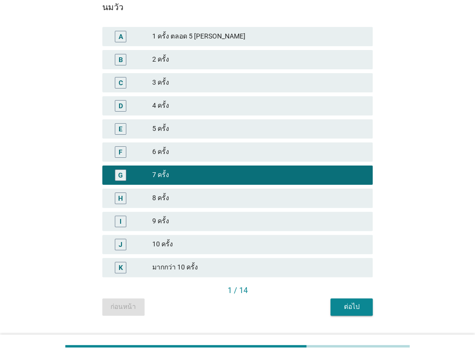
click at [343, 307] on div "ต่อไป" at bounding box center [351, 306] width 27 height 10
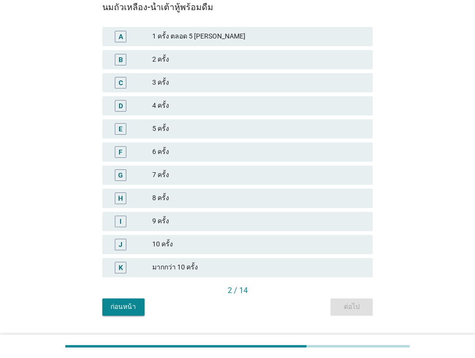
click at [255, 130] on div "5 ครั้ง" at bounding box center [258, 129] width 213 height 12
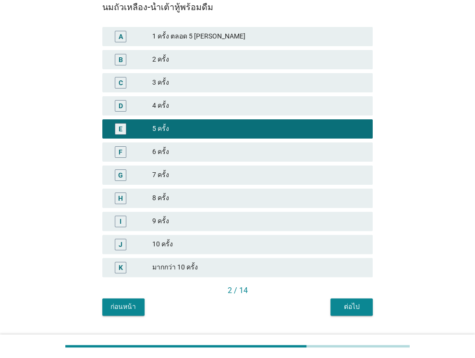
click at [364, 303] on div "ต่อไป" at bounding box center [351, 306] width 27 height 10
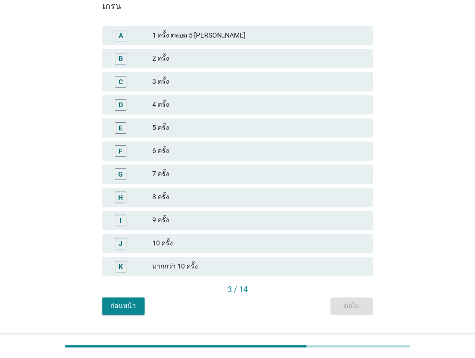
scroll to position [119, 0]
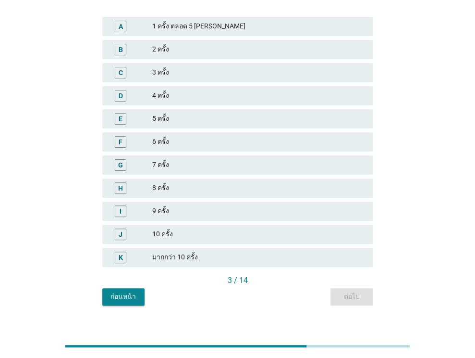
click at [127, 291] on div "ก่อนหน้า" at bounding box center [123, 296] width 27 height 10
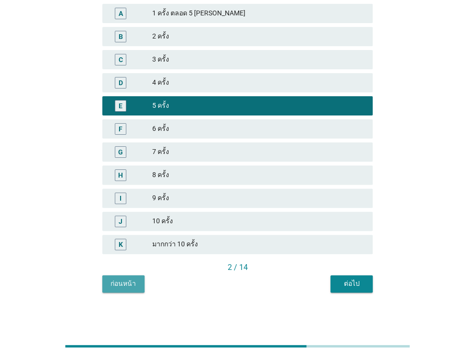
click at [130, 284] on div "ก่อนหน้า" at bounding box center [123, 283] width 27 height 10
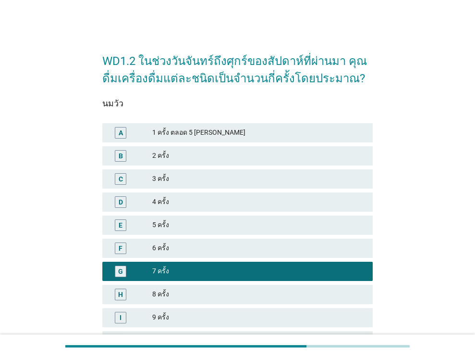
click at [132, 224] on div "E" at bounding box center [131, 225] width 43 height 12
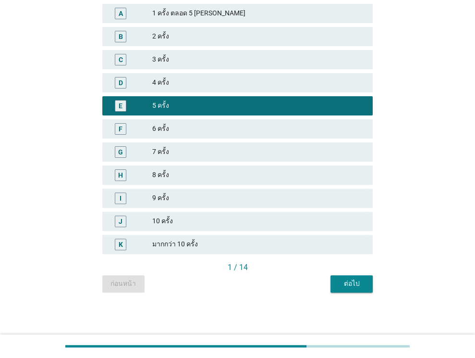
scroll to position [119, 0]
click at [351, 280] on div "ต่อไป" at bounding box center [351, 283] width 27 height 10
click at [354, 277] on button "ต่อไป" at bounding box center [352, 283] width 42 height 17
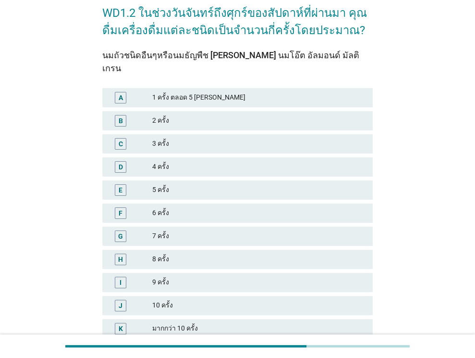
drag, startPoint x: 225, startPoint y: 153, endPoint x: 245, endPoint y: 185, distance: 37.2
click at [226, 161] on div "4 ครั้ง" at bounding box center [258, 167] width 213 height 12
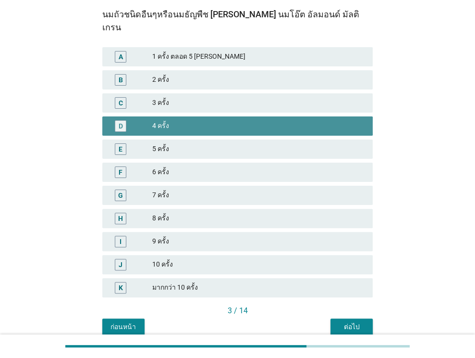
scroll to position [119, 0]
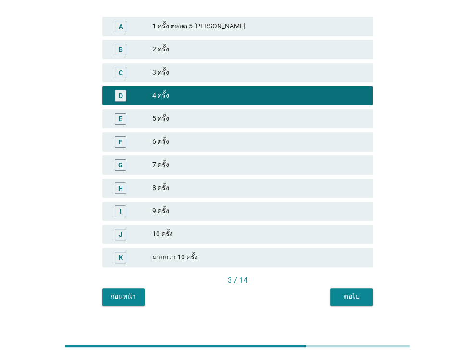
click at [355, 288] on button "ต่อไป" at bounding box center [352, 296] width 42 height 17
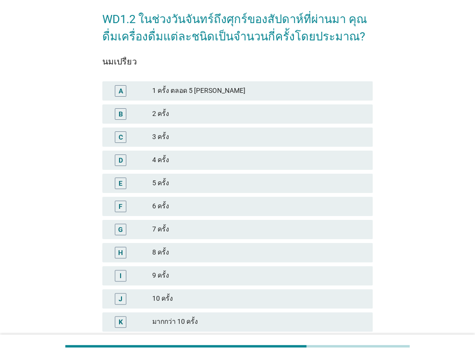
scroll to position [96, 0]
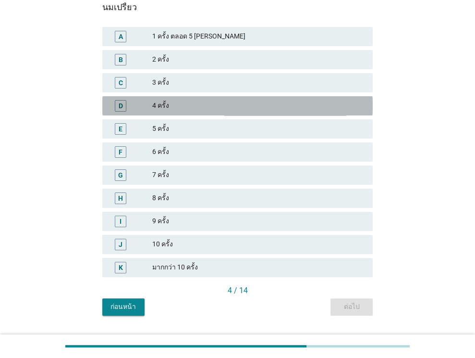
drag, startPoint x: 275, startPoint y: 107, endPoint x: 325, endPoint y: 174, distance: 83.4
click at [275, 107] on div "4 ครั้ง" at bounding box center [258, 106] width 213 height 12
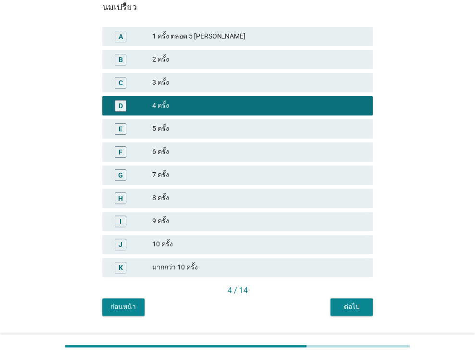
click at [363, 303] on div "ต่อไป" at bounding box center [351, 306] width 27 height 10
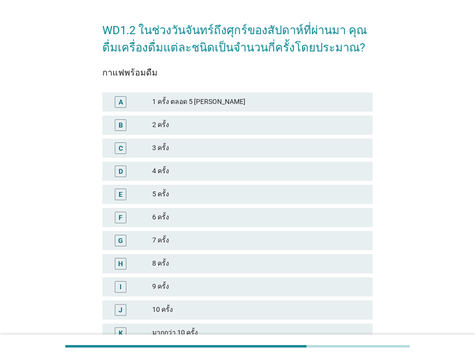
scroll to position [48, 0]
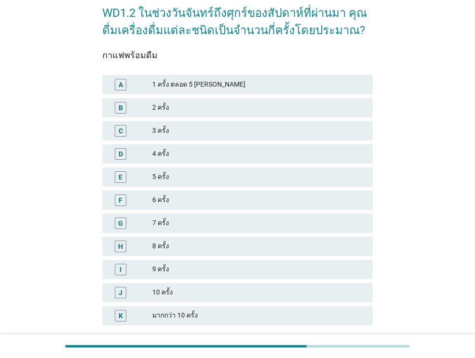
click at [243, 179] on div "5 ครั้ง" at bounding box center [258, 177] width 213 height 12
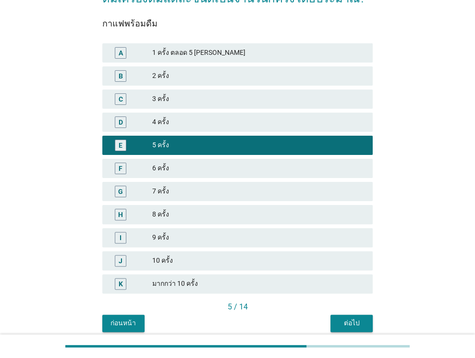
scroll to position [96, 0]
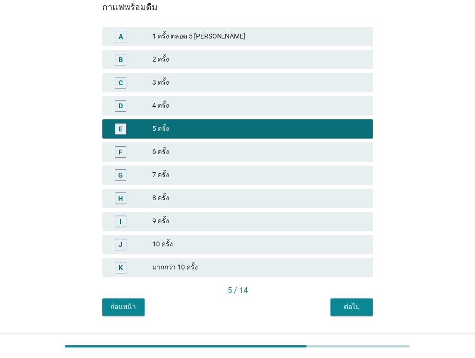
click at [352, 306] on div "ต่อไป" at bounding box center [351, 306] width 27 height 10
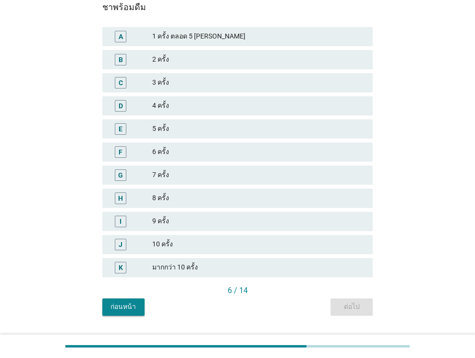
drag, startPoint x: 261, startPoint y: 154, endPoint x: 332, endPoint y: 236, distance: 107.3
click at [262, 154] on div "6 ครั้ง" at bounding box center [258, 152] width 213 height 12
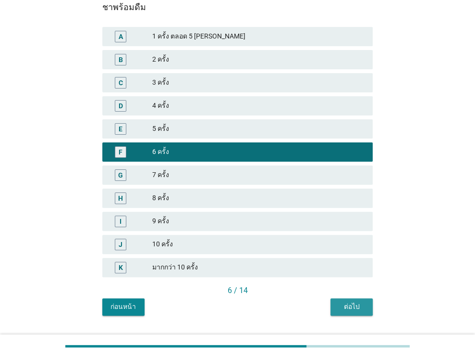
click at [353, 309] on div "ต่อไป" at bounding box center [351, 306] width 27 height 10
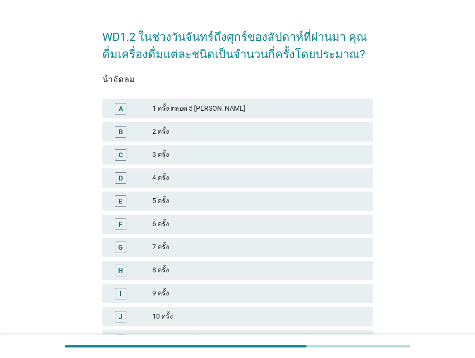
scroll to position [48, 0]
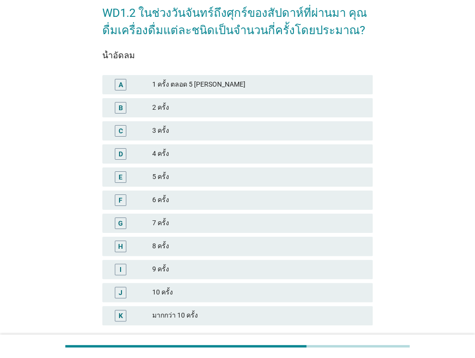
click at [271, 194] on div "F 6 ครั้ง" at bounding box center [237, 199] width 271 height 19
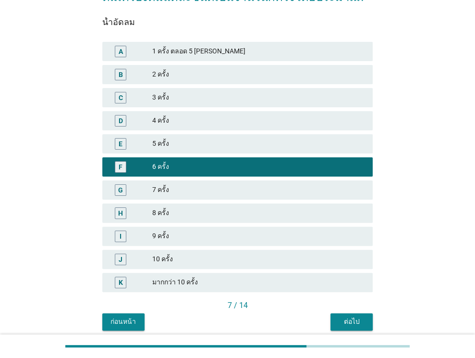
scroll to position [119, 0]
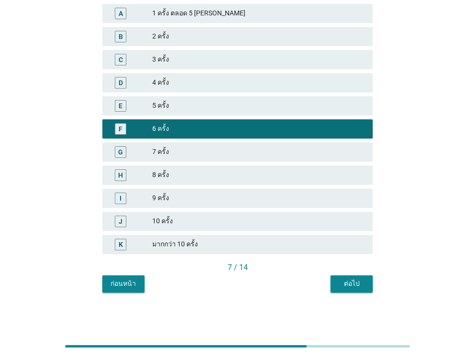
click at [357, 293] on div "WD1.2 ในช่วงวันจันทร์ถึงศุกร์ของสัปดาห์ที่ผ่านมา คุณดื่มเครื่องดื่มแต่ละชนิดเป็…" at bounding box center [238, 108] width 286 height 384
click at [357, 286] on div "ต่อไป" at bounding box center [351, 283] width 27 height 10
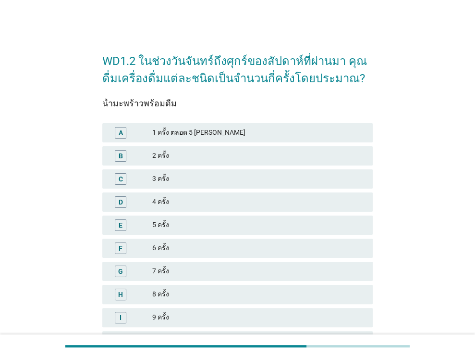
scroll to position [48, 0]
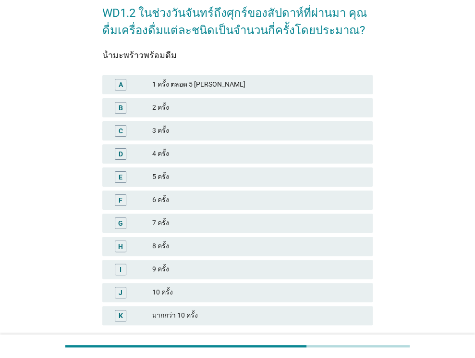
click at [269, 181] on div "5 ครั้ง" at bounding box center [258, 177] width 213 height 12
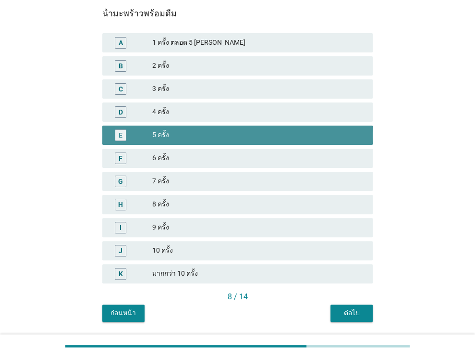
scroll to position [119, 0]
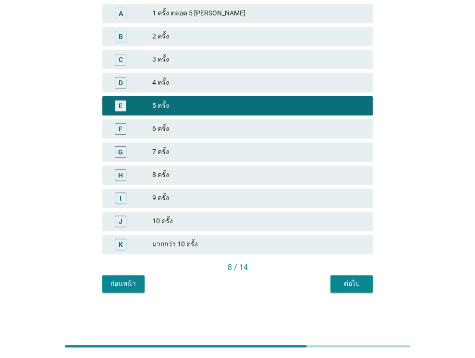
click at [346, 287] on div "ต่อไป" at bounding box center [351, 283] width 27 height 10
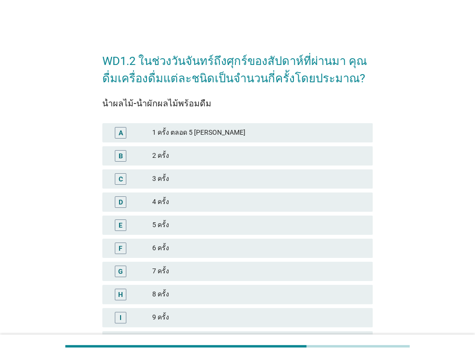
scroll to position [0, 0]
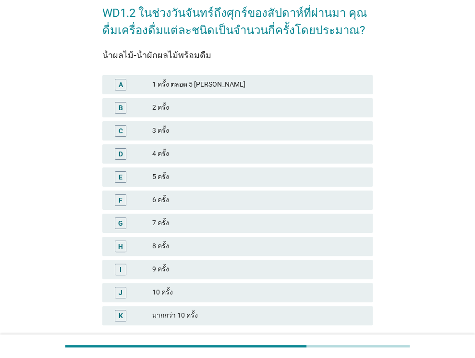
drag, startPoint x: 242, startPoint y: 224, endPoint x: 284, endPoint y: 236, distance: 42.9
click at [242, 224] on div "7 ครั้ง" at bounding box center [258, 223] width 213 height 12
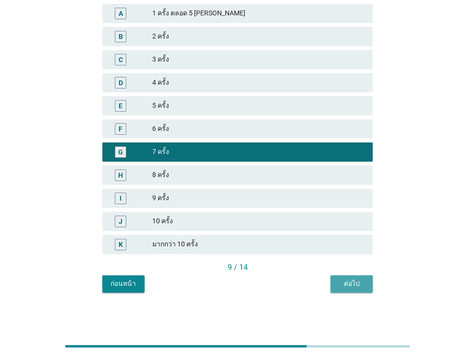
click at [347, 278] on div "ต่อไป" at bounding box center [351, 283] width 27 height 10
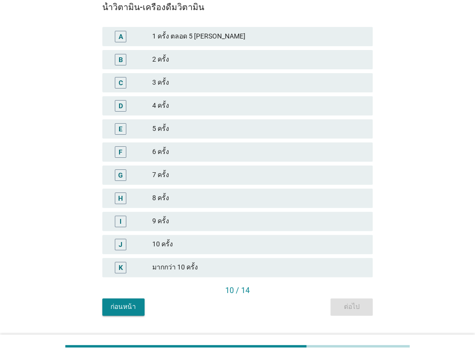
click at [283, 133] on div "5 ครั้ง" at bounding box center [258, 129] width 213 height 12
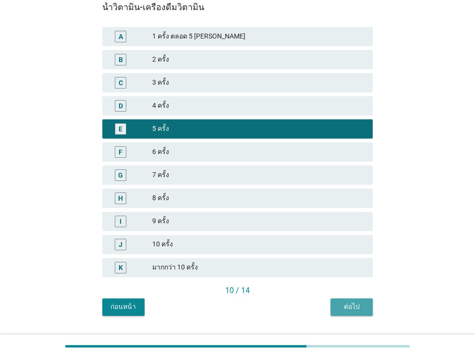
click at [361, 304] on div "ต่อไป" at bounding box center [351, 306] width 27 height 10
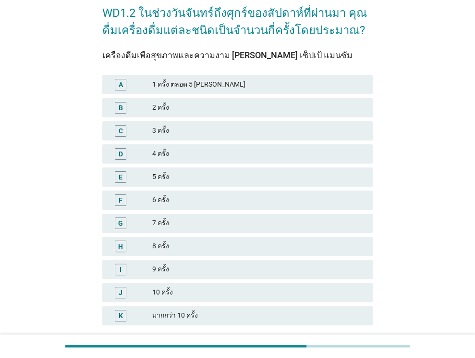
drag, startPoint x: 249, startPoint y: 177, endPoint x: 315, endPoint y: 207, distance: 72.9
click at [249, 177] on div "5 ครั้ง" at bounding box center [258, 177] width 213 height 12
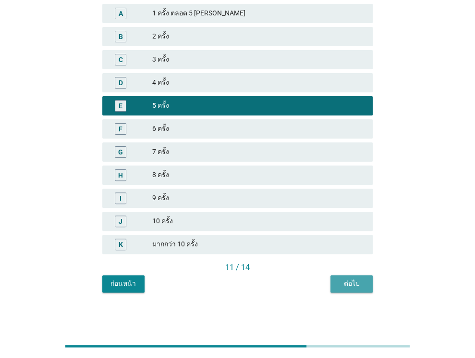
click at [355, 285] on div "ต่อไป" at bounding box center [351, 283] width 27 height 10
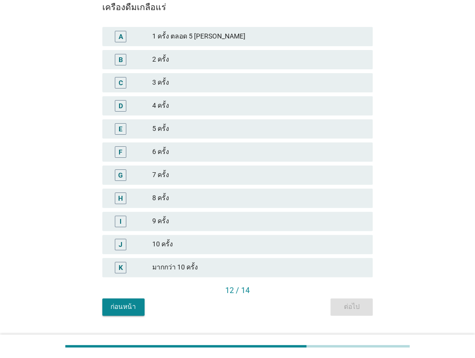
drag, startPoint x: 285, startPoint y: 134, endPoint x: 342, endPoint y: 175, distance: 70.6
click at [286, 134] on div "E 5 ครั้ง" at bounding box center [237, 128] width 271 height 19
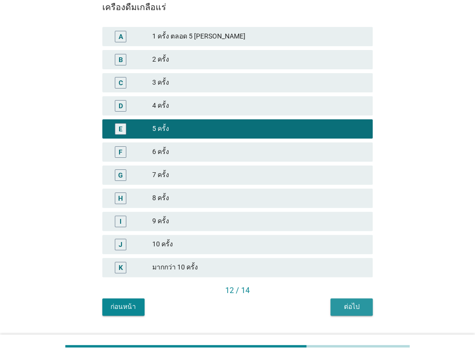
click at [365, 304] on button "ต่อไป" at bounding box center [352, 306] width 42 height 17
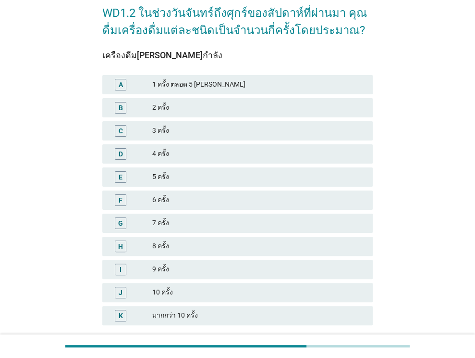
click at [261, 175] on div "5 ครั้ง" at bounding box center [258, 177] width 213 height 12
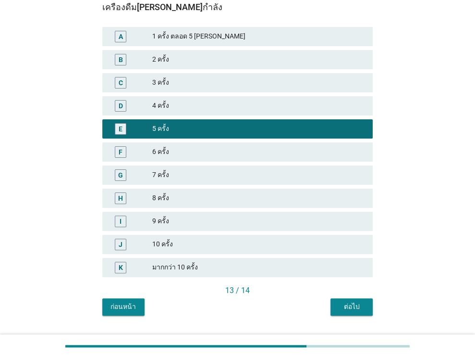
click at [343, 303] on div "ต่อไป" at bounding box center [351, 306] width 27 height 10
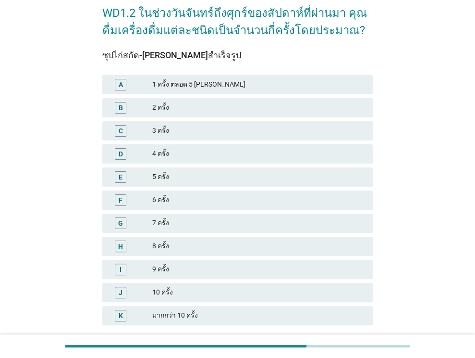
click at [269, 173] on div "5 ครั้ง" at bounding box center [258, 177] width 213 height 12
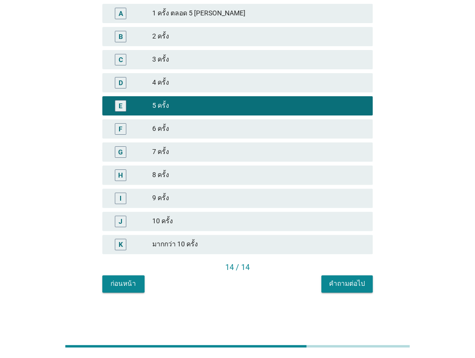
click at [348, 283] on div "คำถามต่อไป" at bounding box center [347, 283] width 36 height 10
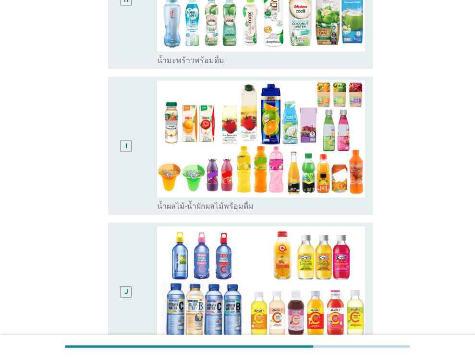
click at [124, 142] on div "I" at bounding box center [126, 146] width 21 height 130
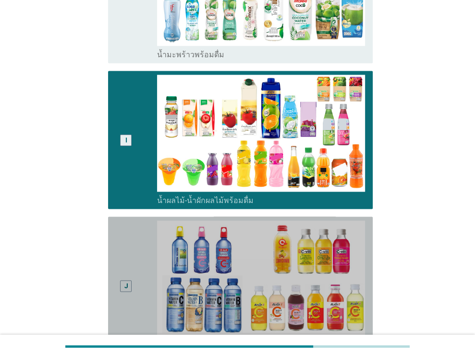
click at [140, 240] on div "J" at bounding box center [137, 286] width 42 height 130
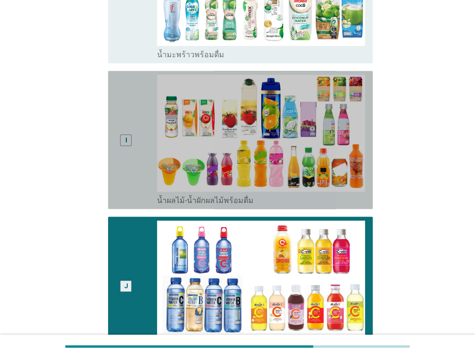
click at [143, 155] on div "I" at bounding box center [137, 140] width 42 height 130
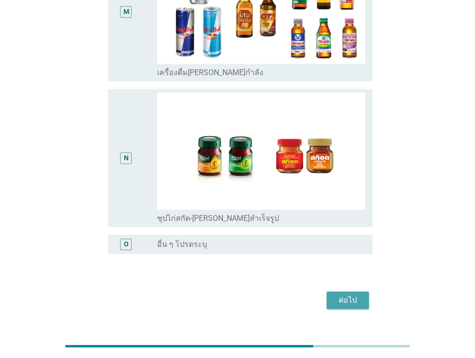
click at [335, 294] on div "ต่อไป" at bounding box center [348, 300] width 27 height 12
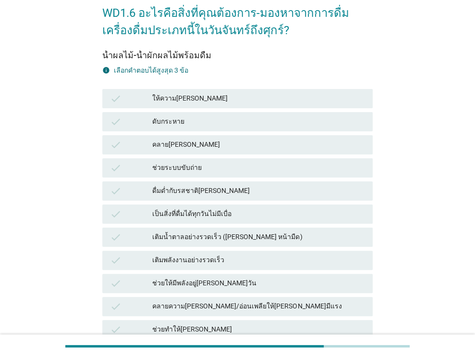
drag, startPoint x: 228, startPoint y: 149, endPoint x: 234, endPoint y: 127, distance: 22.7
click at [228, 149] on div "คลาย[PERSON_NAME]" at bounding box center [258, 145] width 213 height 12
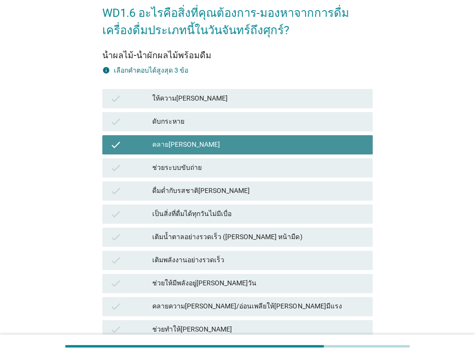
click at [235, 122] on div "ดับกระหาย" at bounding box center [258, 122] width 213 height 12
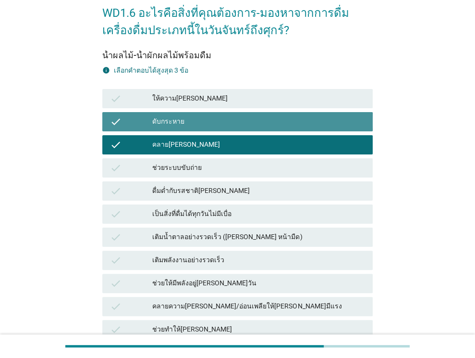
drag, startPoint x: 251, startPoint y: 93, endPoint x: 261, endPoint y: 126, distance: 34.5
click at [252, 93] on div "ให้ความ[PERSON_NAME]" at bounding box center [258, 99] width 213 height 12
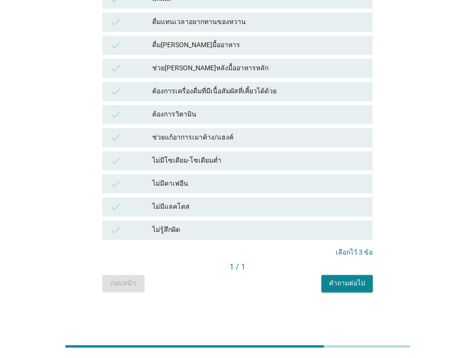
click at [346, 280] on div "คำถามต่อไป" at bounding box center [347, 283] width 36 height 10
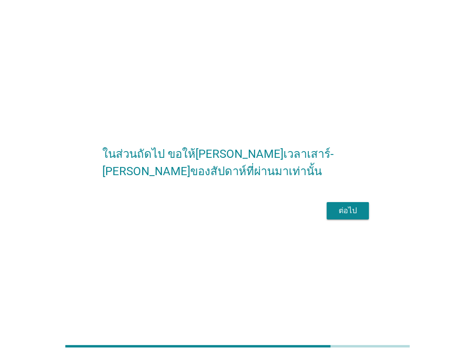
click at [344, 222] on div "ต่อไป" at bounding box center [237, 210] width 271 height 23
click at [344, 216] on div "ต่อไป" at bounding box center [348, 211] width 27 height 12
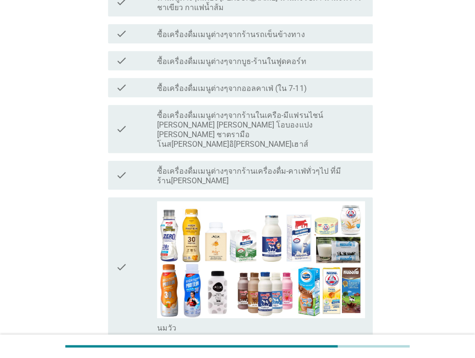
click at [117, 201] on icon "check" at bounding box center [122, 267] width 12 height 132
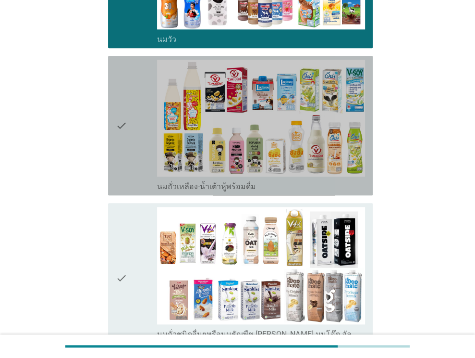
click at [129, 120] on div "check" at bounding box center [137, 126] width 42 height 132
click at [131, 207] on div "check" at bounding box center [137, 277] width 42 height 141
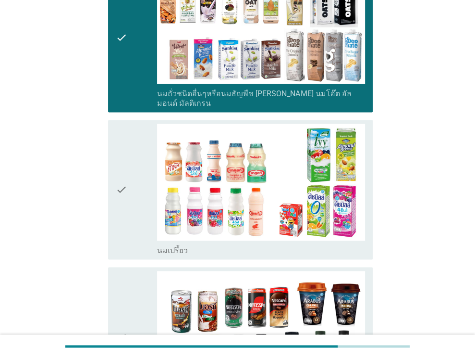
drag, startPoint x: 133, startPoint y: 159, endPoint x: 128, endPoint y: 226, distance: 67.0
click at [133, 162] on div "check" at bounding box center [137, 190] width 42 height 132
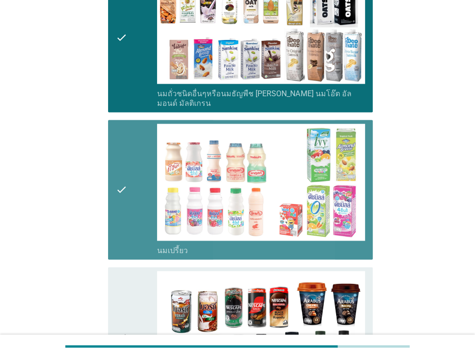
click at [126, 271] on icon "check" at bounding box center [122, 337] width 12 height 132
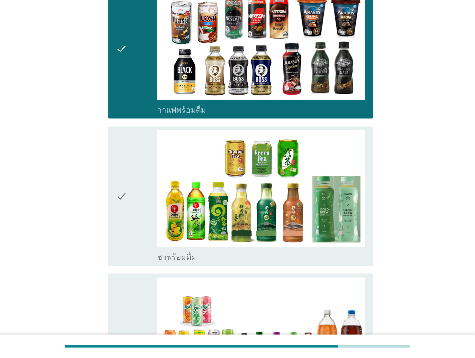
drag, startPoint x: 137, startPoint y: 169, endPoint x: 132, endPoint y: 244, distance: 75.7
click at [138, 174] on div "check" at bounding box center [137, 196] width 42 height 132
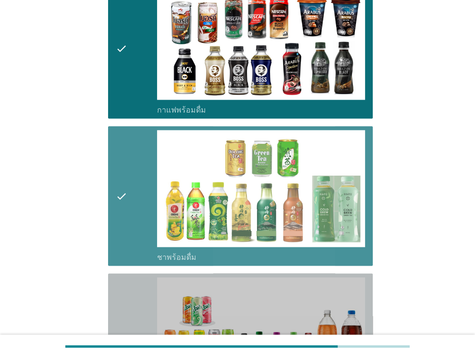
click at [132, 277] on div "check" at bounding box center [137, 343] width 42 height 132
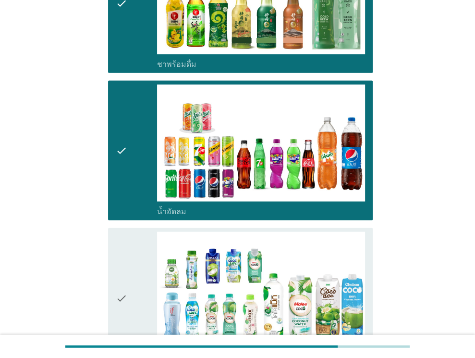
click at [139, 232] on div "check" at bounding box center [137, 298] width 42 height 132
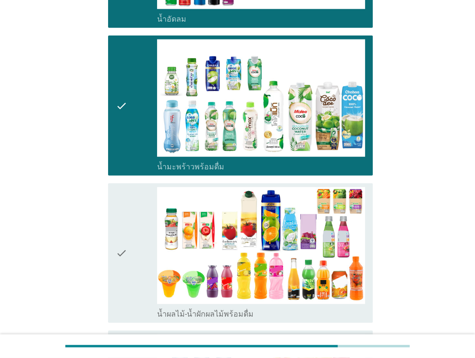
click at [133, 217] on div "check" at bounding box center [137, 253] width 42 height 132
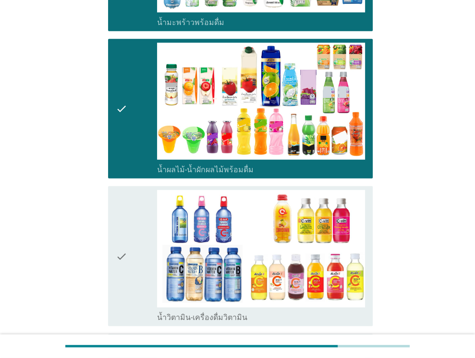
click at [133, 219] on div "check" at bounding box center [137, 256] width 42 height 132
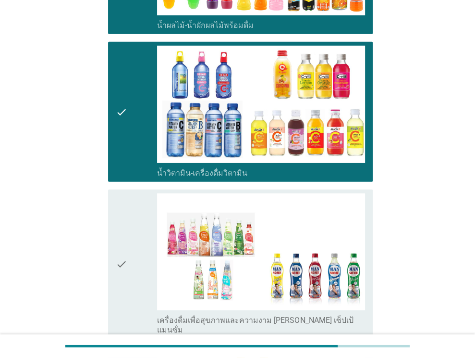
click at [133, 219] on div "check" at bounding box center [137, 263] width 42 height 141
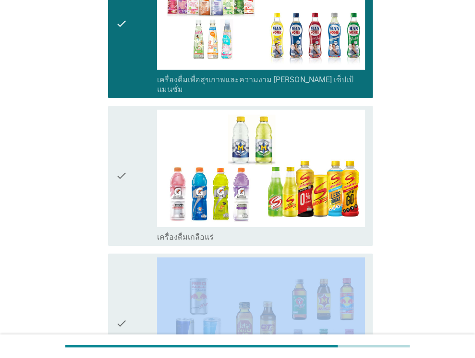
click at [133, 257] on div "check" at bounding box center [137, 323] width 42 height 132
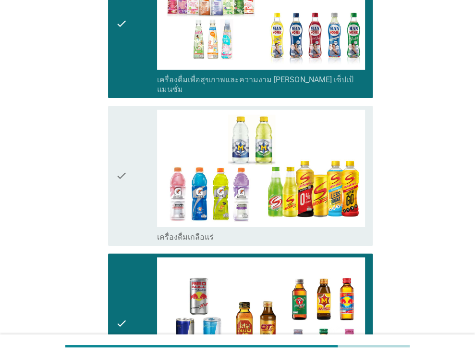
drag, startPoint x: 131, startPoint y: 115, endPoint x: 136, endPoint y: 121, distance: 7.5
click at [133, 115] on div "check" at bounding box center [137, 176] width 42 height 132
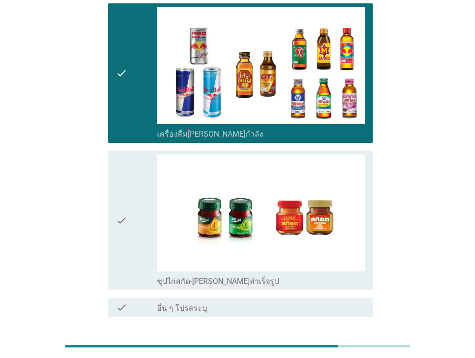
click at [102, 157] on div "check check_box_outline_blank ซุปไก่สกัด-รังนกสำเร็จรูป" at bounding box center [237, 220] width 271 height 147
click at [128, 155] on div "check" at bounding box center [137, 220] width 42 height 132
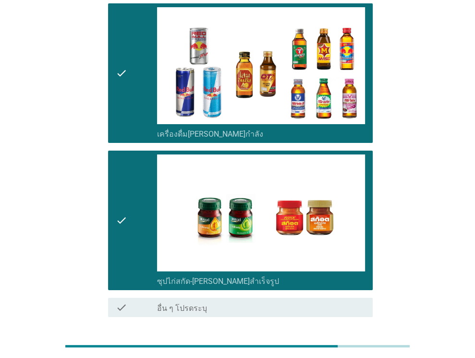
click at [351, 346] on div "ต่อไป" at bounding box center [348, 352] width 27 height 12
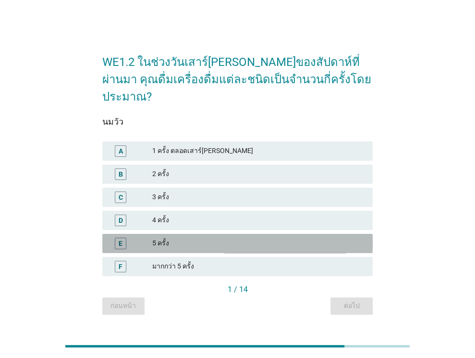
click at [183, 237] on div "5 ครั้ง" at bounding box center [258, 243] width 213 height 12
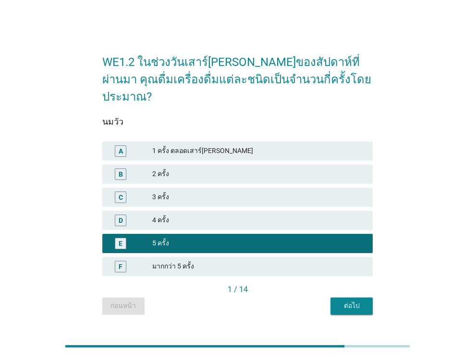
click at [343, 300] on div "ต่อไป" at bounding box center [351, 305] width 27 height 10
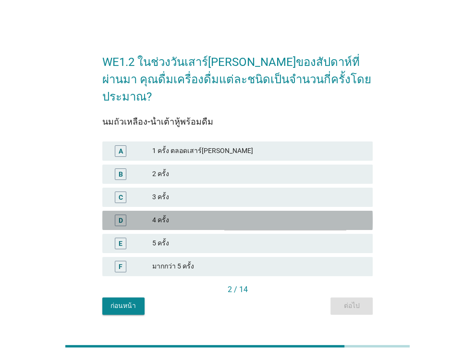
click at [179, 214] on div "4 ครั้ง" at bounding box center [258, 220] width 213 height 12
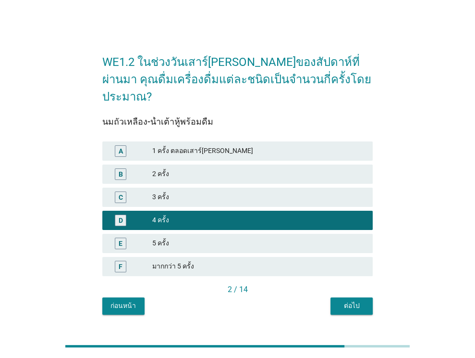
click at [358, 300] on div "ต่อไป" at bounding box center [351, 305] width 27 height 10
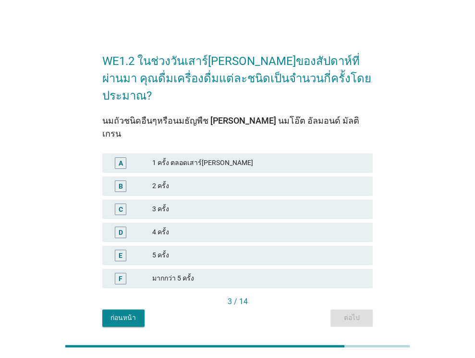
drag, startPoint x: 182, startPoint y: 191, endPoint x: 316, endPoint y: 257, distance: 149.2
click at [183, 203] on div "3 ครั้ง" at bounding box center [258, 209] width 213 height 12
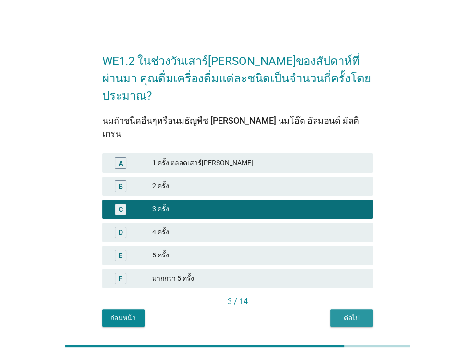
click at [360, 309] on button "ต่อไป" at bounding box center [352, 317] width 42 height 17
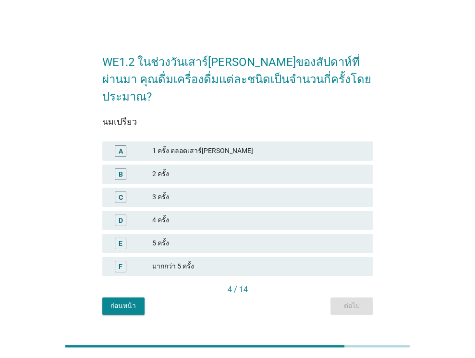
drag, startPoint x: 200, startPoint y: 208, endPoint x: 334, endPoint y: 261, distance: 143.9
click at [202, 214] on div "4 ครั้ง" at bounding box center [258, 220] width 213 height 12
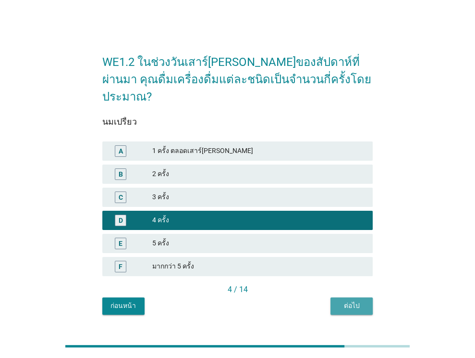
click at [367, 298] on button "ต่อไป" at bounding box center [352, 305] width 42 height 17
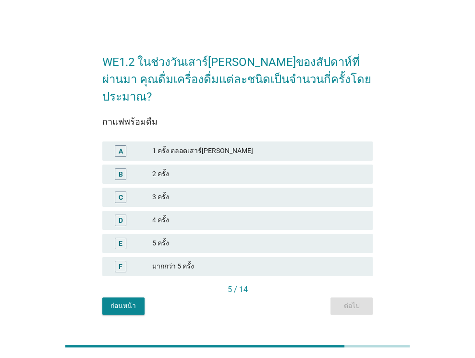
drag, startPoint x: 198, startPoint y: 231, endPoint x: 234, endPoint y: 239, distance: 37.0
click at [199, 237] on div "5 ครั้ง" at bounding box center [258, 243] width 213 height 12
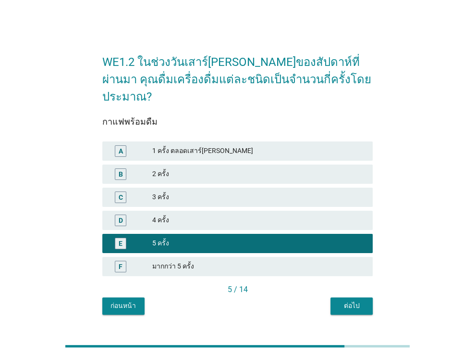
click at [345, 300] on div "ต่อไป" at bounding box center [351, 305] width 27 height 10
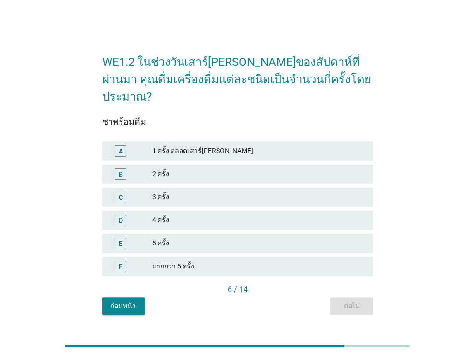
drag, startPoint x: 194, startPoint y: 234, endPoint x: 321, endPoint y: 275, distance: 133.5
click at [196, 237] on div "5 ครั้ง" at bounding box center [258, 243] width 213 height 12
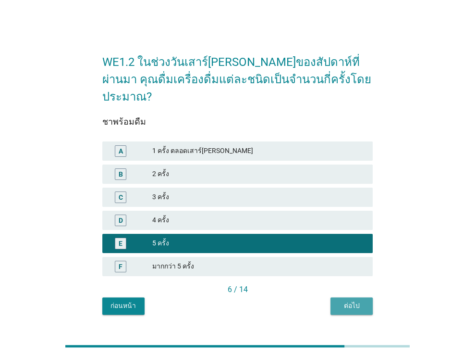
click at [362, 301] on div "ต่อไป" at bounding box center [351, 305] width 27 height 10
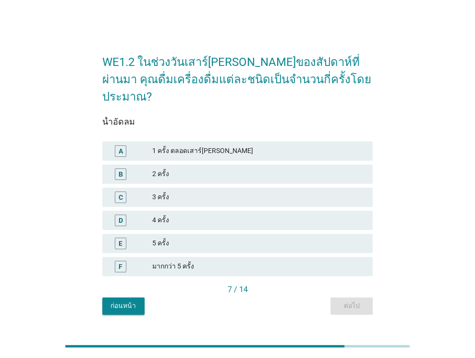
drag, startPoint x: 196, startPoint y: 231, endPoint x: 249, endPoint y: 246, distance: 54.9
click at [197, 237] on div "5 ครั้ง" at bounding box center [258, 243] width 213 height 12
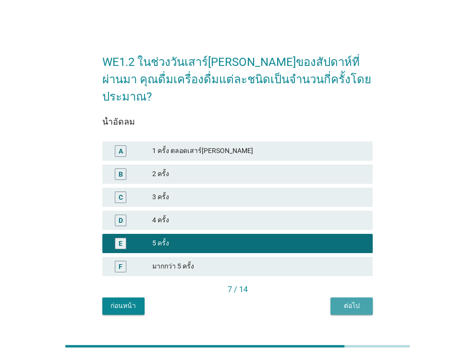
click at [364, 300] on div "ต่อไป" at bounding box center [351, 305] width 27 height 10
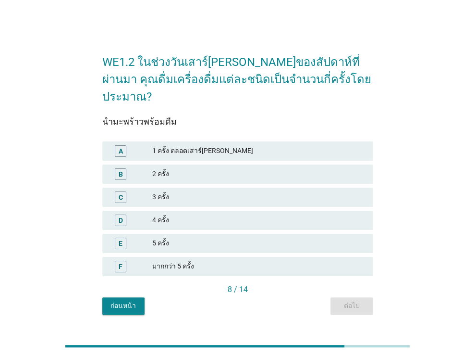
click at [198, 214] on div "4 ครั้ง" at bounding box center [258, 220] width 213 height 12
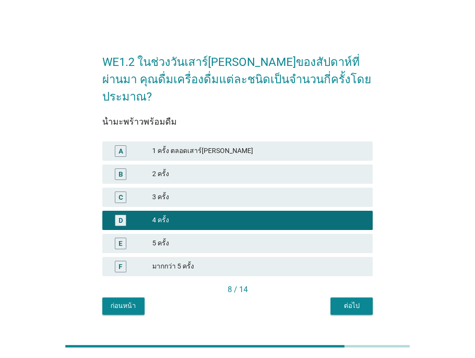
drag, startPoint x: 243, startPoint y: 188, endPoint x: 361, endPoint y: 264, distance: 140.9
click at [244, 191] on div "3 ครั้ง" at bounding box center [258, 197] width 213 height 12
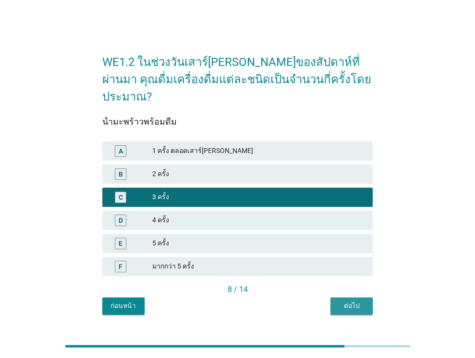
click at [358, 300] on div "ต่อไป" at bounding box center [351, 305] width 27 height 10
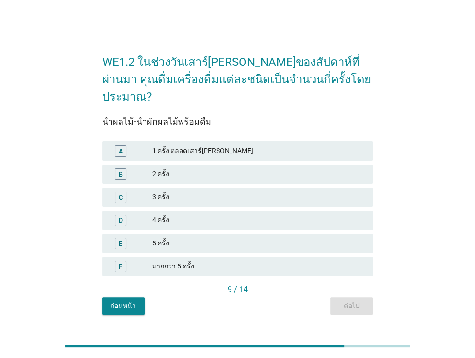
click at [205, 237] on div "5 ครั้ง" at bounding box center [258, 243] width 213 height 12
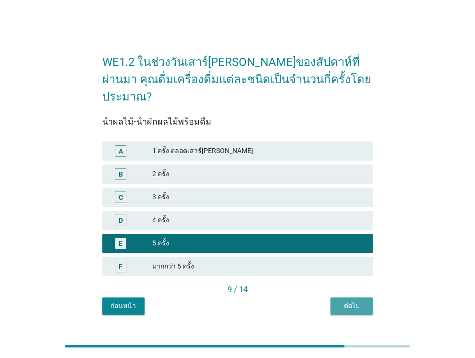
click at [352, 300] on div "ต่อไป" at bounding box center [351, 305] width 27 height 10
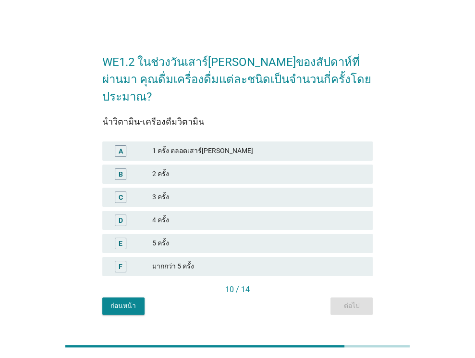
click at [210, 214] on div "4 ครั้ง" at bounding box center [258, 220] width 213 height 12
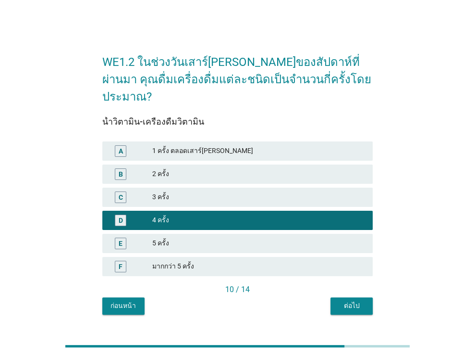
drag, startPoint x: 347, startPoint y: 294, endPoint x: 335, endPoint y: 294, distance: 11.5
click at [347, 300] on div "ต่อไป" at bounding box center [351, 305] width 27 height 10
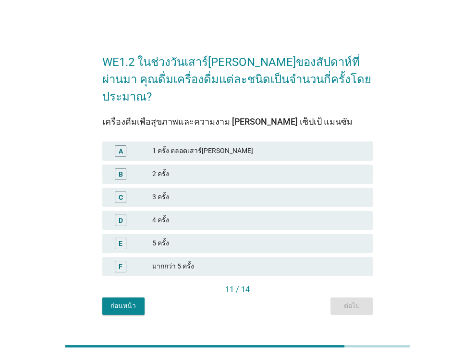
click at [235, 214] on div "4 ครั้ง" at bounding box center [258, 220] width 213 height 12
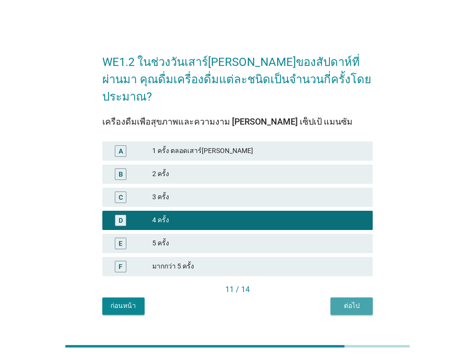
click at [354, 300] on div "ต่อไป" at bounding box center [351, 305] width 27 height 10
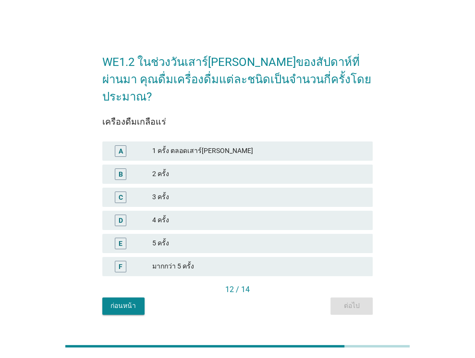
drag, startPoint x: 210, startPoint y: 231, endPoint x: 329, endPoint y: 277, distance: 128.4
click at [211, 237] on div "5 ครั้ง" at bounding box center [258, 243] width 213 height 12
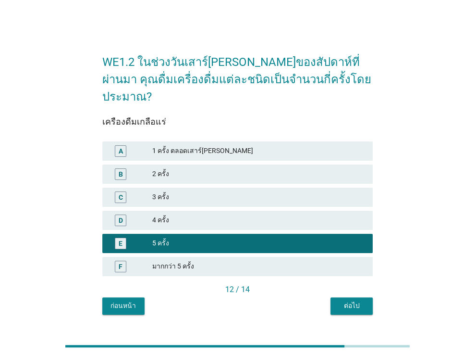
drag, startPoint x: 351, startPoint y: 294, endPoint x: 334, endPoint y: 290, distance: 17.6
click at [351, 300] on div "ต่อไป" at bounding box center [351, 305] width 27 height 10
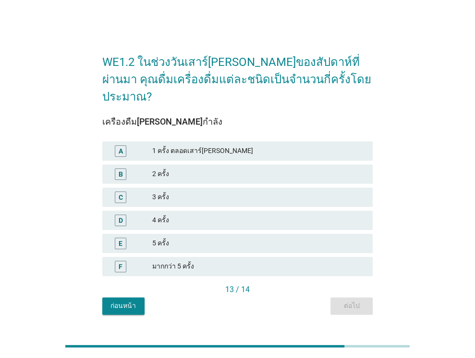
click at [219, 237] on div "5 ครั้ง" at bounding box center [258, 243] width 213 height 12
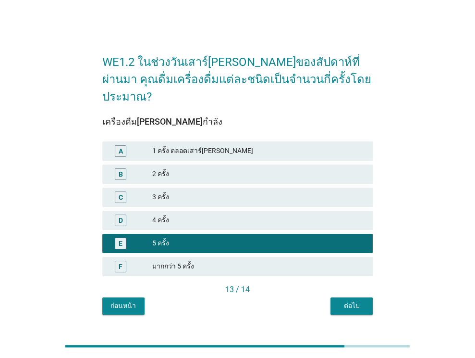
click at [133, 300] on div "ก่อนหน้า" at bounding box center [123, 305] width 27 height 10
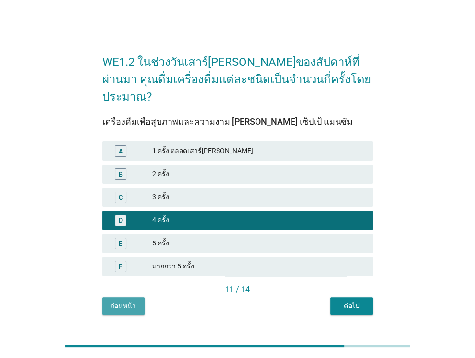
click at [133, 300] on div "ก่อนหน้า" at bounding box center [123, 305] width 27 height 10
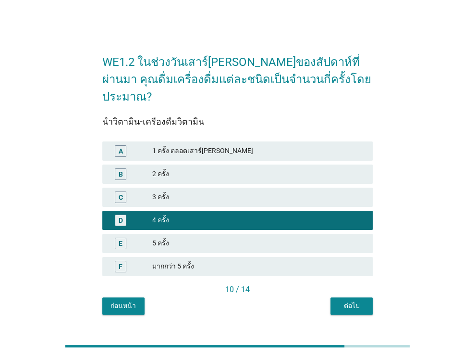
click at [133, 300] on div "ก่อนหน้า" at bounding box center [123, 305] width 27 height 10
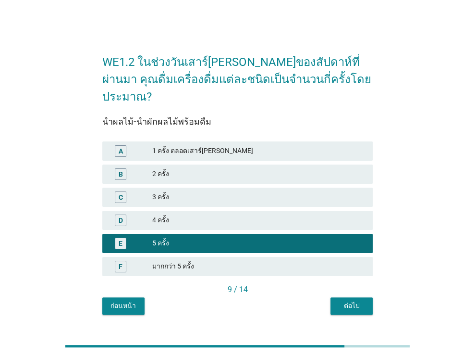
click at [181, 261] on div "มากกว่า 5 ครั้ง" at bounding box center [258, 267] width 213 height 12
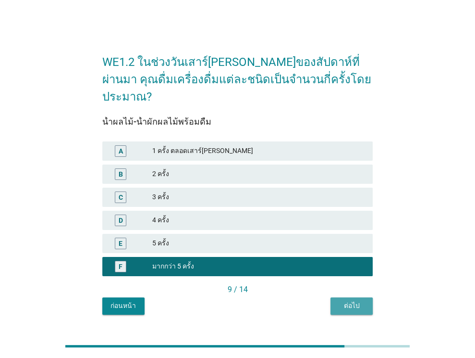
click at [342, 300] on div "ต่อไป" at bounding box center [351, 305] width 27 height 10
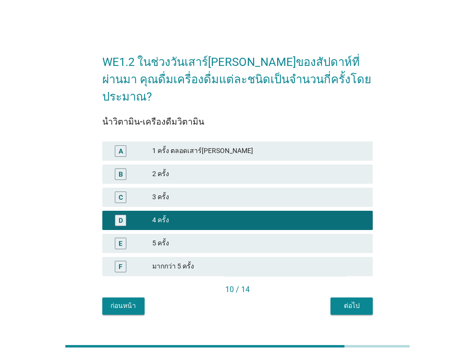
click at [342, 300] on div "ต่อไป" at bounding box center [351, 305] width 27 height 10
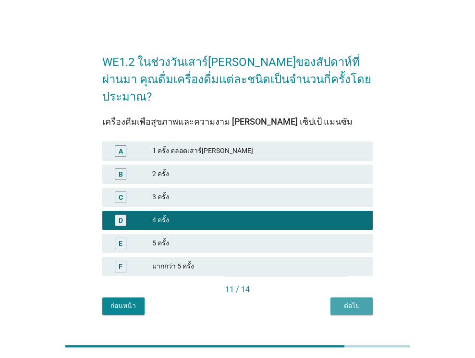
click at [342, 300] on div "ต่อไป" at bounding box center [351, 305] width 27 height 10
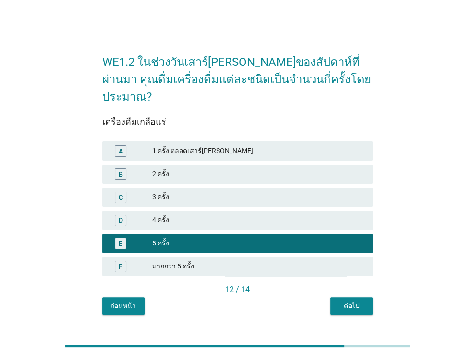
click at [342, 300] on div "ต่อไป" at bounding box center [351, 305] width 27 height 10
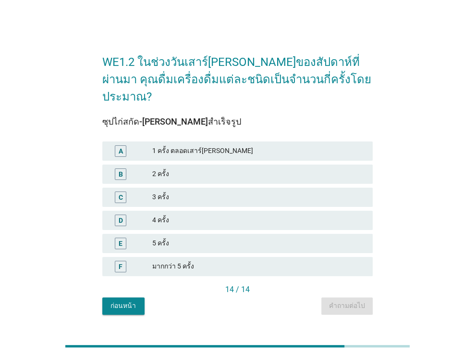
scroll to position [23, 0]
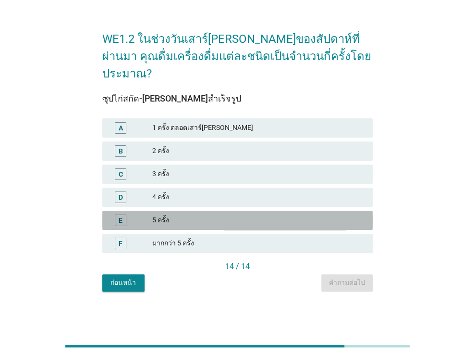
click at [208, 215] on div "5 ครั้ง" at bounding box center [258, 220] width 213 height 12
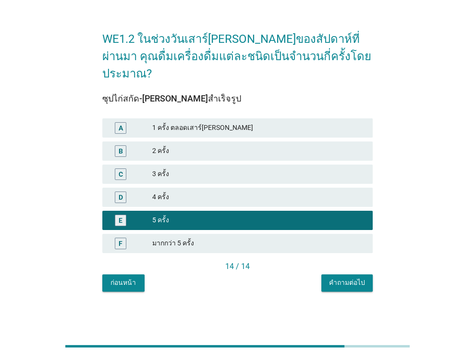
click at [343, 277] on div "คำถามต่อไป" at bounding box center [347, 282] width 36 height 10
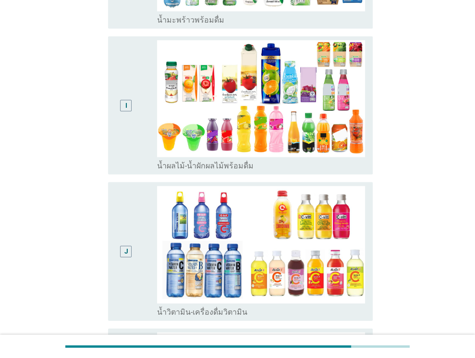
scroll to position [1298, 0]
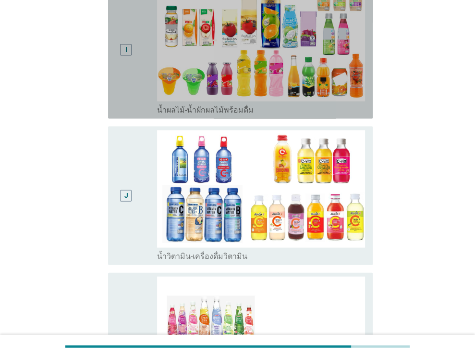
click at [127, 101] on div "I" at bounding box center [126, 50] width 21 height 130
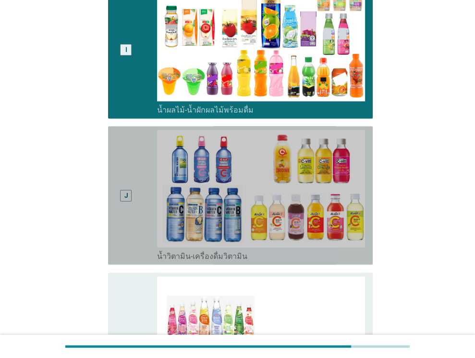
drag, startPoint x: 132, startPoint y: 152, endPoint x: 138, endPoint y: 94, distance: 58.5
click at [132, 150] on div "J" at bounding box center [126, 195] width 21 height 130
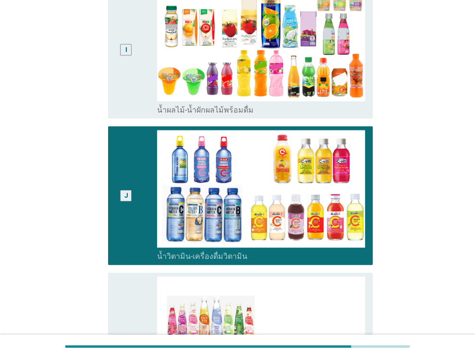
drag, startPoint x: 138, startPoint y: 82, endPoint x: 162, endPoint y: 129, distance: 52.9
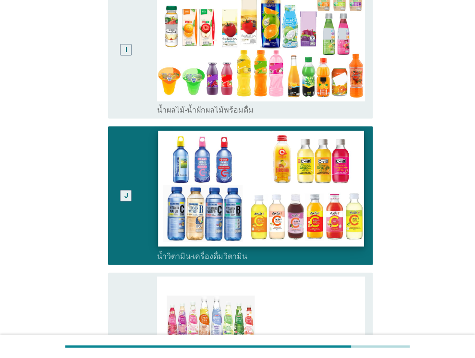
click at [138, 81] on div "I" at bounding box center [137, 50] width 42 height 130
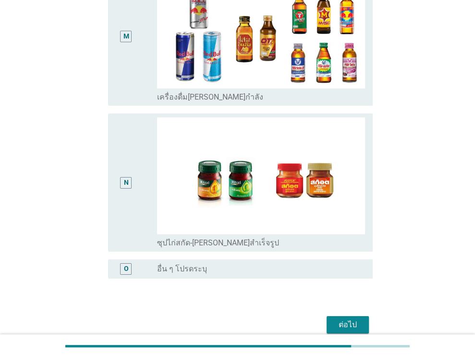
scroll to position [1928, 0]
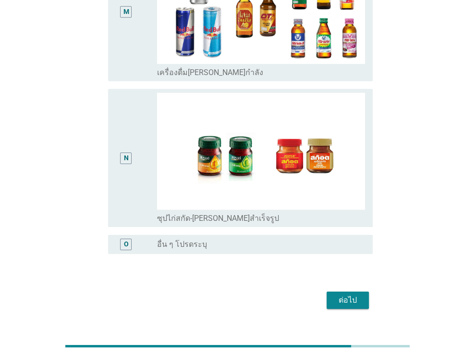
click at [336, 294] on div "ต่อไป" at bounding box center [348, 300] width 27 height 12
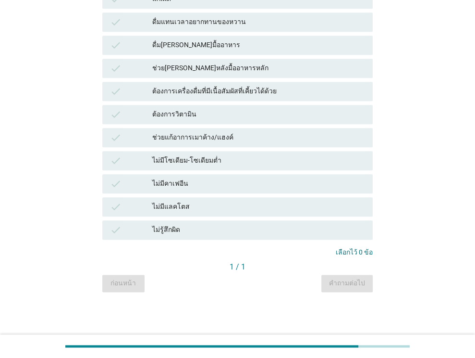
scroll to position [0, 0]
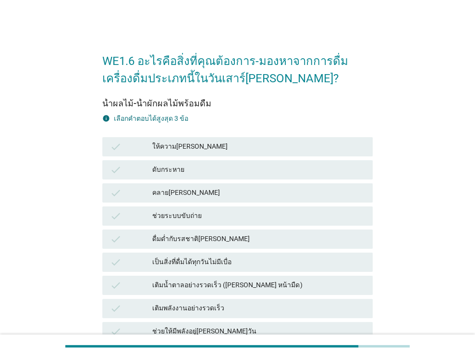
drag, startPoint x: 192, startPoint y: 145, endPoint x: 215, endPoint y: 170, distance: 33.3
click at [193, 145] on div "ให้ความ[PERSON_NAME]" at bounding box center [258, 147] width 213 height 12
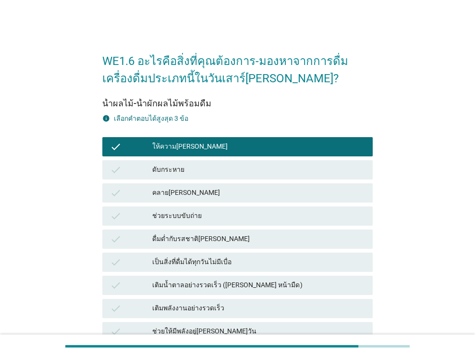
click at [227, 175] on div "check ดับกระหาย" at bounding box center [237, 169] width 271 height 19
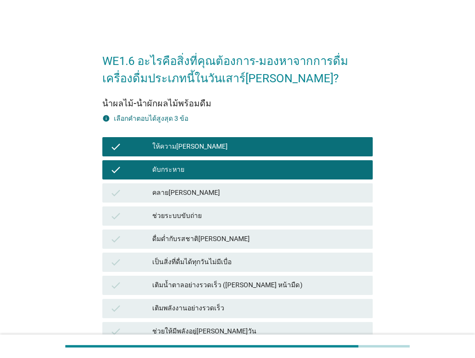
click at [228, 197] on div "คลาย[PERSON_NAME]" at bounding box center [258, 193] width 213 height 12
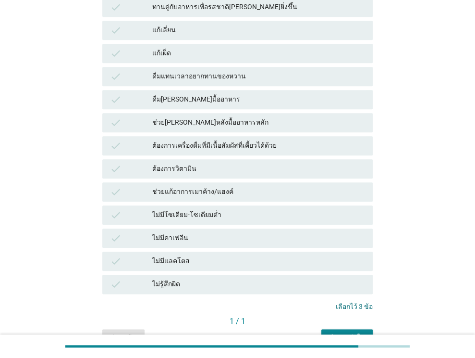
scroll to position [655, 0]
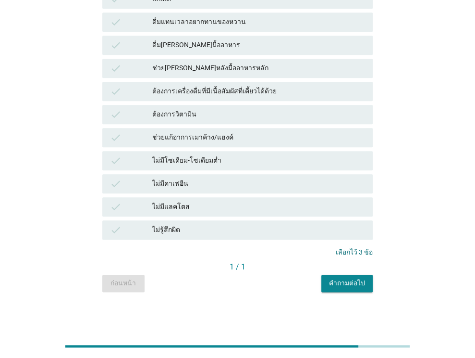
click at [363, 288] on button "คำถามต่อไป" at bounding box center [347, 282] width 51 height 17
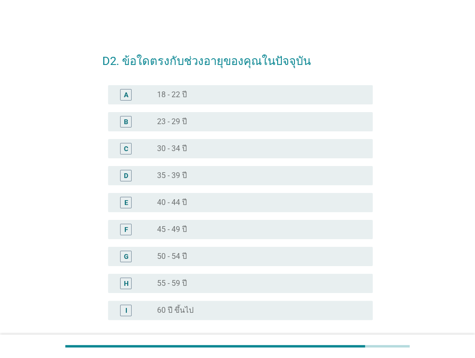
click at [201, 145] on div "radio_button_unchecked 30 - 34 ปี" at bounding box center [257, 149] width 200 height 10
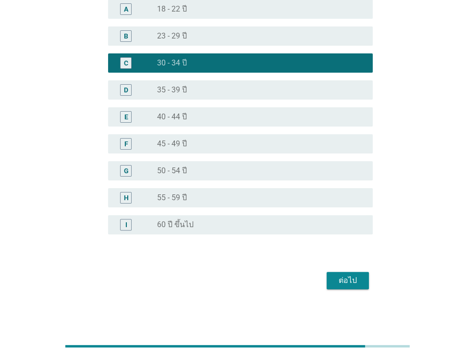
click at [342, 275] on div "ต่อไป" at bounding box center [348, 280] width 27 height 12
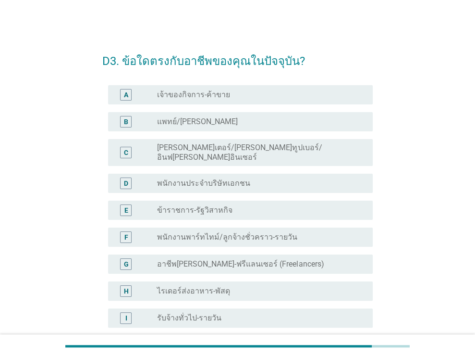
click at [249, 178] on div "radio_button_unchecked พนักงานประจำบริษัทเอกชน" at bounding box center [257, 183] width 200 height 10
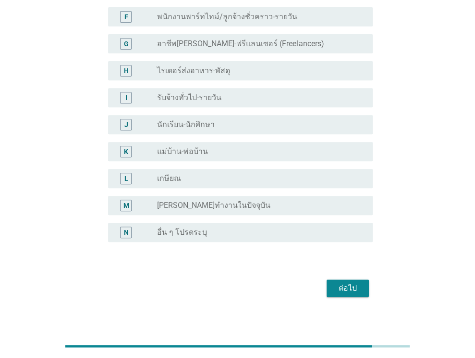
click at [335, 282] on div "ต่อไป" at bounding box center [348, 288] width 27 height 12
